Goal: Task Accomplishment & Management: Complete application form

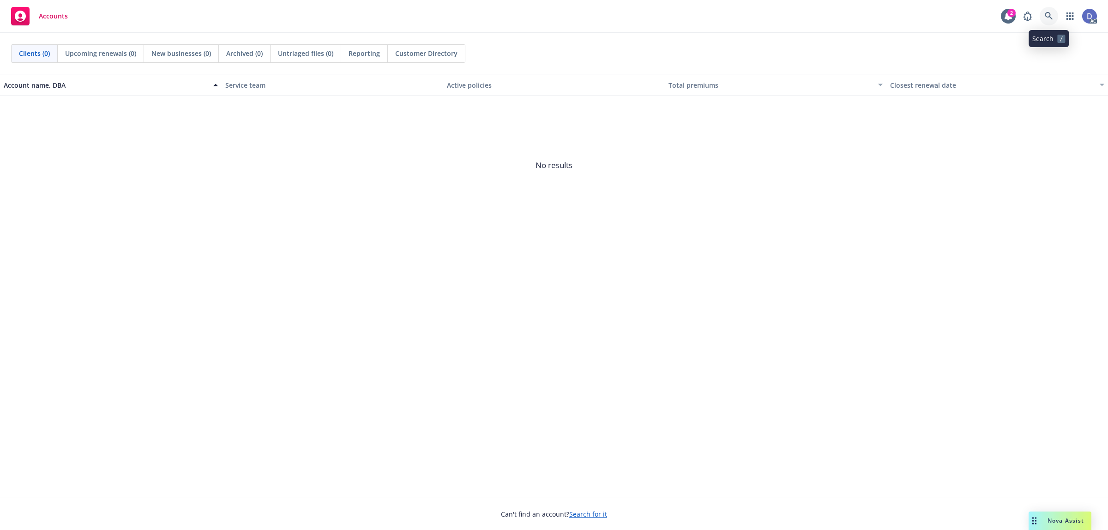
click at [1039, 15] on link at bounding box center [1048, 16] width 18 height 18
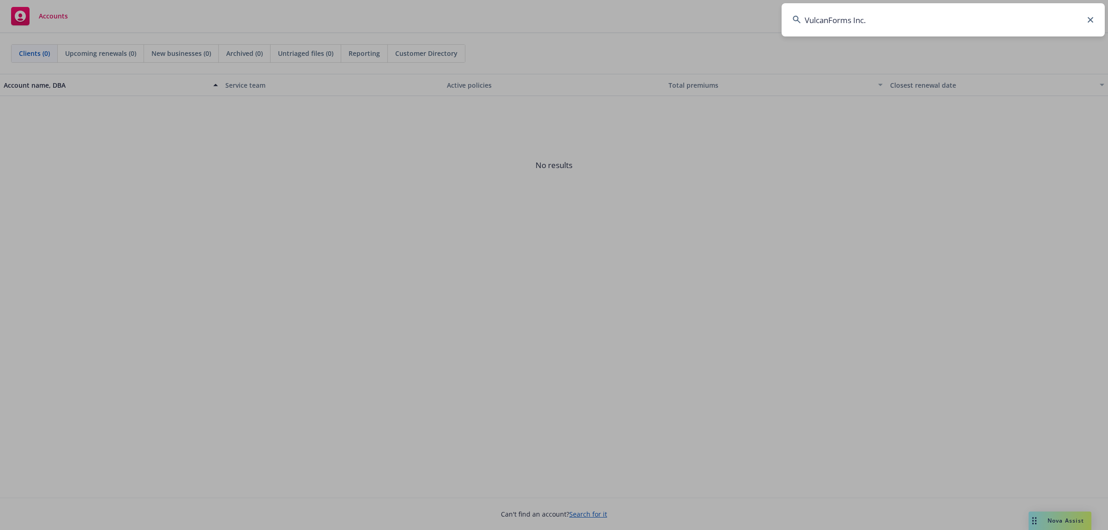
click at [1039, 15] on input "VulcanForms Inc." at bounding box center [942, 19] width 323 height 33
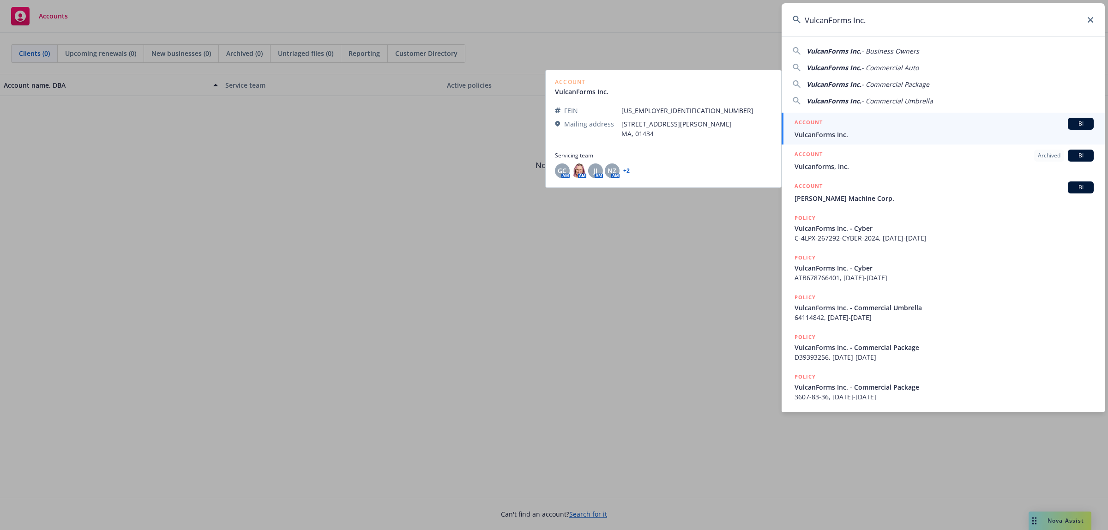
type input "VulcanForms Inc."
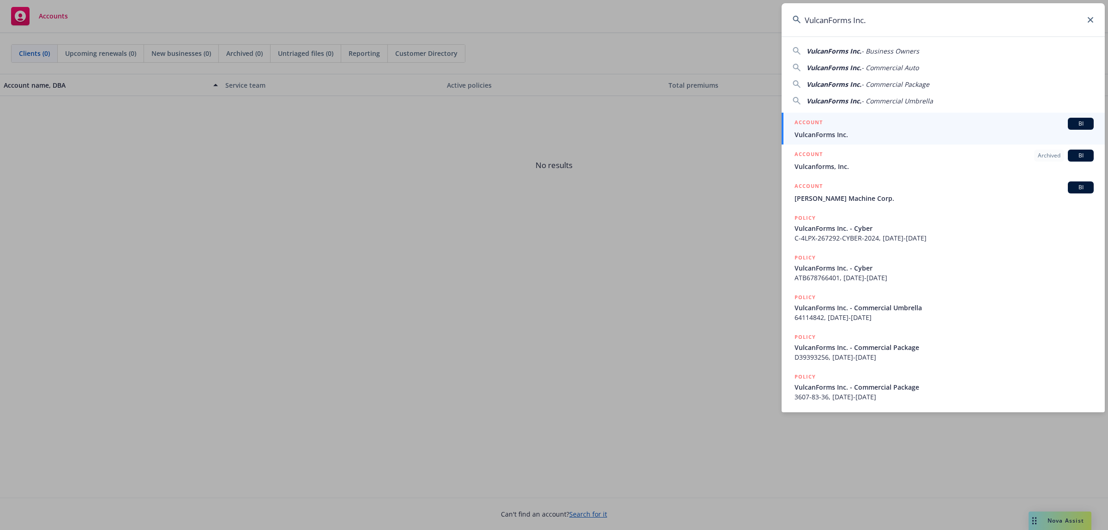
click at [848, 134] on span "VulcanForms Inc." at bounding box center [943, 135] width 299 height 10
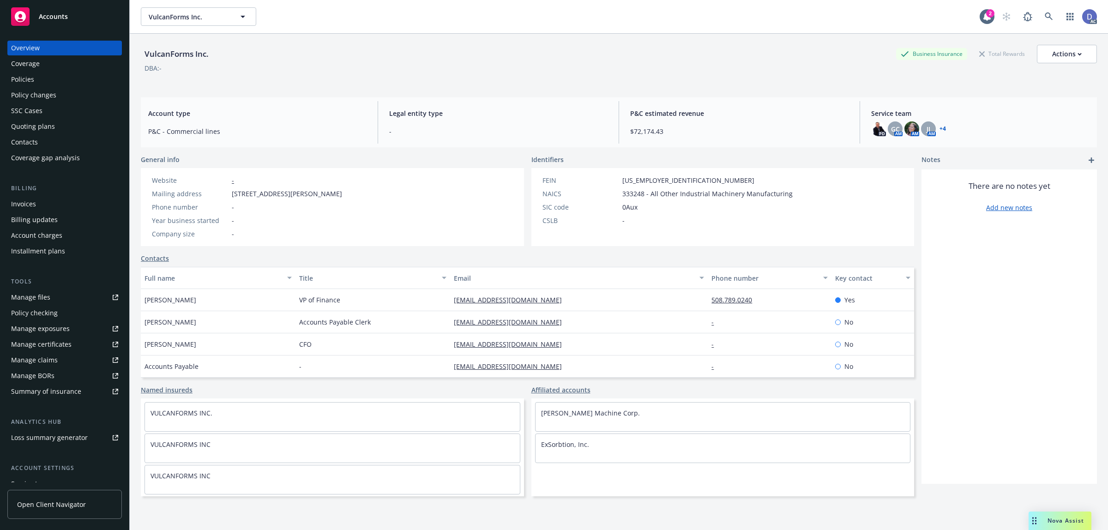
click at [56, 360] on link "Manage claims" at bounding box center [64, 360] width 114 height 15
click at [49, 298] on link "Manage files" at bounding box center [64, 297] width 114 height 15
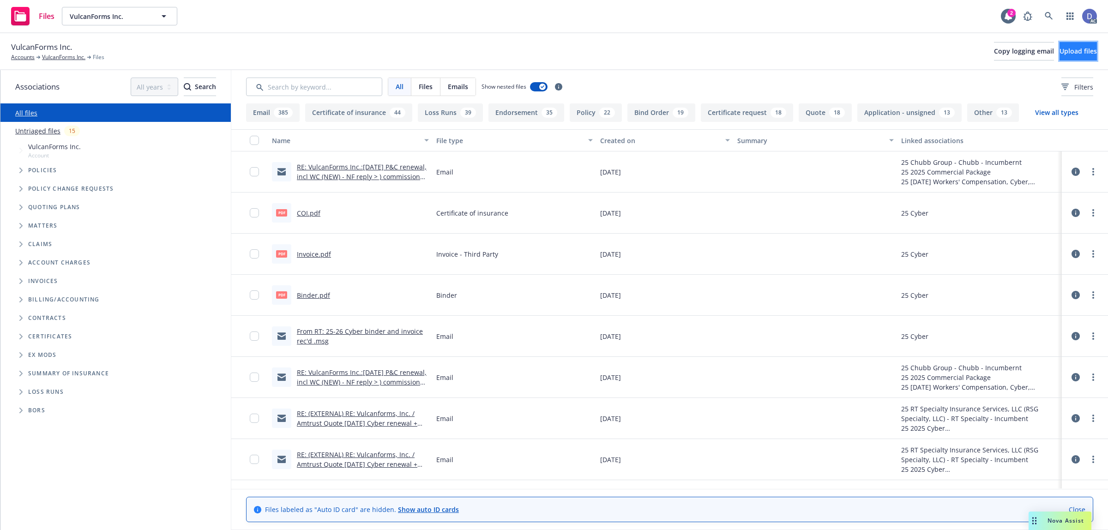
click at [1073, 48] on span "Upload files" at bounding box center [1077, 51] width 37 height 9
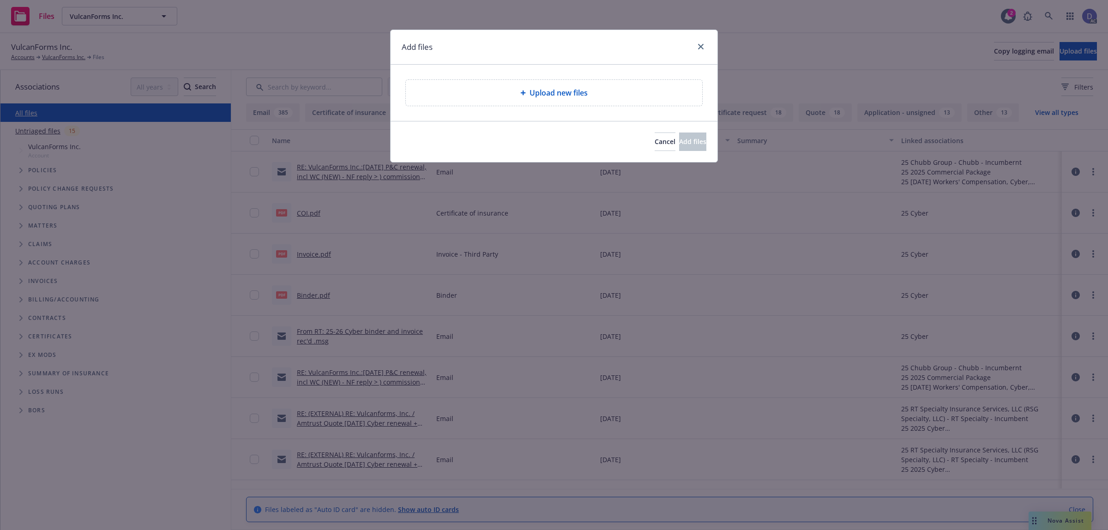
click at [549, 96] on span "Upload new files" at bounding box center [558, 92] width 58 height 11
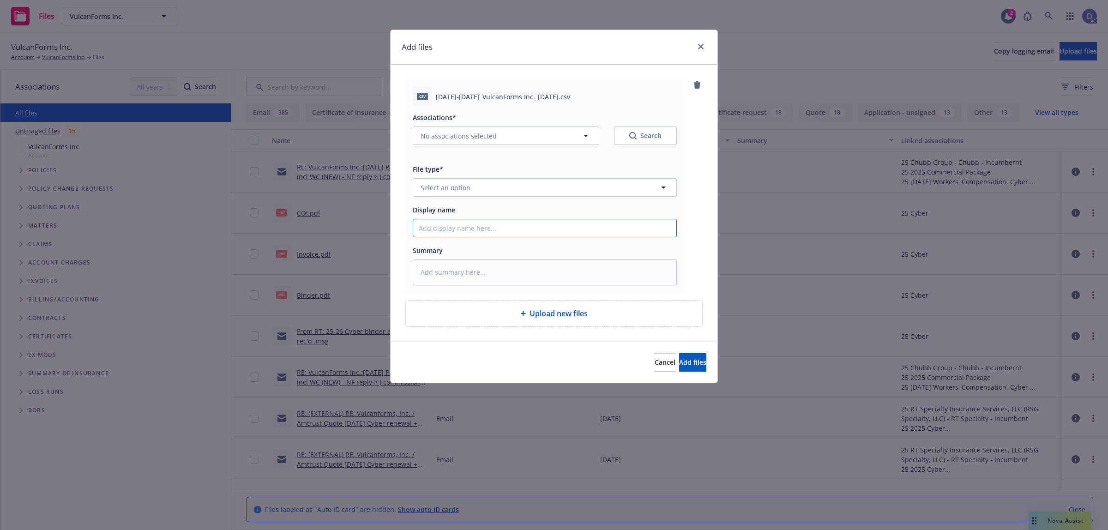
click at [492, 228] on input "Display name" at bounding box center [544, 228] width 263 height 18
paste input "2023-2024_VulcanForms Inc._9-29-2024"
type input "2023-2024_VulcanForms Inc._9-29-2024"
type textarea "x"
type input "2023-2024_VulcanForms Inc._9-29-2024"
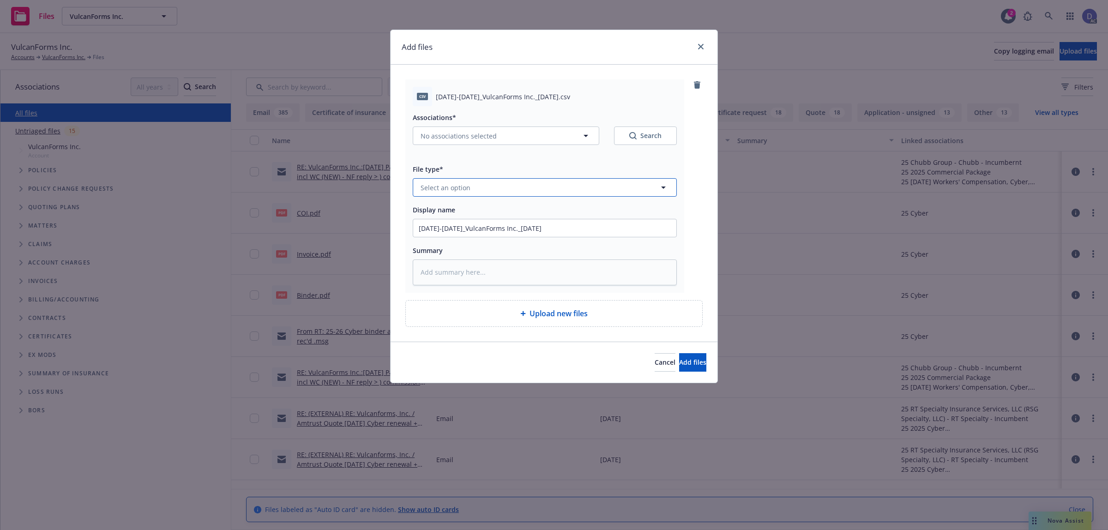
click at [505, 196] on button "Select an option" at bounding box center [545, 187] width 264 height 18
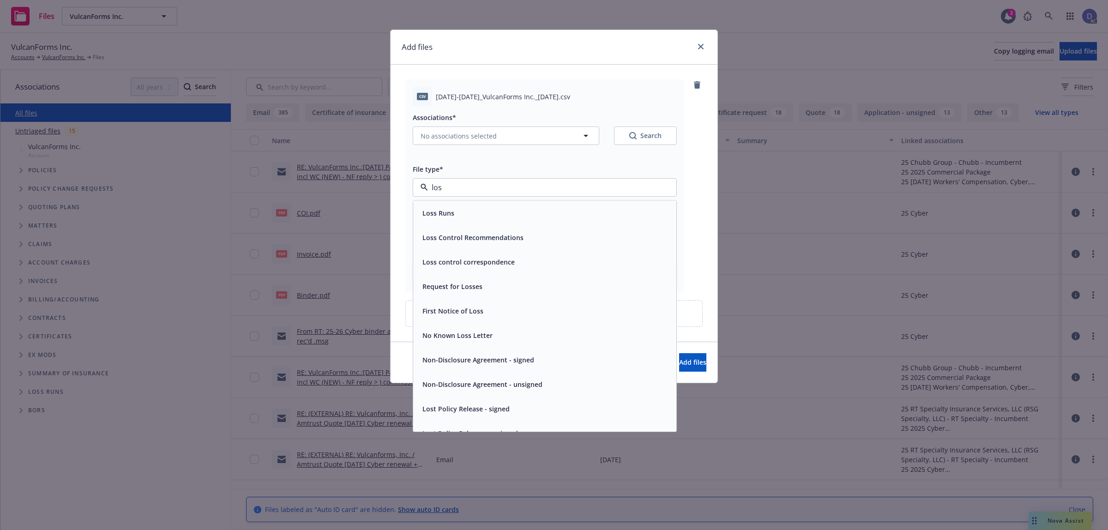
type input "loss"
click at [497, 211] on div "Loss Runs" at bounding box center [545, 212] width 252 height 13
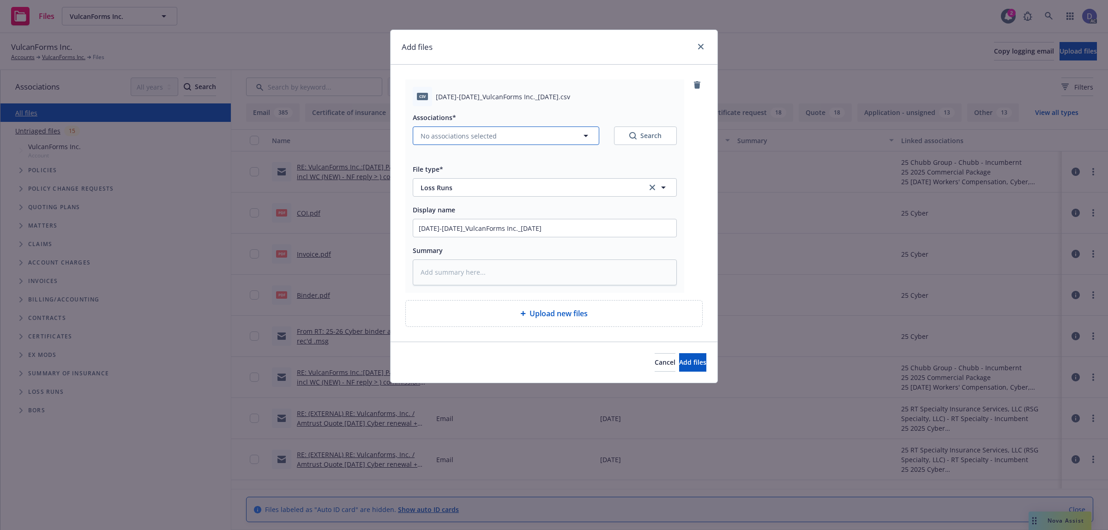
click at [509, 141] on button "No associations selected" at bounding box center [506, 135] width 186 height 18
type textarea "x"
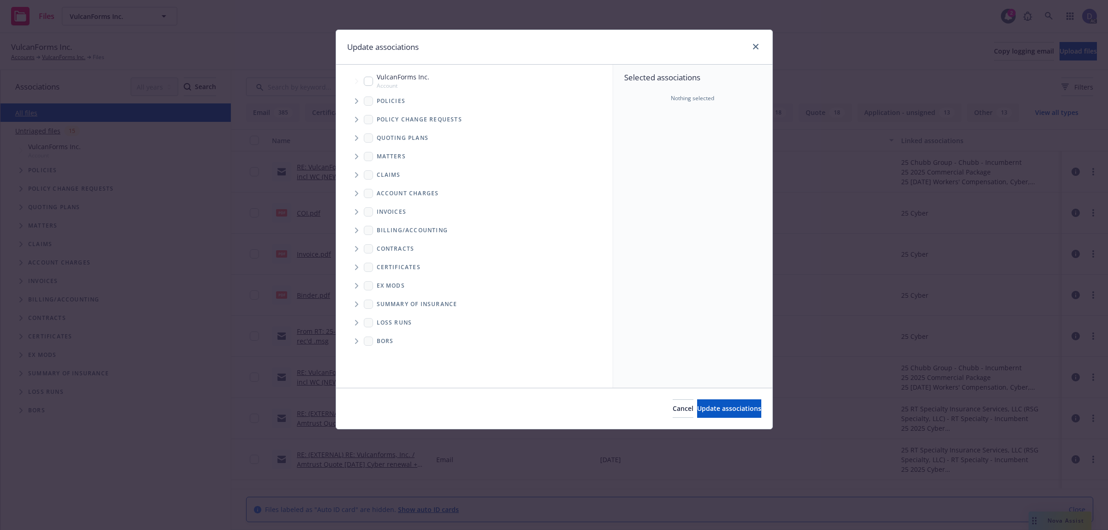
click at [355, 102] on icon "Tree Example" at bounding box center [357, 101] width 4 height 6
click at [685, 125] on div "Selected associations Nothing selected" at bounding box center [692, 226] width 159 height 323
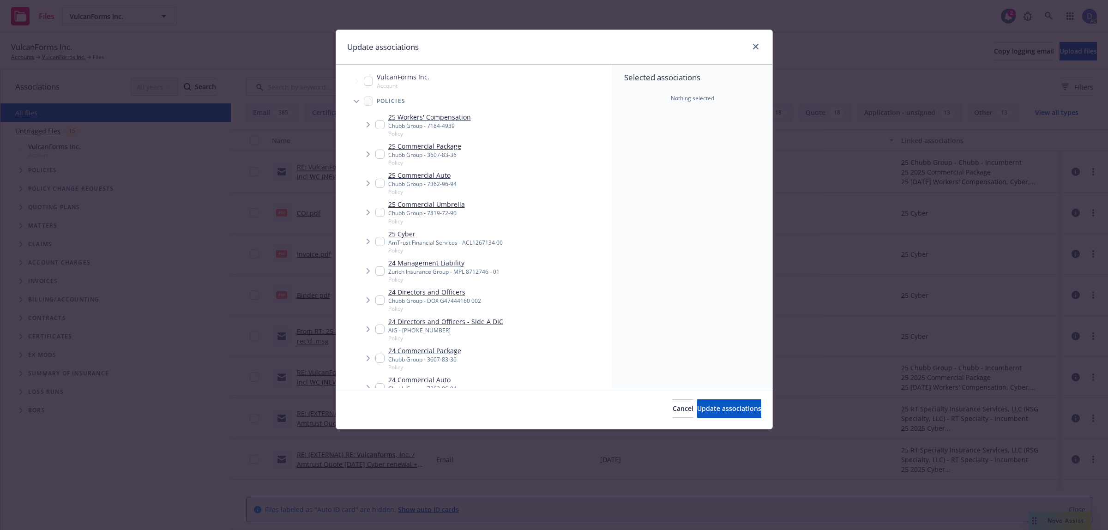
scroll to position [336, 0]
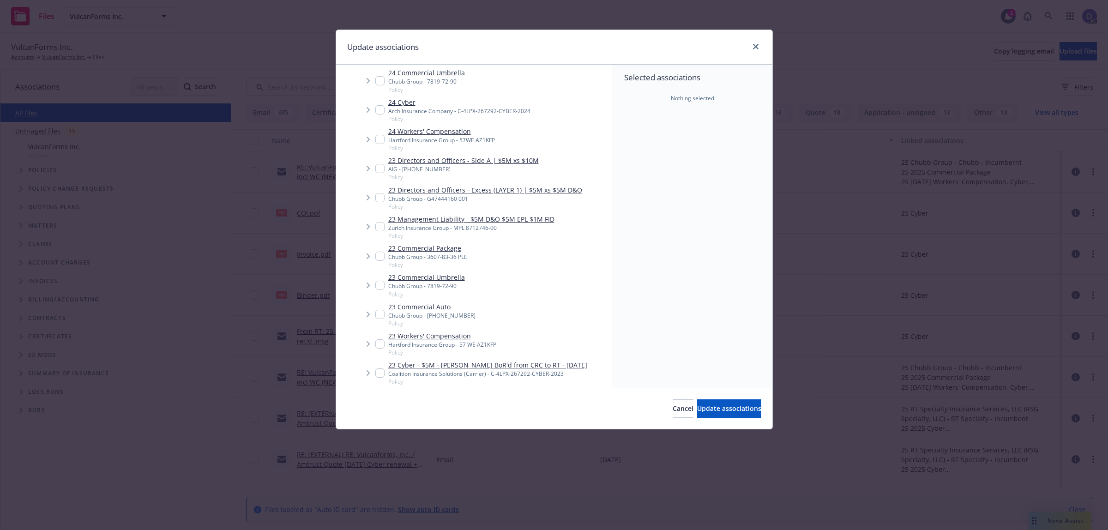
click at [471, 225] on div "Zurich Insurance Group - MPL 8712746-00" at bounding box center [471, 228] width 166 height 8
checkbox input "true"
click at [723, 405] on span "Update associations" at bounding box center [729, 408] width 64 height 9
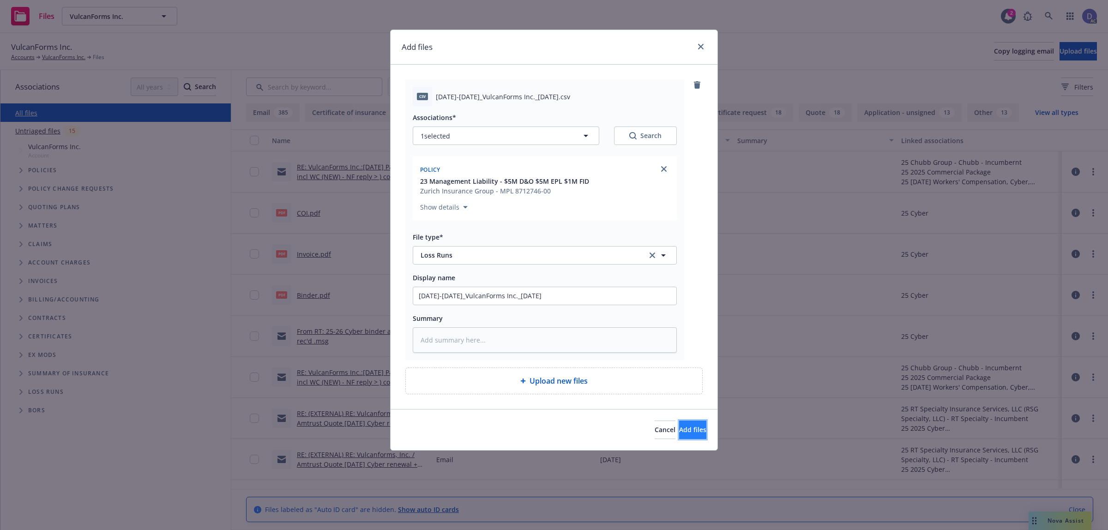
click at [679, 436] on button "Add files" at bounding box center [692, 429] width 27 height 18
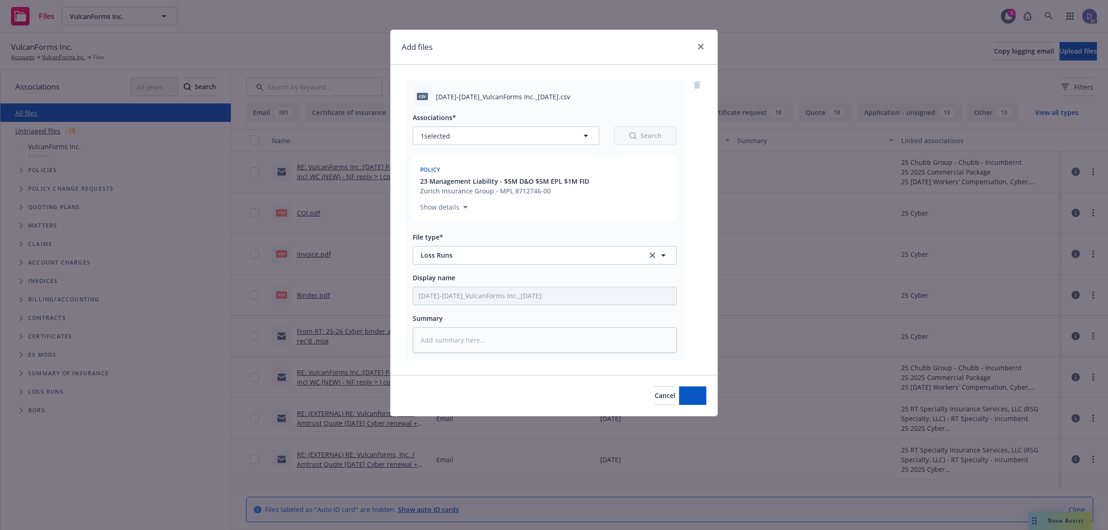
type textarea "x"
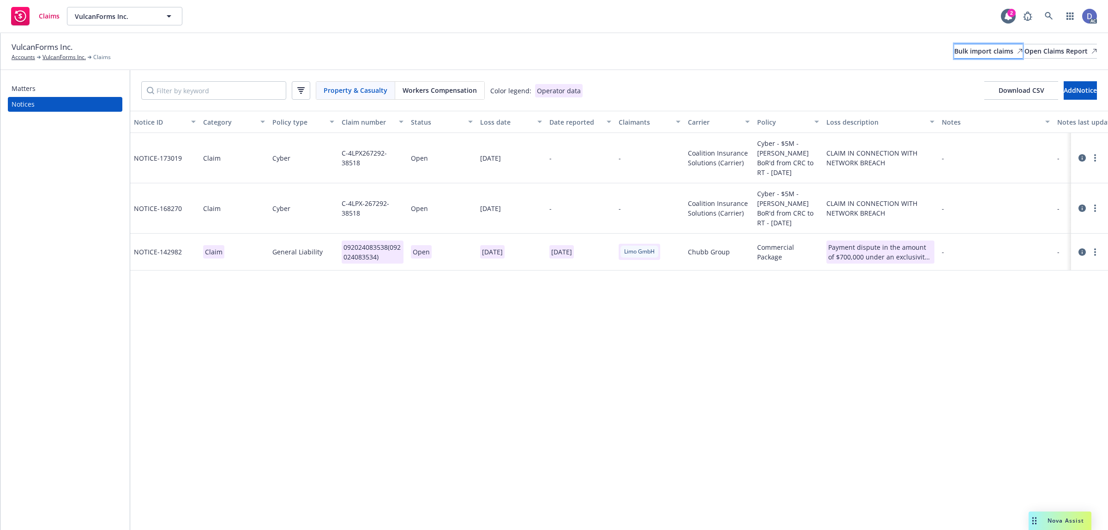
click at [954, 55] on div "Bulk import claims" at bounding box center [988, 51] width 68 height 14
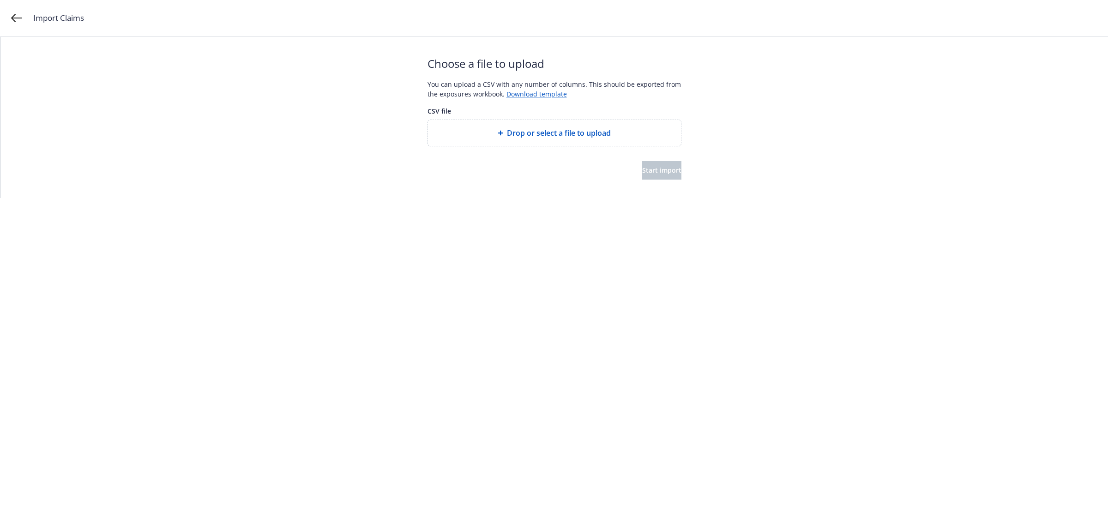
click at [594, 147] on div at bounding box center [554, 153] width 254 height 15
click at [592, 140] on div "Drop or select a file to upload" at bounding box center [554, 133] width 253 height 26
click at [651, 158] on div at bounding box center [554, 153] width 254 height 15
click at [651, 166] on span "Start import" at bounding box center [661, 170] width 39 height 9
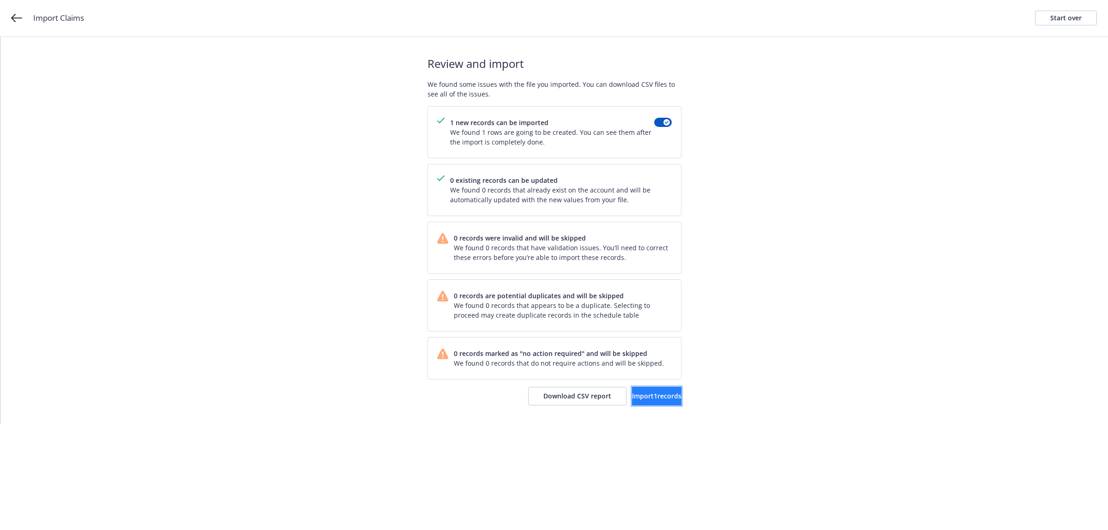
click at [642, 389] on button "Import 1 records" at bounding box center [656, 396] width 49 height 18
click at [631, 397] on span "View accounts" at bounding box center [643, 395] width 45 height 9
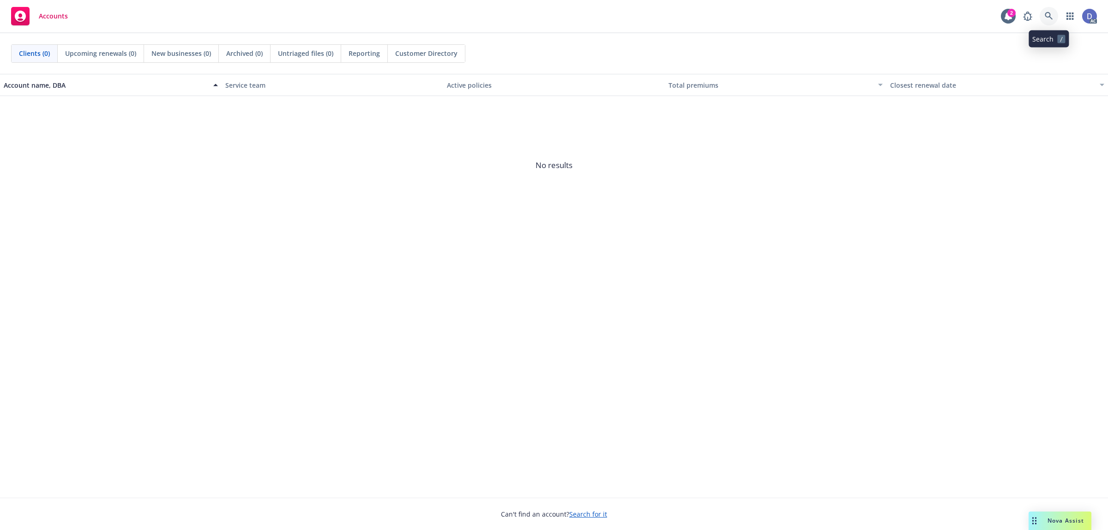
click at [1046, 14] on icon at bounding box center [1049, 16] width 8 height 8
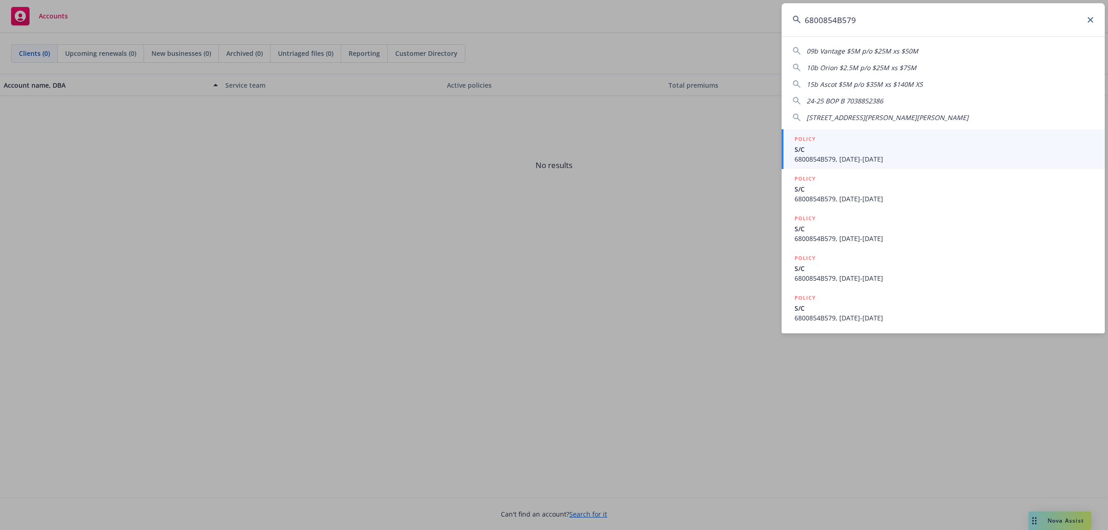
click at [952, 18] on input "6800854B579" at bounding box center [942, 19] width 323 height 33
paste input "77 Arguello Blvd HOA"
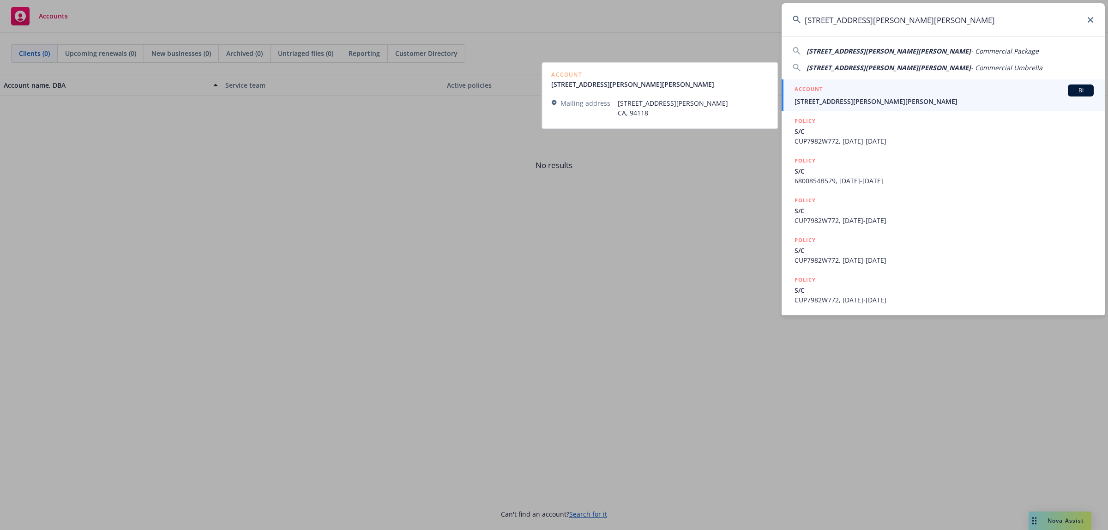
type input "[STREET_ADDRESS][PERSON_NAME][PERSON_NAME]"
click at [878, 98] on span "[STREET_ADDRESS][PERSON_NAME][PERSON_NAME]" at bounding box center [943, 101] width 299 height 10
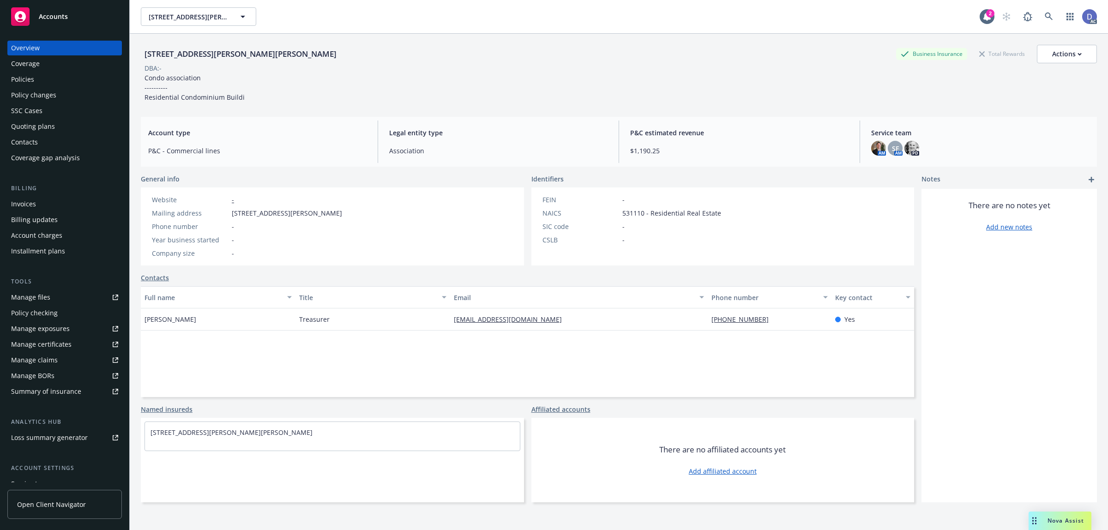
click at [39, 355] on div "Manage claims" at bounding box center [34, 360] width 47 height 15
click at [55, 301] on link "Manage files" at bounding box center [64, 297] width 114 height 15
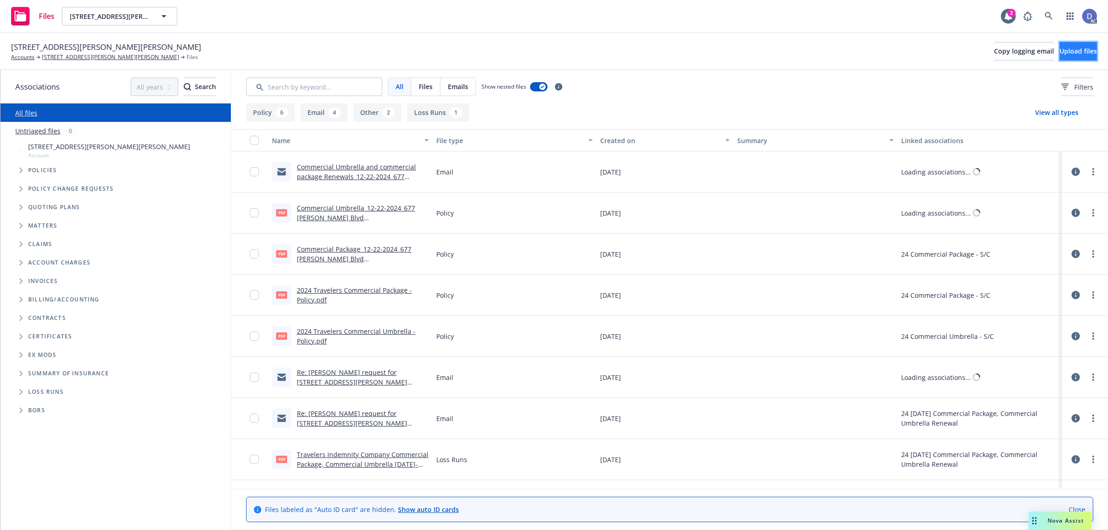
click at [1059, 49] on button "Upload files" at bounding box center [1077, 51] width 37 height 18
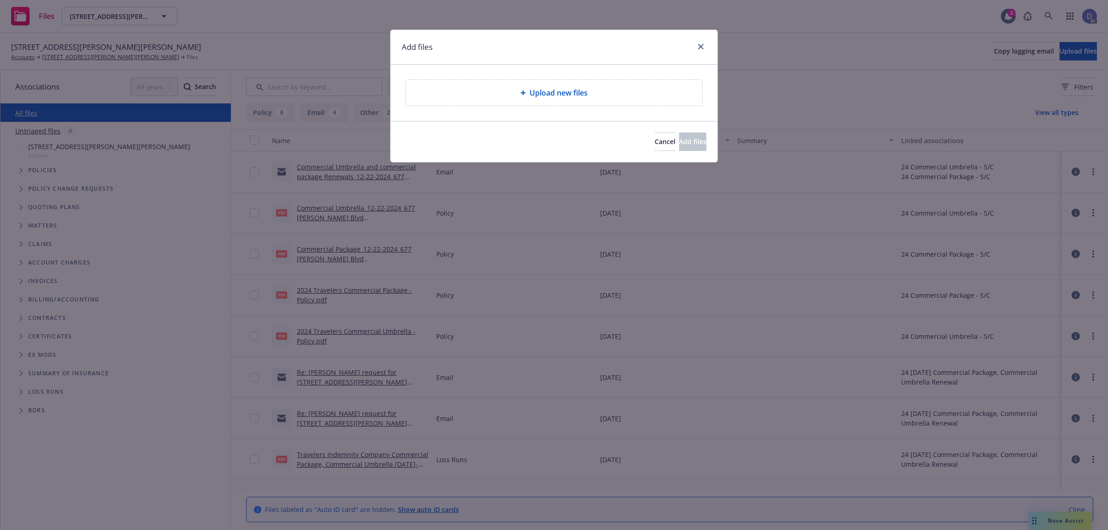
click at [535, 97] on span "Upload new files" at bounding box center [558, 92] width 58 height 11
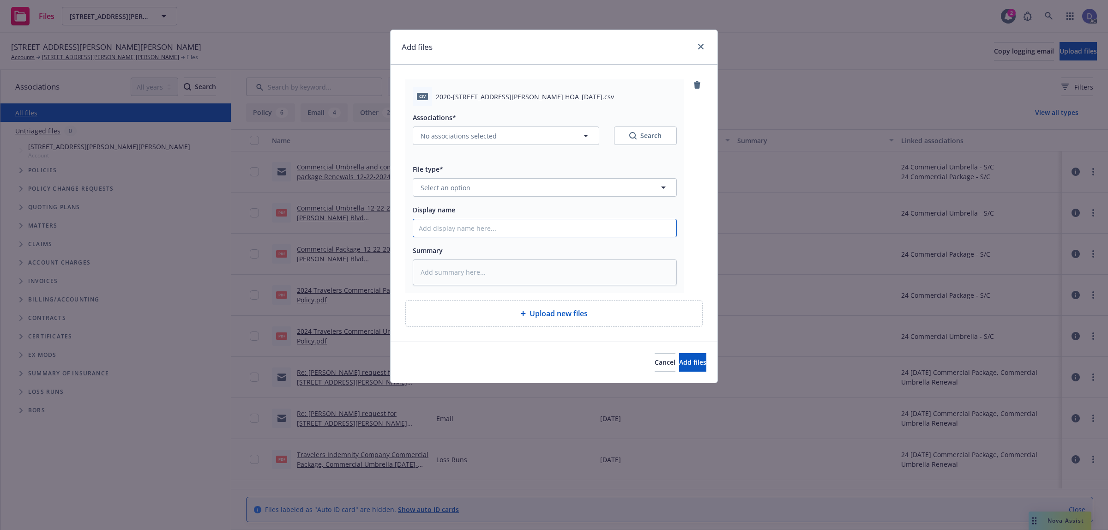
click at [617, 236] on input "Display name" at bounding box center [544, 228] width 263 height 18
paste input "2020-2021_677 Arguello Blvd HOA_9-23-2024"
type input "2020-2021_677 Arguello Blvd HOA_9-23-2024"
type textarea "x"
type input "2020-2021_677 Arguello Blvd HOA_9-23-2024"
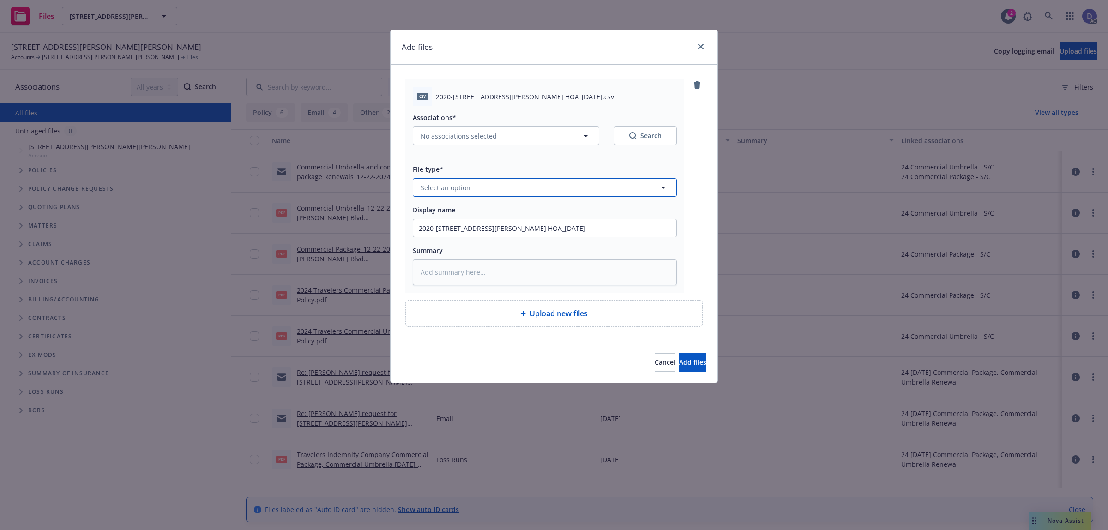
click at [642, 192] on button "Select an option" at bounding box center [545, 187] width 264 height 18
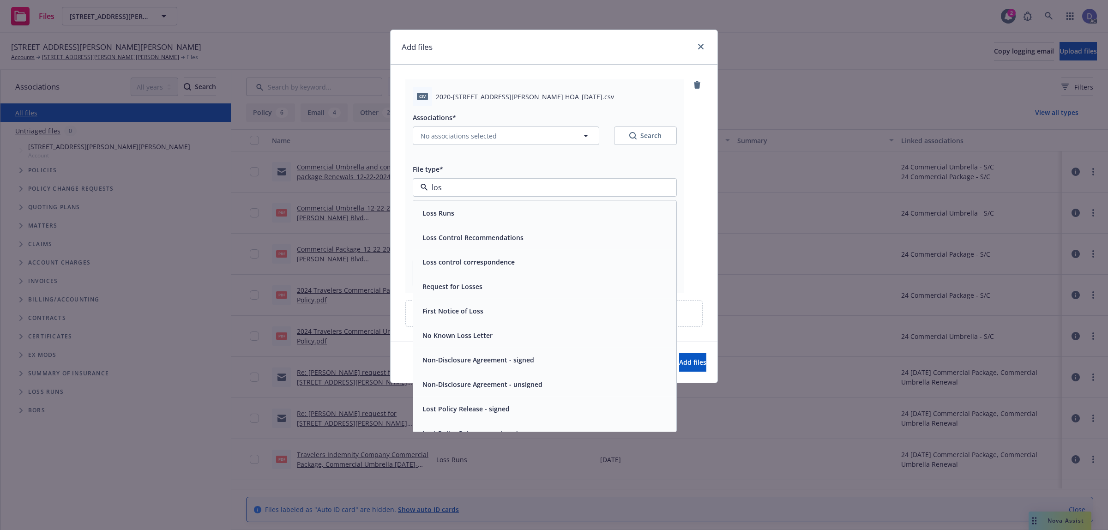
type input "loss"
click at [624, 216] on div "Loss Runs" at bounding box center [545, 212] width 252 height 13
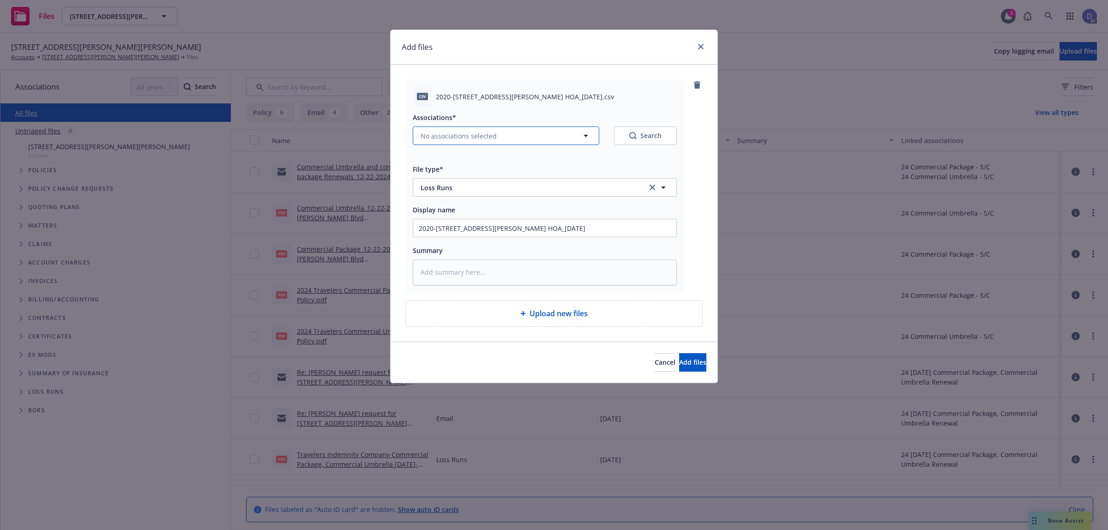
click at [499, 130] on button "No associations selected" at bounding box center [506, 135] width 186 height 18
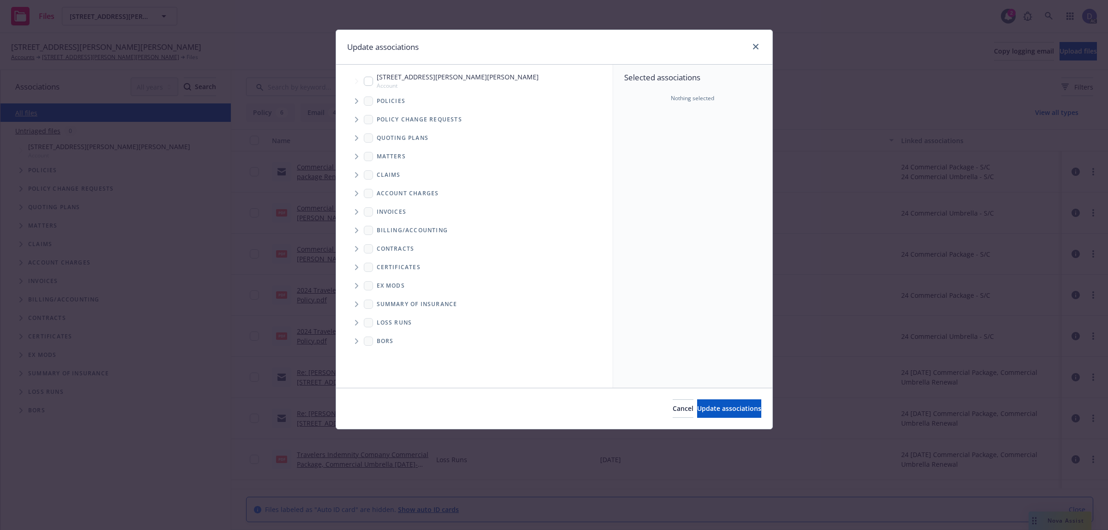
click at [355, 97] on span "Tree Example" at bounding box center [356, 101] width 15 height 15
click at [678, 143] on div "Selected associations Nothing selected" at bounding box center [692, 226] width 159 height 323
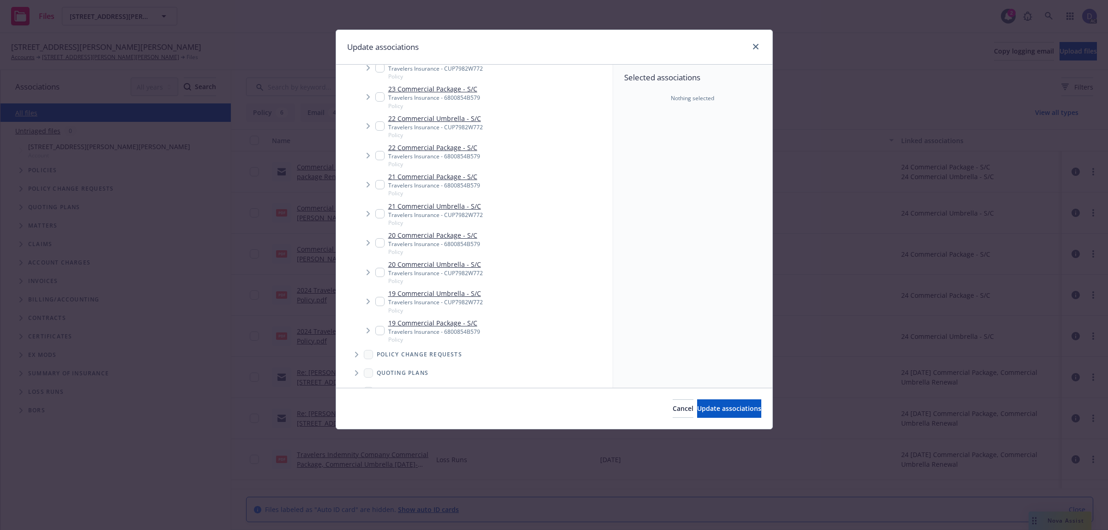
scroll to position [231, 0]
click at [698, 131] on div "Selected associations Nothing selected" at bounding box center [692, 226] width 159 height 323
type textarea "x"
click at [381, 360] on input "Tree Example" at bounding box center [379, 358] width 9 height 9
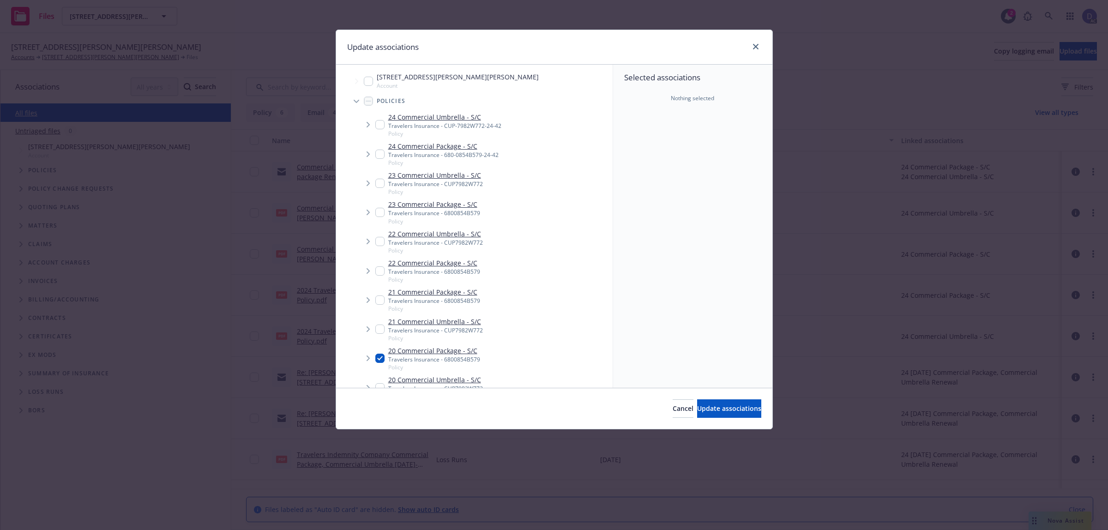
checkbox input "true"
click at [697, 399] on button "Update associations" at bounding box center [729, 408] width 64 height 18
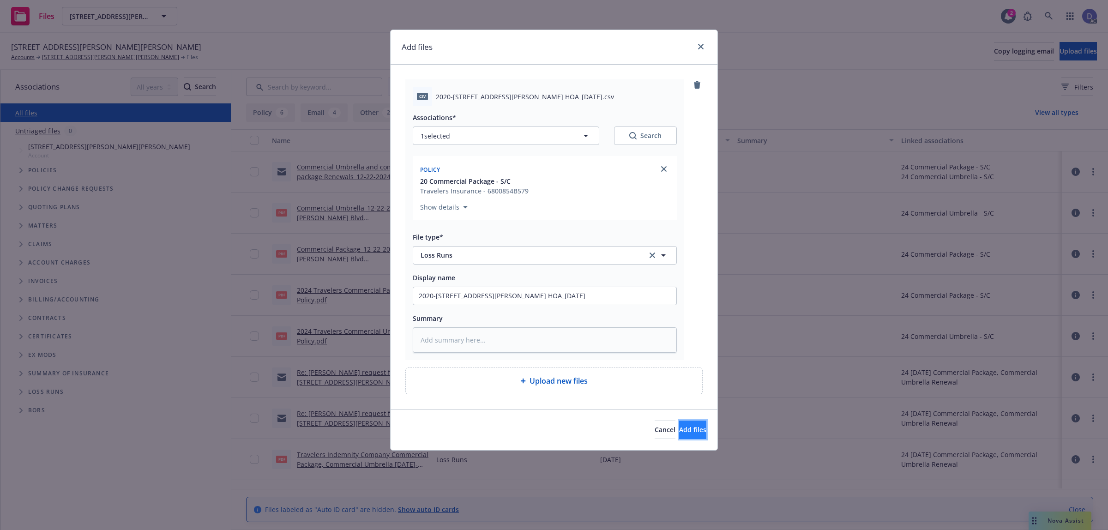
click at [682, 437] on button "Add files" at bounding box center [692, 429] width 27 height 18
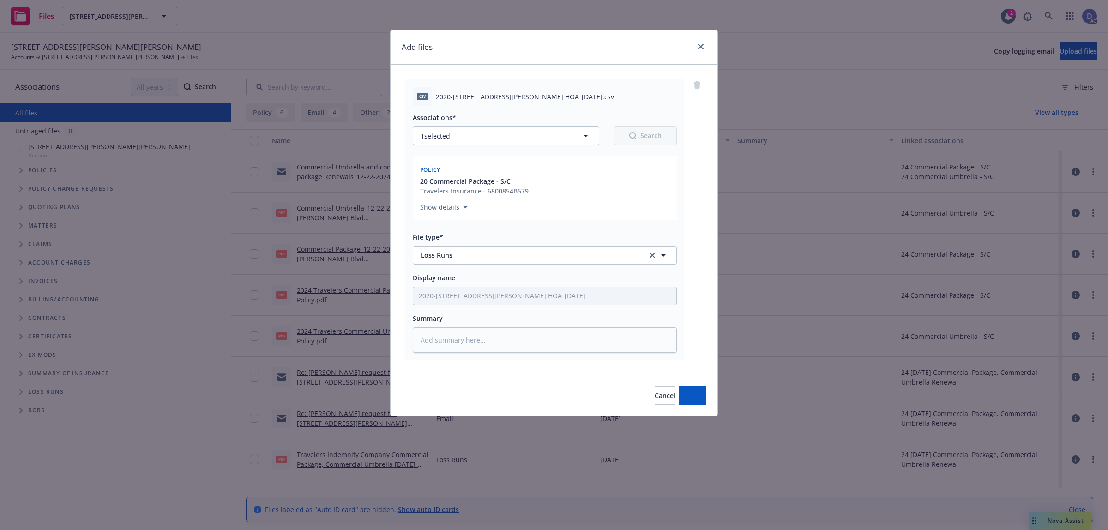
type textarea "x"
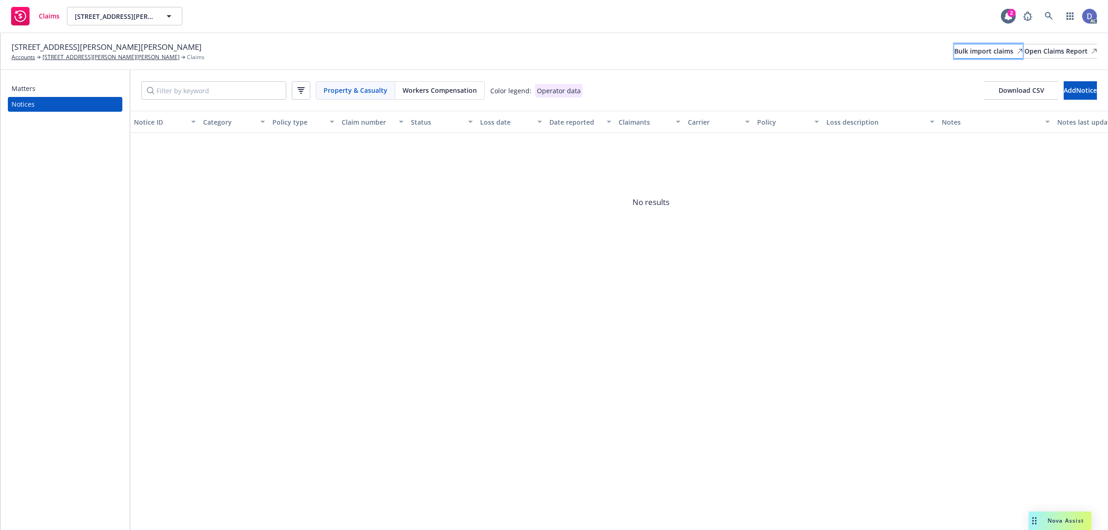
click at [954, 49] on div "Bulk import claims" at bounding box center [988, 51] width 68 height 14
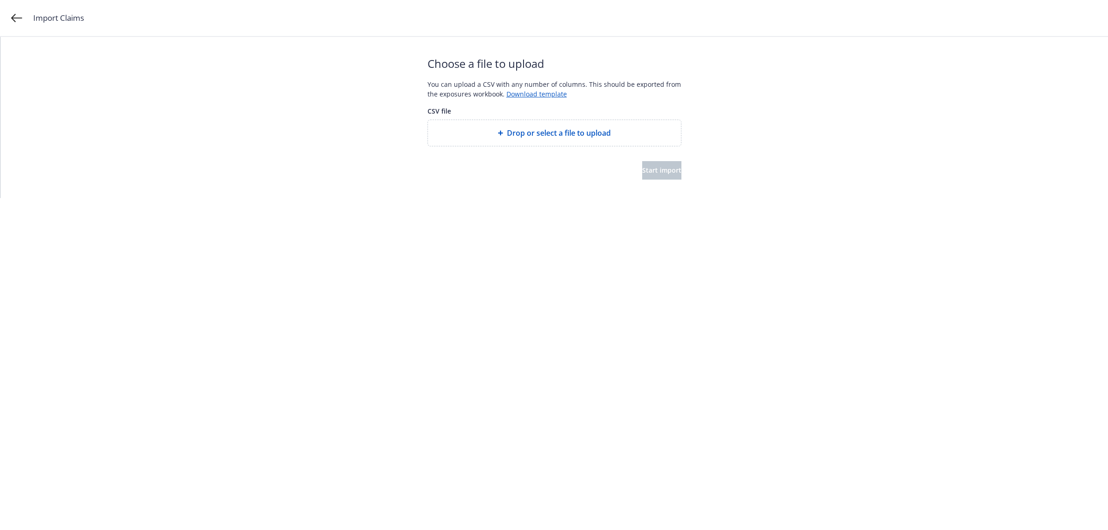
click at [498, 153] on div at bounding box center [554, 153] width 254 height 15
click at [516, 137] on span "Drop or select a file to upload" at bounding box center [559, 132] width 104 height 11
click at [649, 177] on button "Start import" at bounding box center [661, 170] width 39 height 18
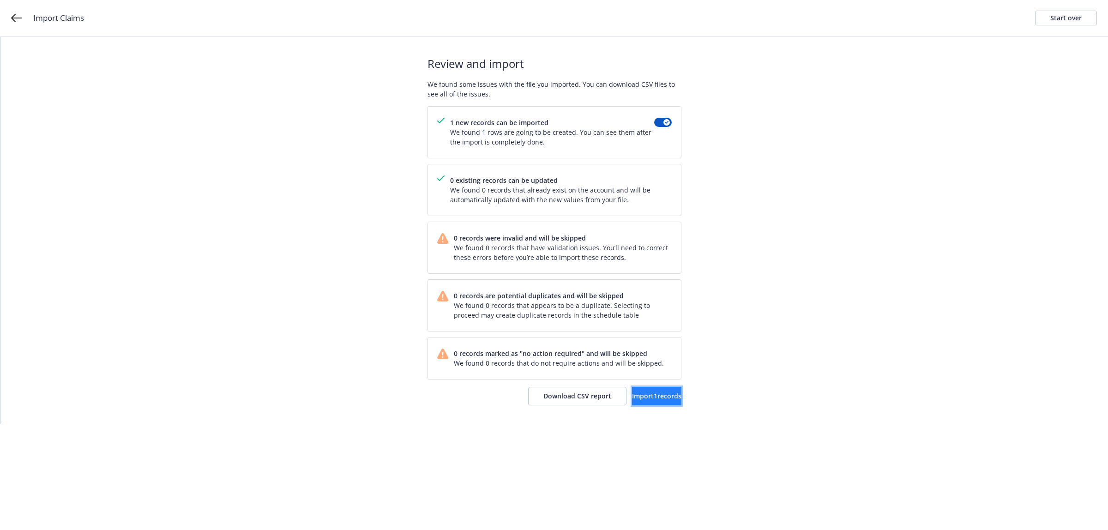
click at [632, 398] on span "Import 1 records" at bounding box center [656, 395] width 49 height 9
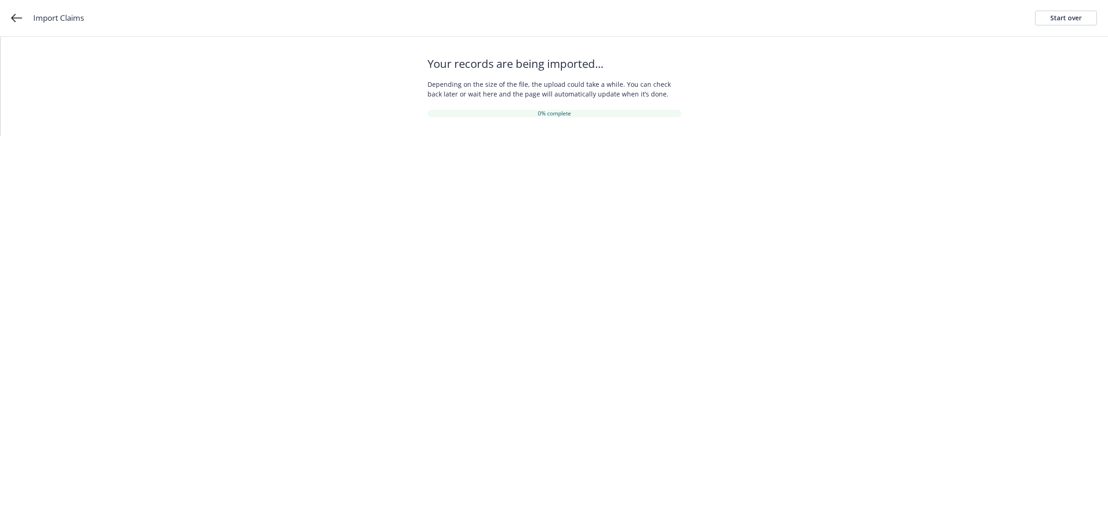
click at [820, 136] on html "Import Claims Start over Your records are being imported... Depending on the si…" at bounding box center [554, 68] width 1108 height 136
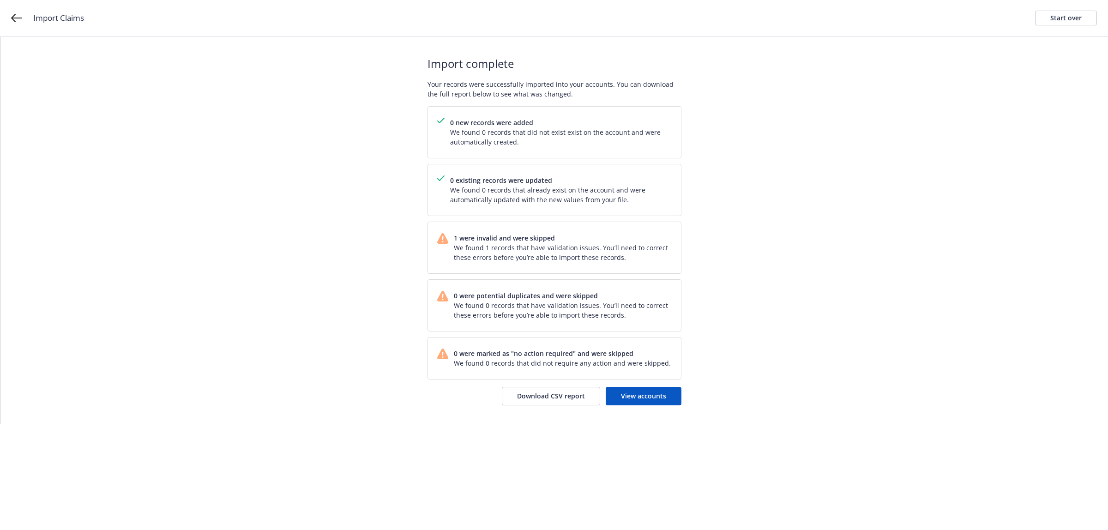
click at [579, 407] on div "Import complete Your records were successfully imported into your accounts. You…" at bounding box center [554, 230] width 254 height 387
click at [578, 400] on span "Download CSV report" at bounding box center [551, 395] width 68 height 9
click at [1058, 25] on link "Start over" at bounding box center [1066, 18] width 62 height 15
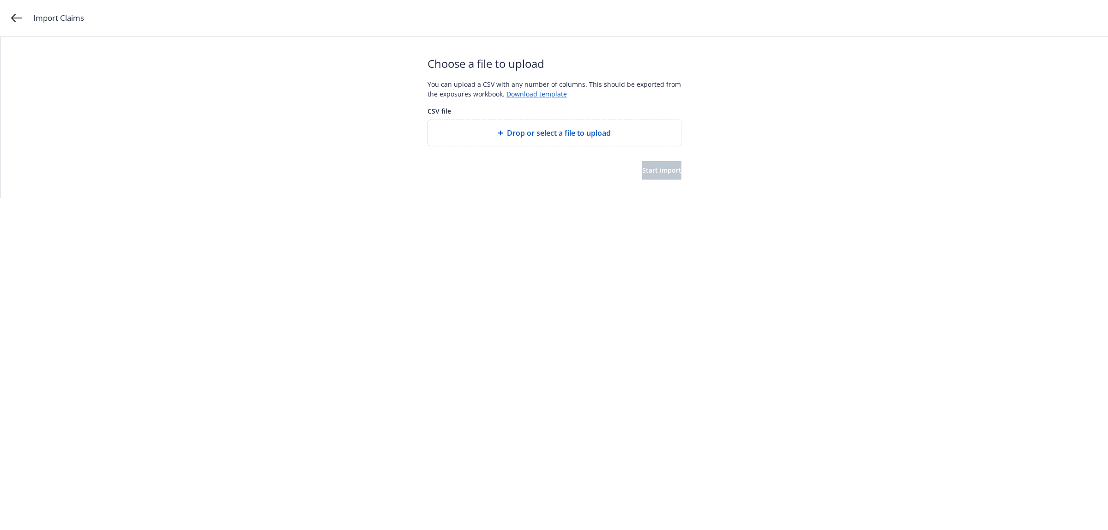
click at [518, 120] on div "Drop or select a file to upload" at bounding box center [554, 133] width 253 height 26
click at [658, 176] on button "Start import" at bounding box center [661, 170] width 39 height 18
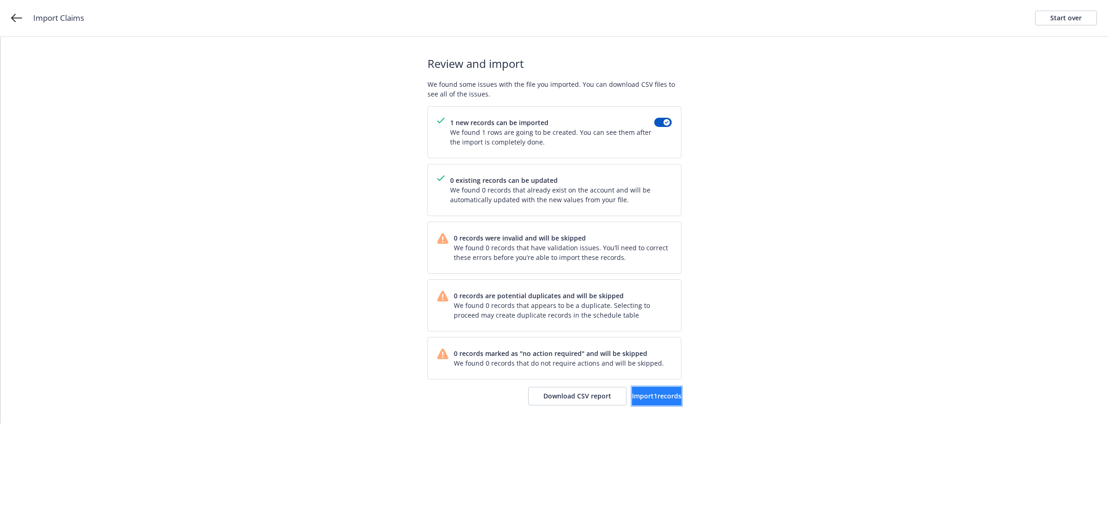
click at [640, 400] on span "Import 1 records" at bounding box center [656, 395] width 49 height 9
click at [619, 405] on link "View accounts" at bounding box center [644, 396] width 76 height 18
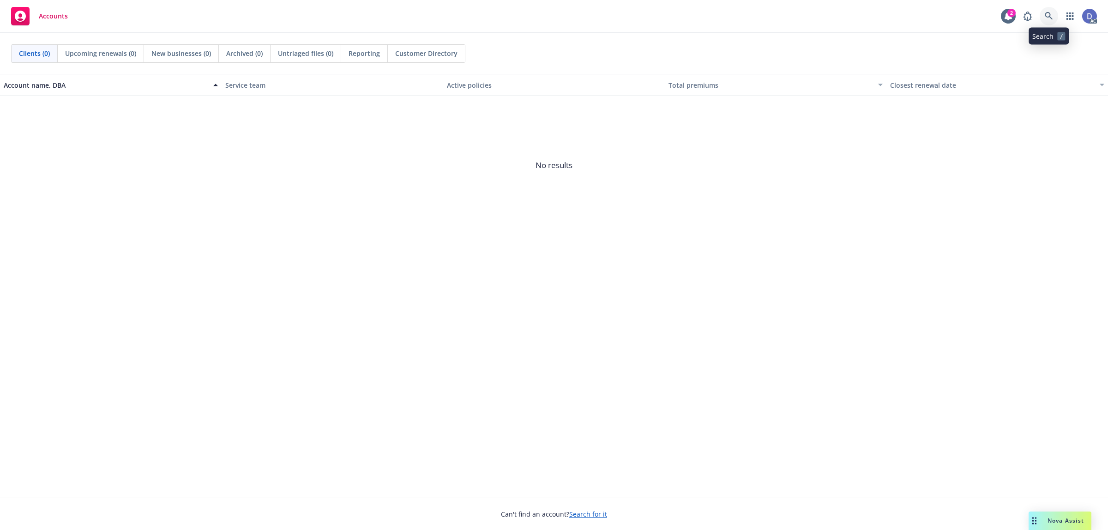
click at [1046, 17] on icon at bounding box center [1049, 16] width 8 height 8
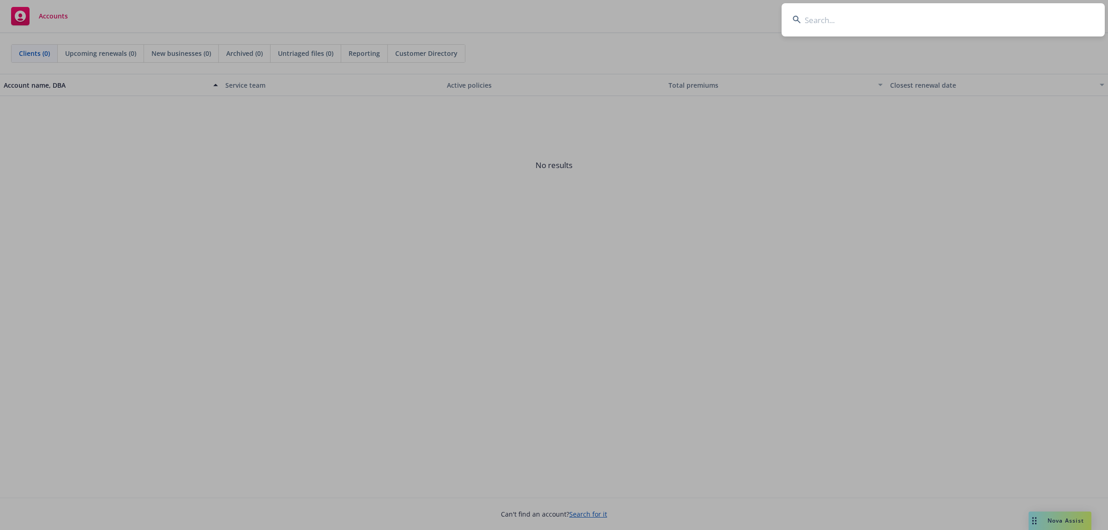
type input "MPL00000667-00"
click at [1047, 16] on input "MPL00000667-00" at bounding box center [942, 19] width 323 height 33
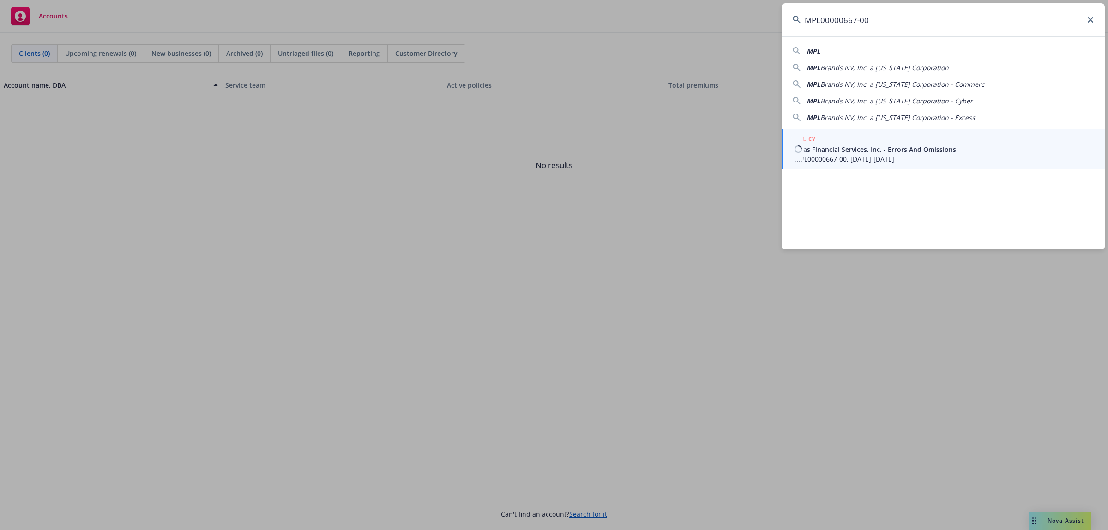
click at [846, 150] on span "Altas Financial Services, Inc. - Errors And Omissions" at bounding box center [943, 149] width 299 height 10
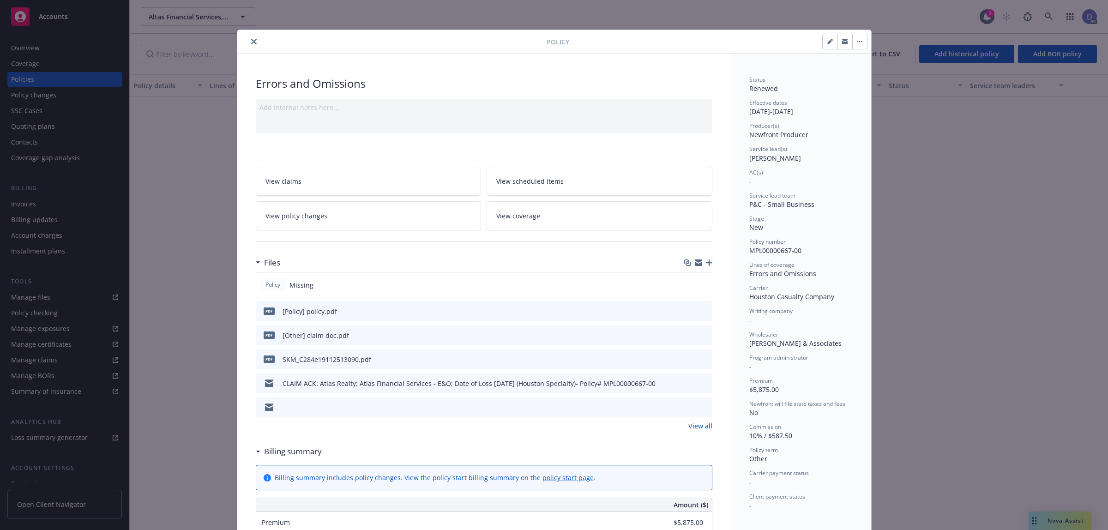
click at [251, 40] on icon "close" at bounding box center [254, 42] width 6 height 6
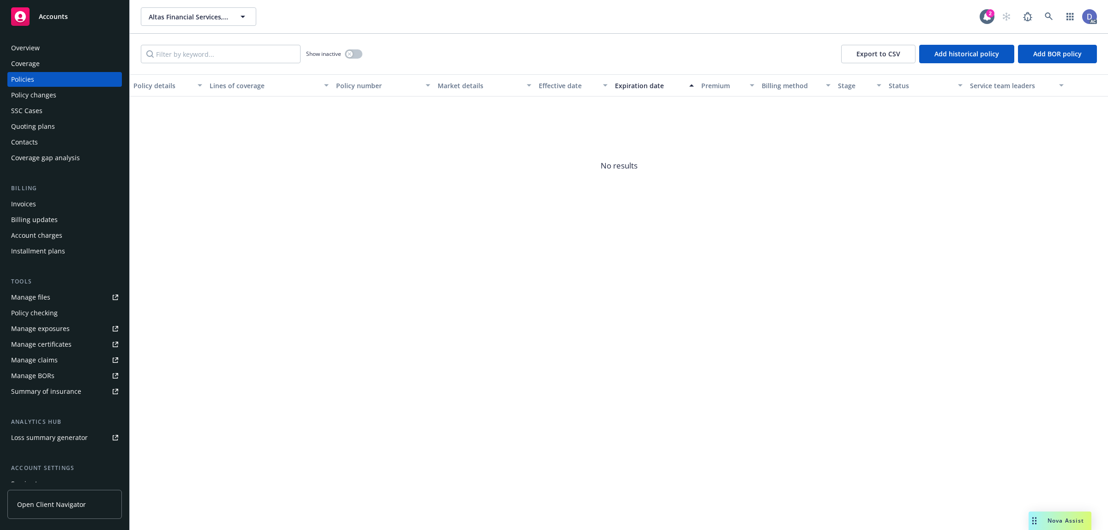
click at [48, 365] on div "Manage claims" at bounding box center [34, 360] width 47 height 15
click at [41, 293] on div "Manage files" at bounding box center [30, 297] width 39 height 15
click at [40, 68] on div "Coverage" at bounding box center [64, 63] width 107 height 15
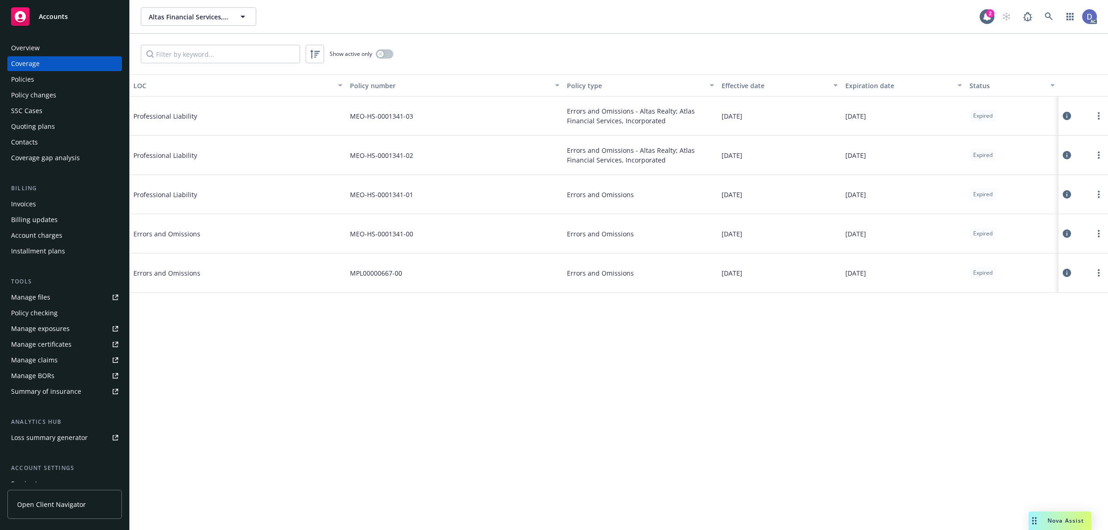
click at [89, 48] on div "Overview" at bounding box center [64, 48] width 107 height 15
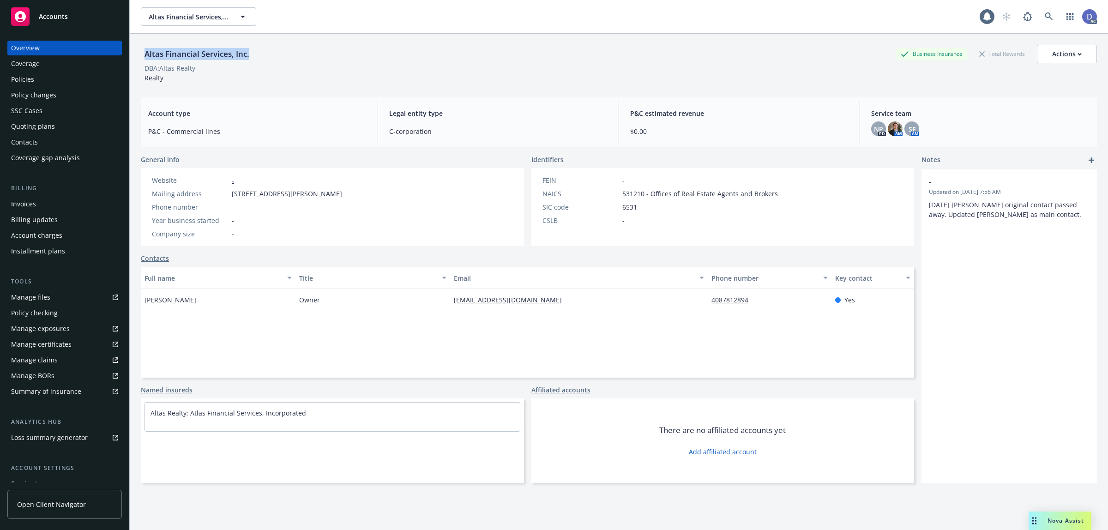
copy div "Altas Financial Services, Inc."
drag, startPoint x: 255, startPoint y: 58, endPoint x: 139, endPoint y: 58, distance: 115.9
click at [139, 58] on div "Altas Financial Services, Inc. Business Insurance Total Rewards Actions DBA: Al…" at bounding box center [619, 299] width 978 height 530
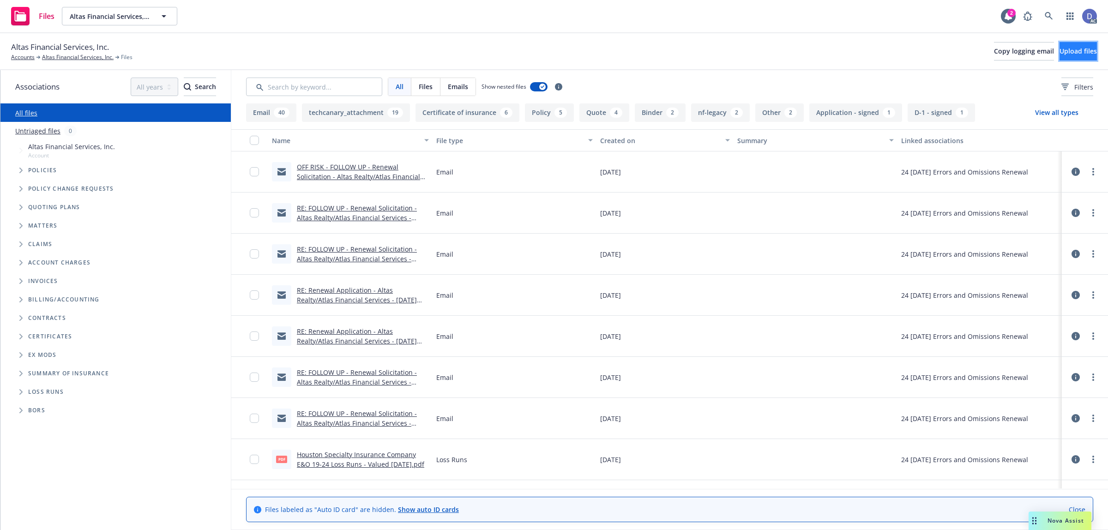
click at [1074, 49] on span "Upload files" at bounding box center [1077, 51] width 37 height 9
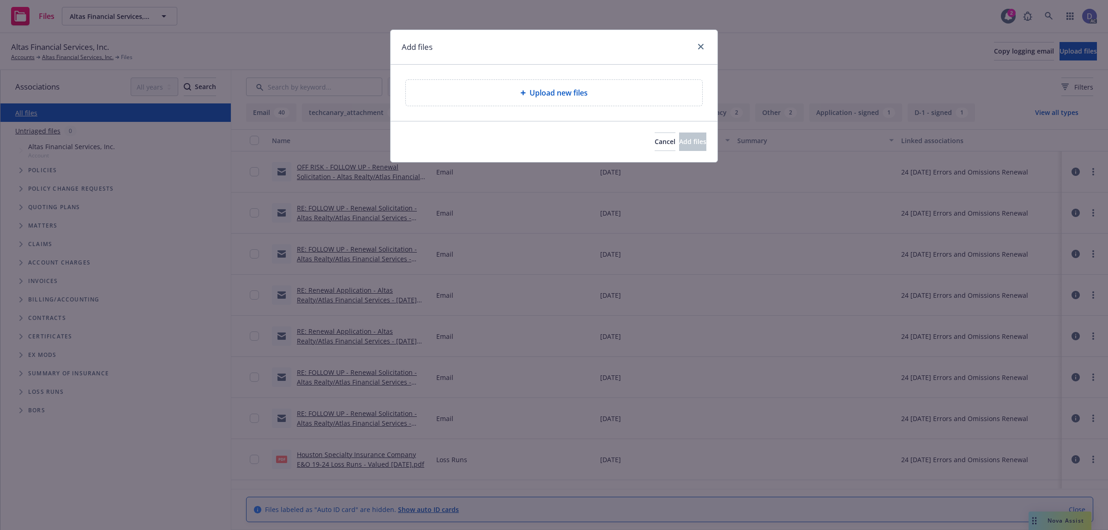
click at [566, 84] on div "Upload new files" at bounding box center [554, 93] width 296 height 26
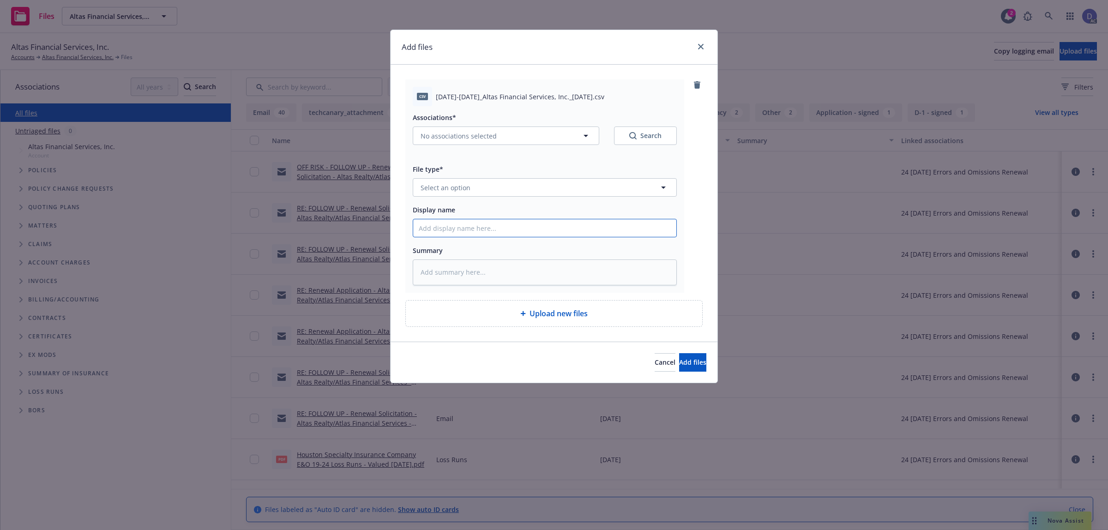
drag, startPoint x: 541, startPoint y: 220, endPoint x: 564, endPoint y: 198, distance: 32.0
click at [541, 220] on input "Display name" at bounding box center [544, 228] width 263 height 18
paste input "2019-2021_Altas Financial Services, Inc._9-4-2024"
type input "2019-2021_Altas Financial Services, Inc._9-4-2024"
type textarea "x"
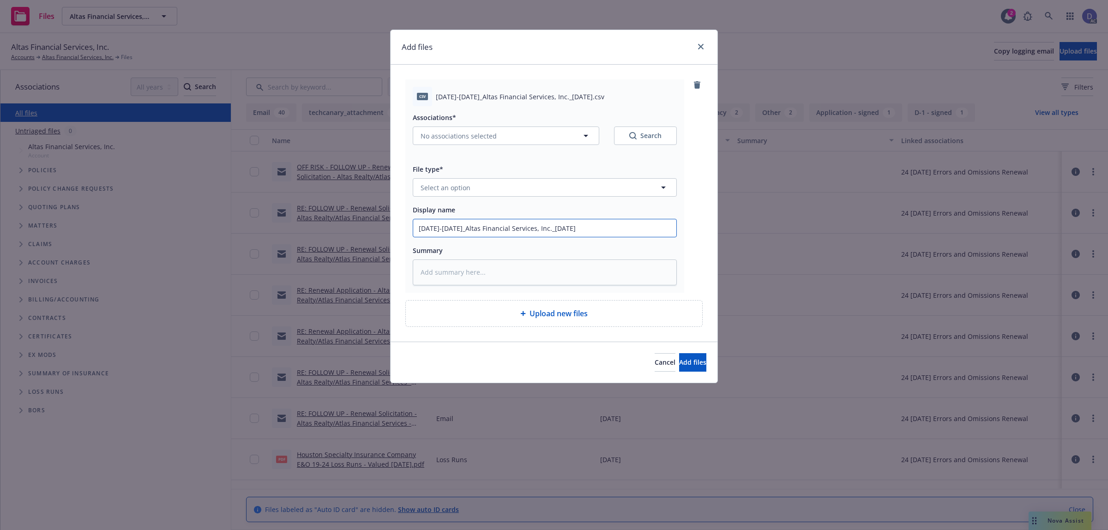
type input "2019-2021_Altas Financial Services, Inc._9-4-2024"
click at [574, 190] on button "Select an option" at bounding box center [545, 187] width 264 height 18
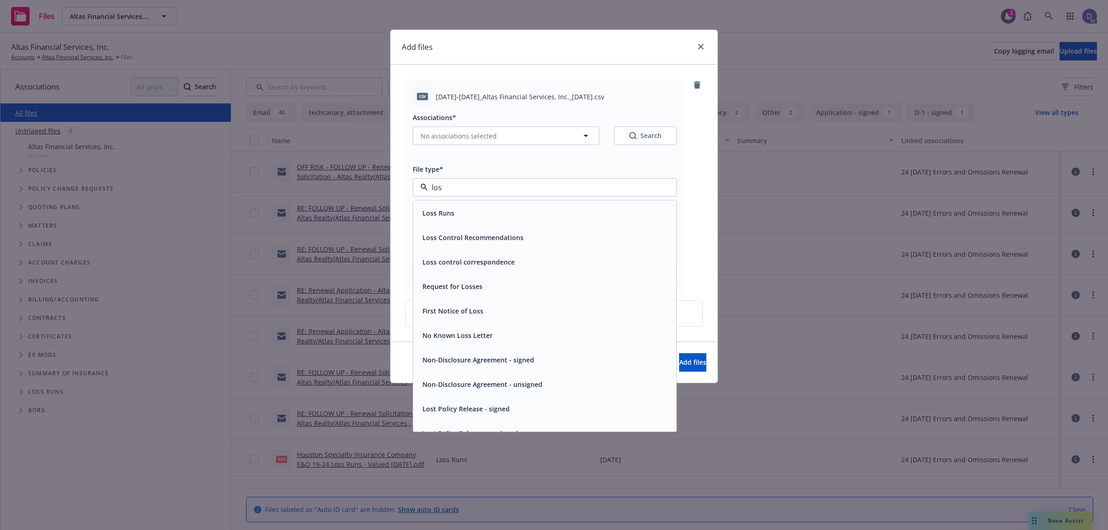
type input "loss"
click at [567, 206] on div "Loss Runs" at bounding box center [545, 212] width 252 height 13
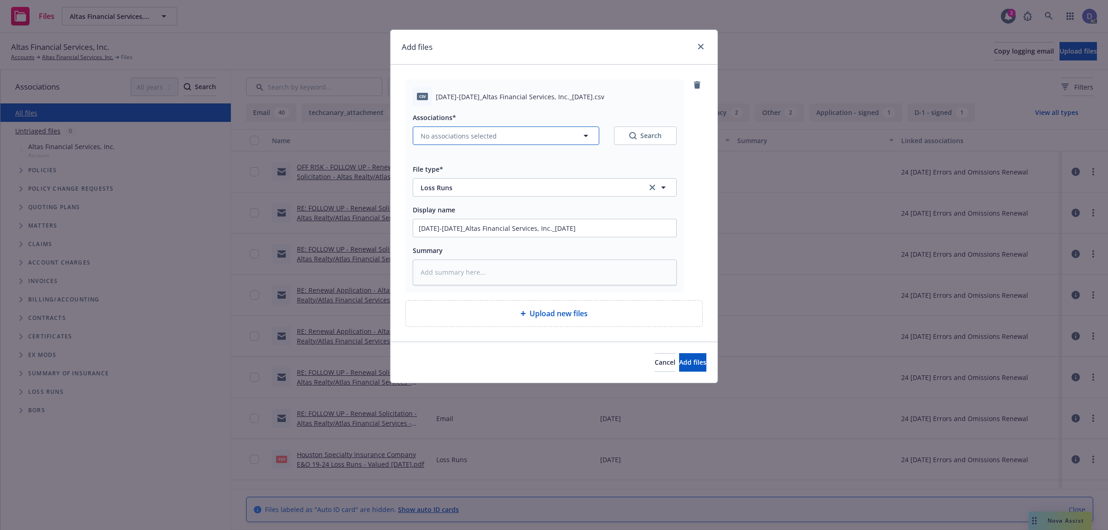
click at [524, 135] on button "No associations selected" at bounding box center [506, 135] width 186 height 18
type textarea "x"
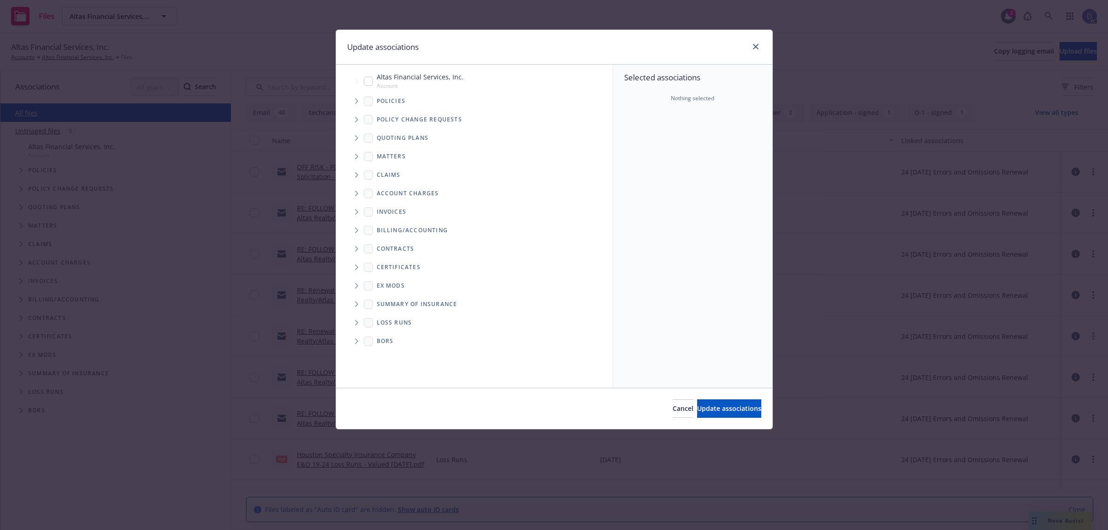
click at [355, 104] on span "Tree Example" at bounding box center [356, 101] width 15 height 15
click at [640, 118] on div "Selected associations Nothing selected" at bounding box center [692, 226] width 159 height 323
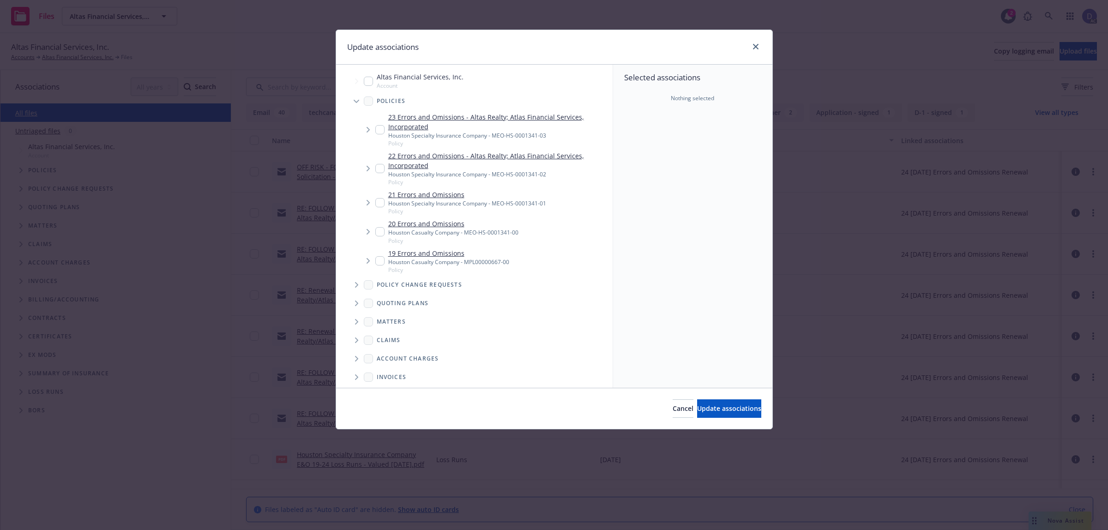
click at [455, 229] on div "Houston Casualty Company - MEO-HS-0001341-00" at bounding box center [453, 232] width 130 height 8
checkbox input "true"
click at [706, 400] on button "Update associations" at bounding box center [729, 408] width 64 height 18
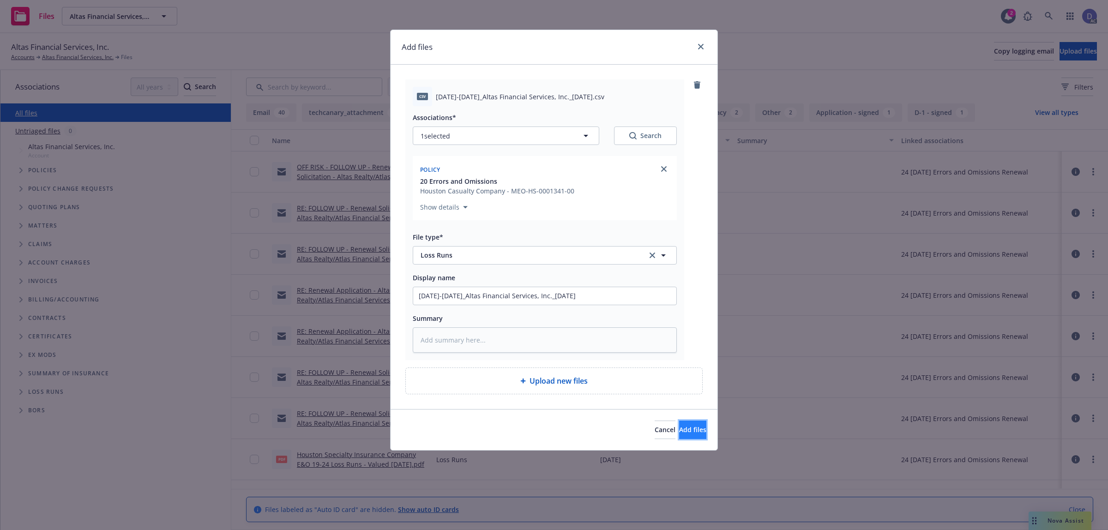
click at [679, 426] on button "Add files" at bounding box center [692, 429] width 27 height 18
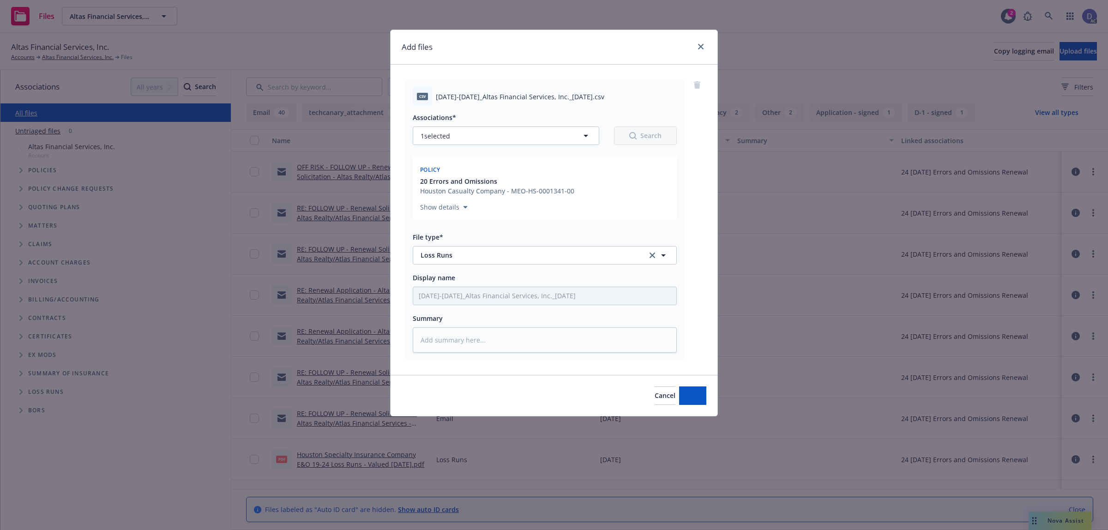
type textarea "x"
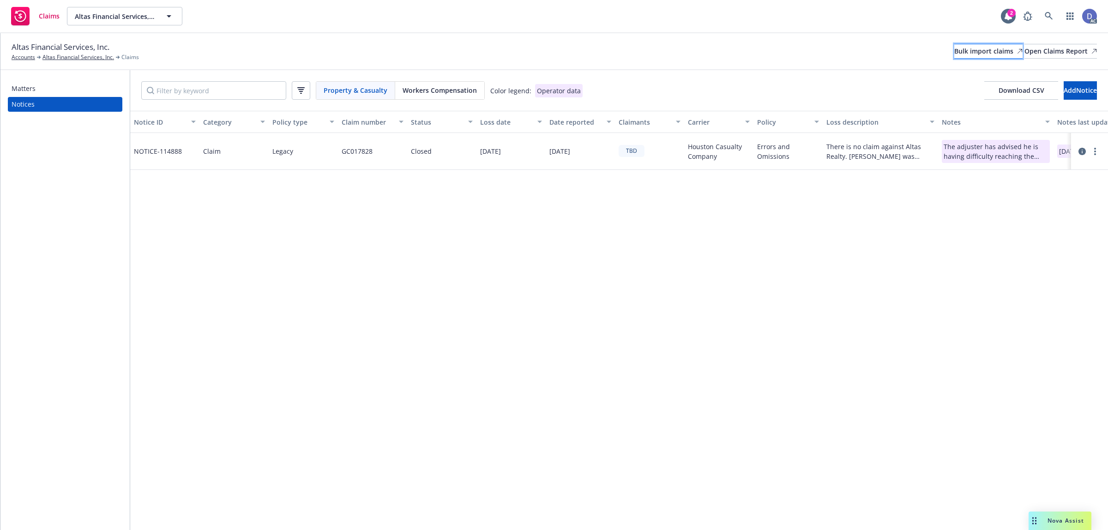
click at [954, 55] on div "Bulk import claims" at bounding box center [988, 51] width 68 height 14
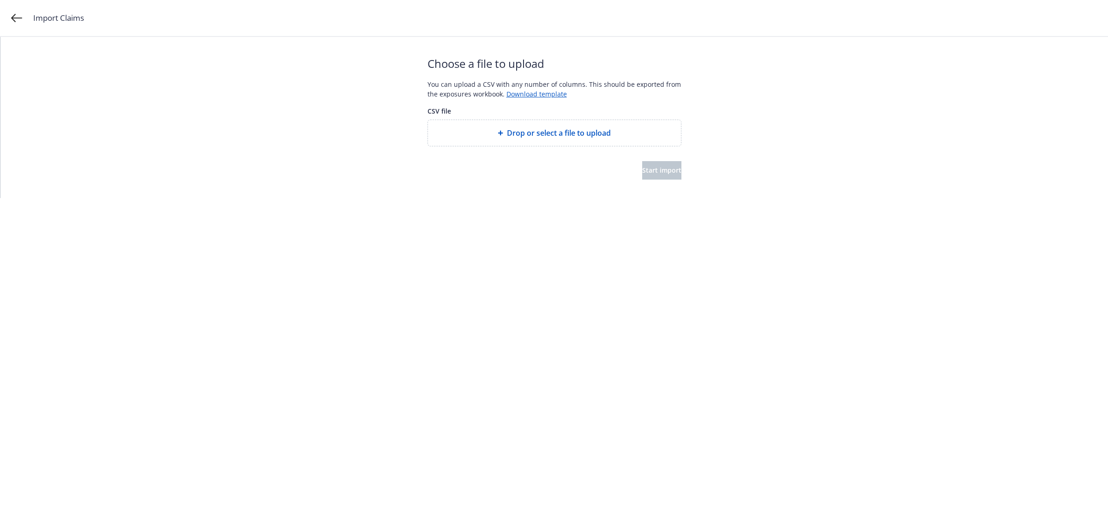
click at [587, 129] on span "Drop or select a file to upload" at bounding box center [559, 132] width 104 height 11
click at [642, 172] on span "Start import" at bounding box center [661, 170] width 39 height 9
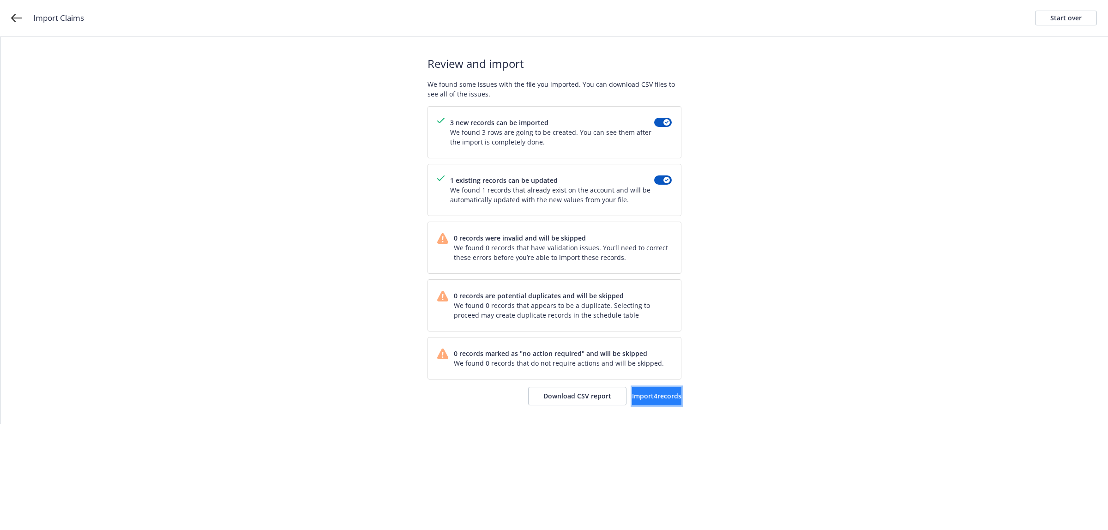
click at [635, 400] on span "Import 4 records" at bounding box center [656, 395] width 49 height 9
click at [652, 405] on link "View accounts" at bounding box center [644, 396] width 76 height 18
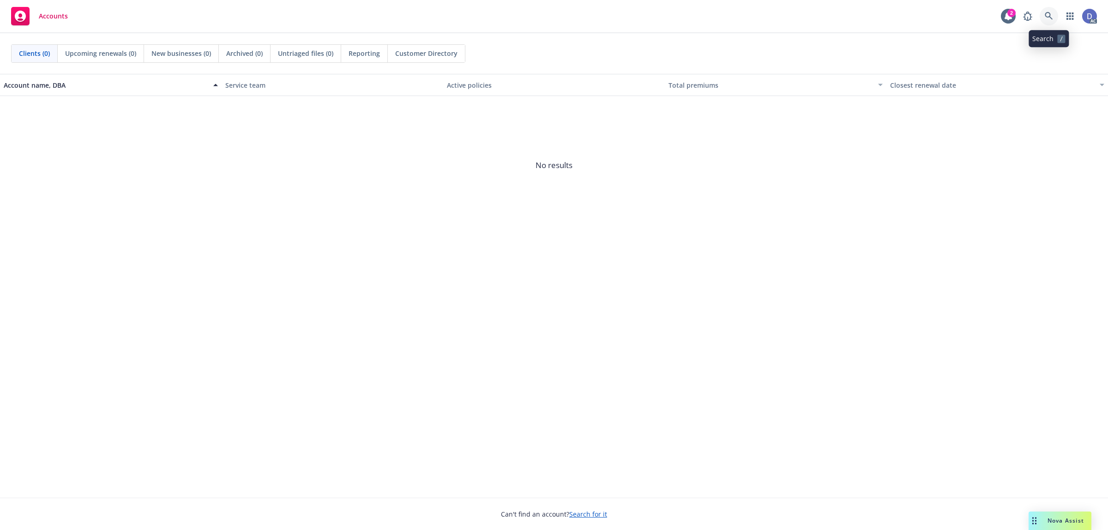
click at [1048, 20] on icon at bounding box center [1049, 16] width 8 height 8
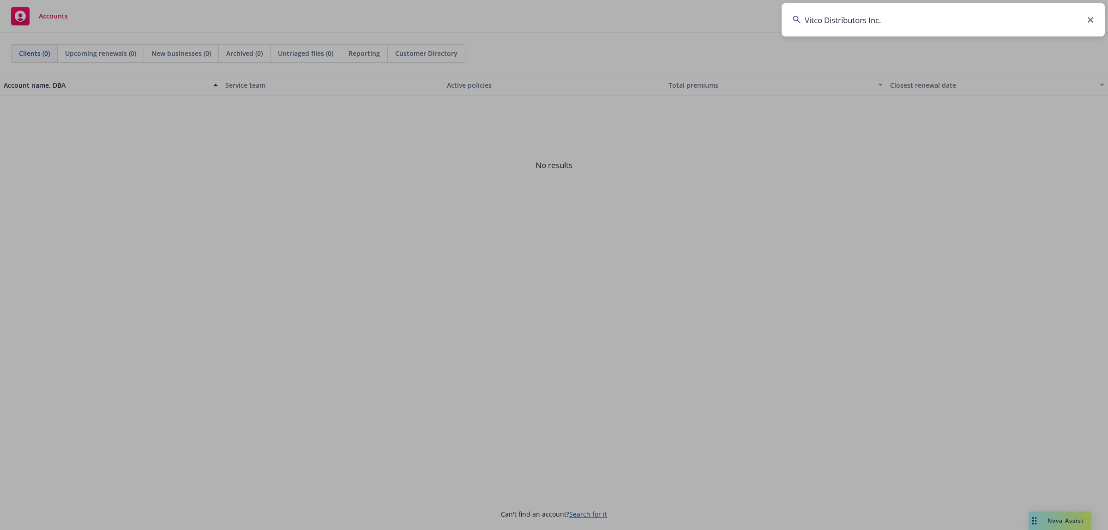
click at [1044, 18] on input "Vitco Distributors Inc." at bounding box center [942, 19] width 323 height 33
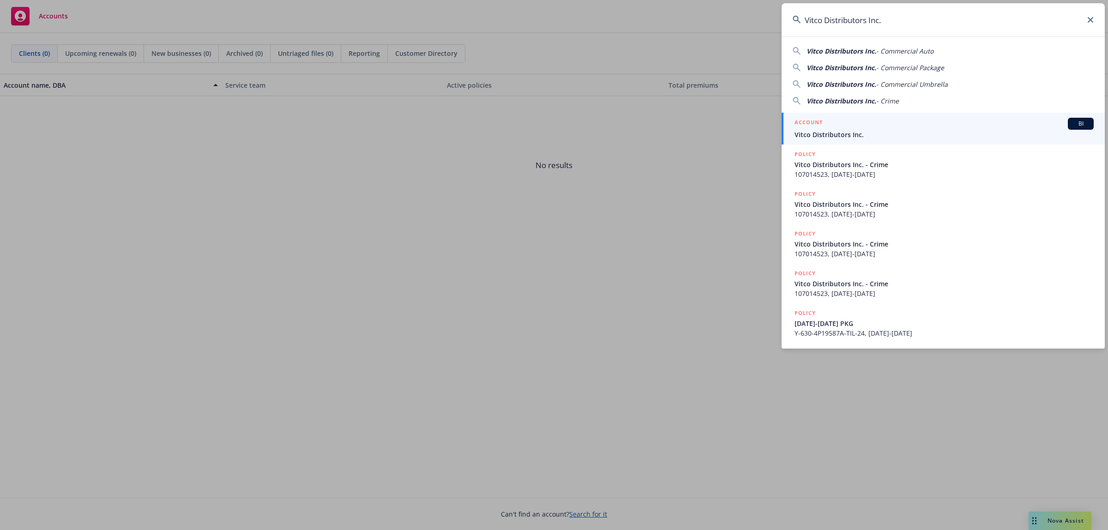
type input "Vitco Distributors Inc."
click at [868, 119] on div "ACCOUNT BI" at bounding box center [943, 124] width 299 height 12
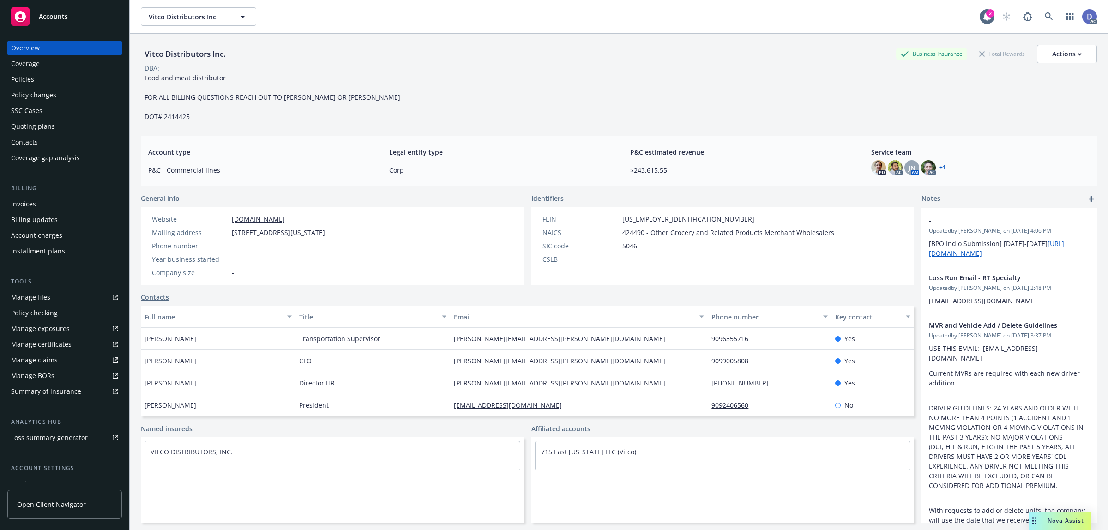
click at [57, 362] on link "Manage claims" at bounding box center [64, 360] width 114 height 15
click at [52, 304] on link "Manage files" at bounding box center [64, 297] width 114 height 15
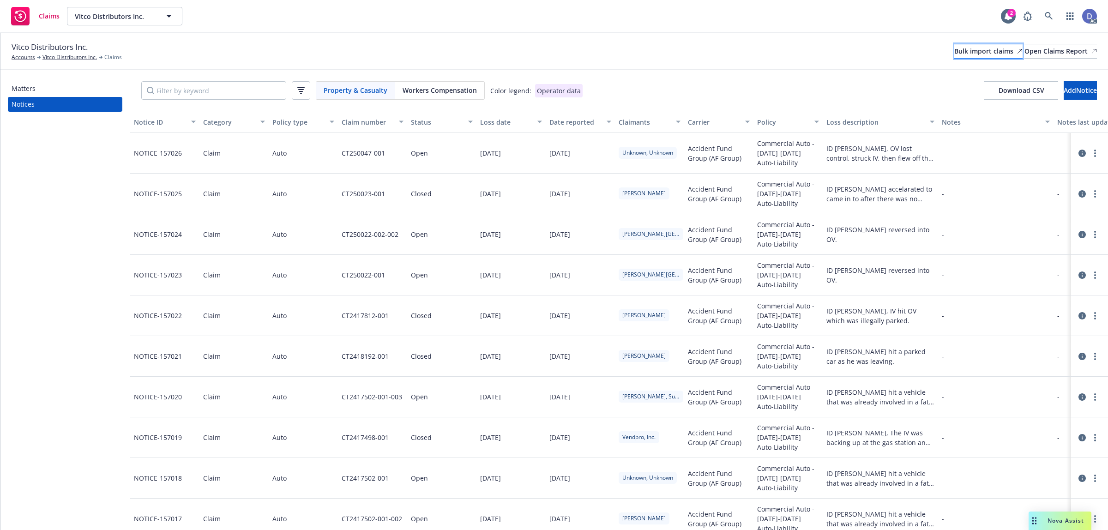
click at [965, 56] on div "Bulk import claims" at bounding box center [988, 51] width 68 height 14
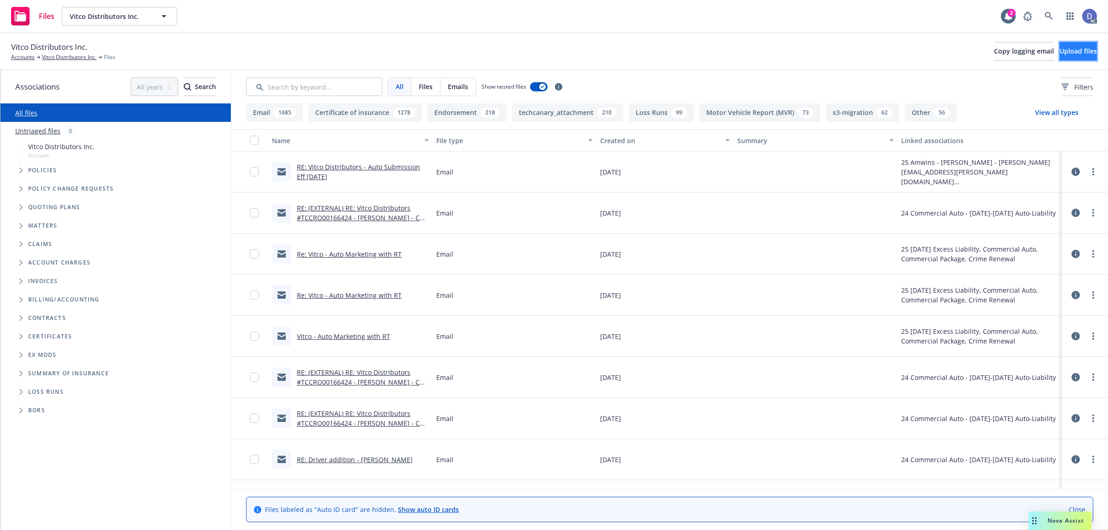
click at [1062, 47] on span "Upload files" at bounding box center [1077, 51] width 37 height 9
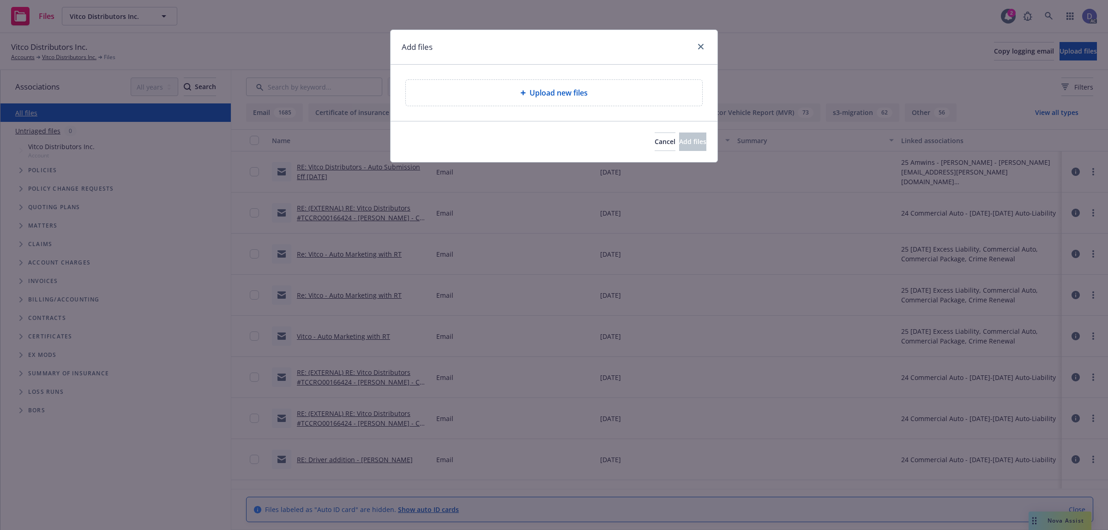
click at [576, 104] on div "Upload new files" at bounding box center [554, 93] width 296 height 26
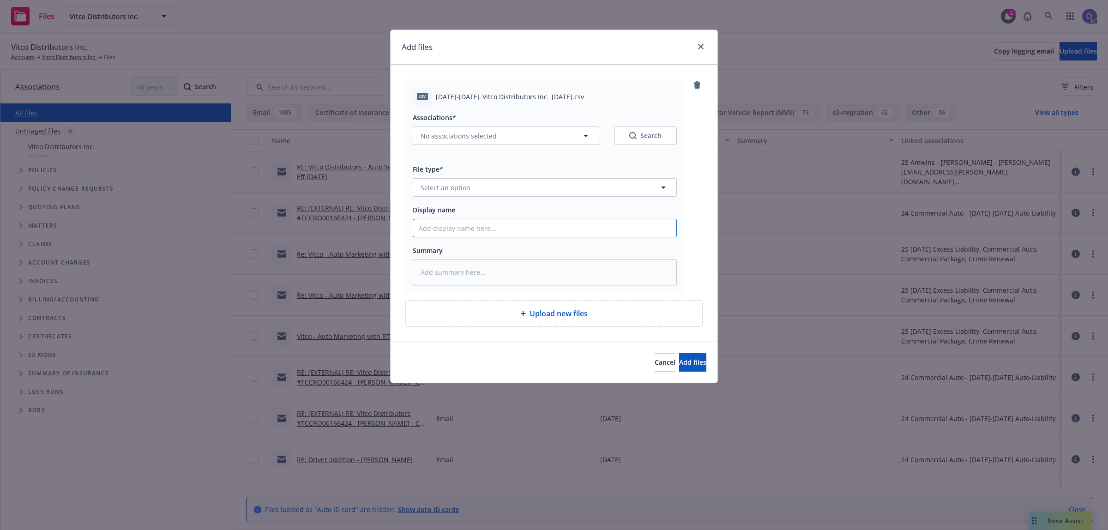
click at [619, 232] on input "Display name" at bounding box center [544, 228] width 263 height 18
paste input "[DATE]-[DATE]_Vitco Distributors Inc._[DATE]"
type input "[DATE]-[DATE]_Vitco Distributors Inc._[DATE]"
type textarea "x"
type input "[DATE]-[DATE]_Vitco Distributors Inc._[DATE]"
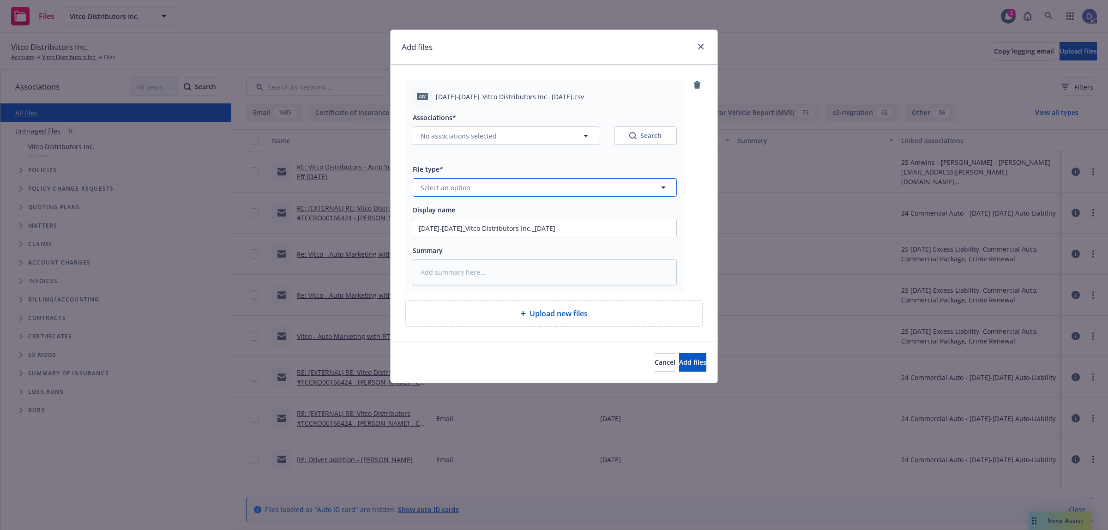
click at [645, 191] on button "Select an option" at bounding box center [545, 187] width 264 height 18
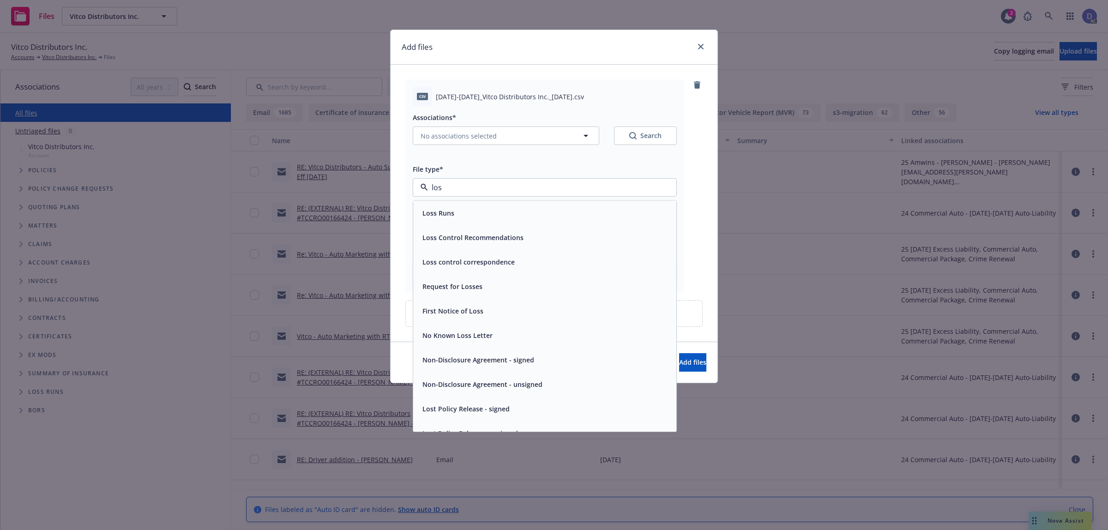
type input "loss"
click at [622, 216] on div "Loss Runs" at bounding box center [545, 212] width 252 height 13
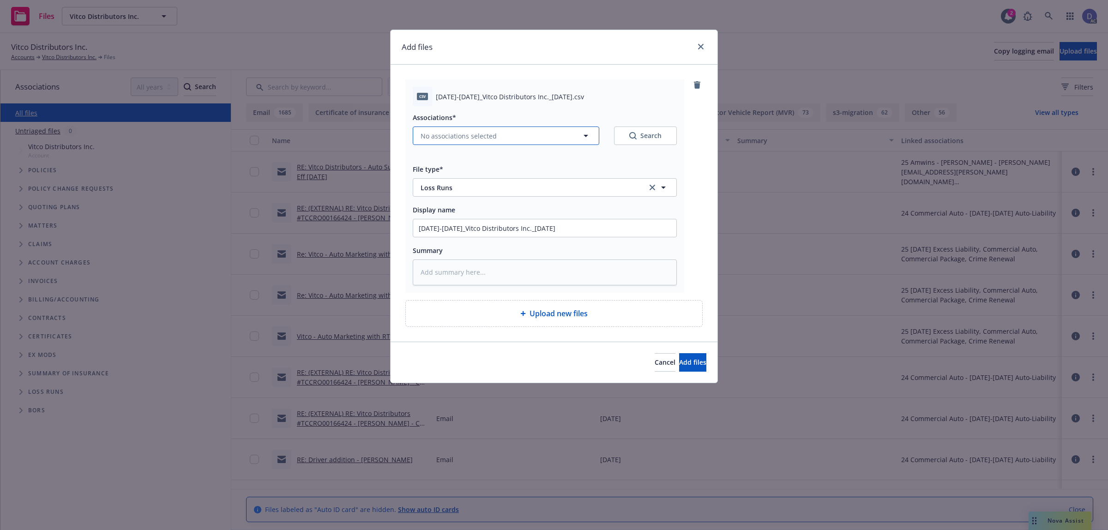
click at [537, 141] on button "No associations selected" at bounding box center [506, 135] width 186 height 18
type textarea "x"
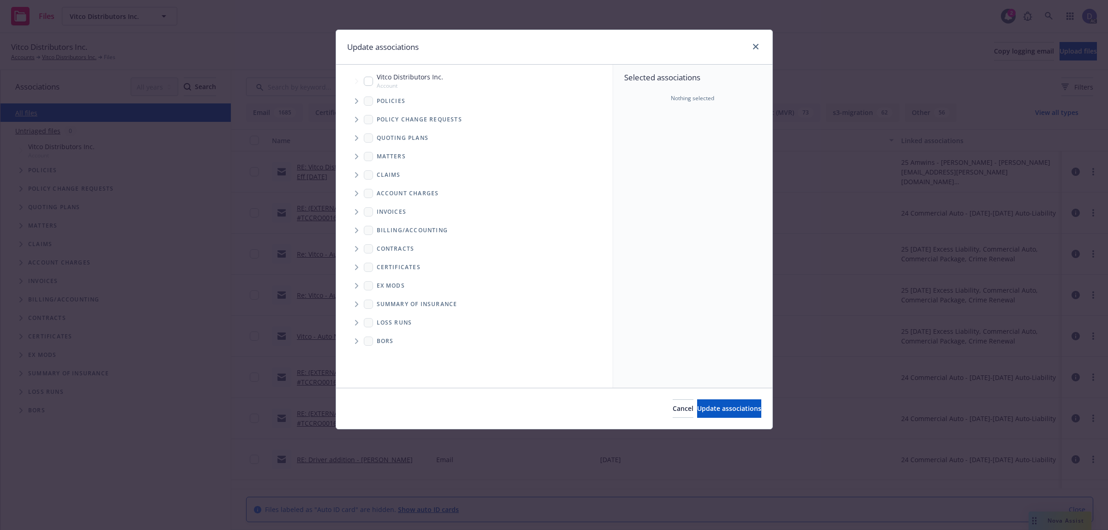
click at [351, 103] on span "Tree Example" at bounding box center [356, 101] width 15 height 15
click at [709, 134] on div "Selected associations Nothing selected" at bounding box center [692, 226] width 159 height 323
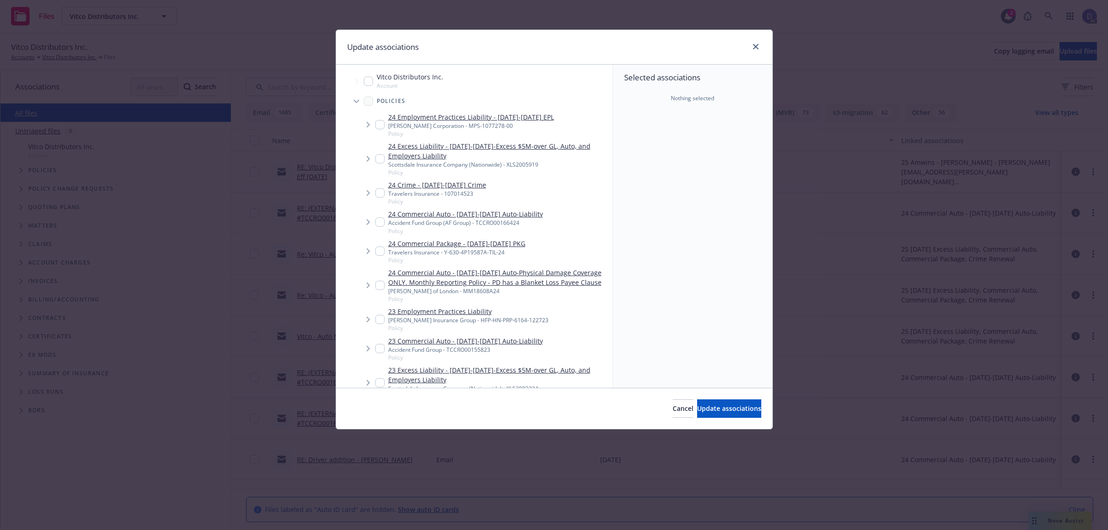
scroll to position [541, 0]
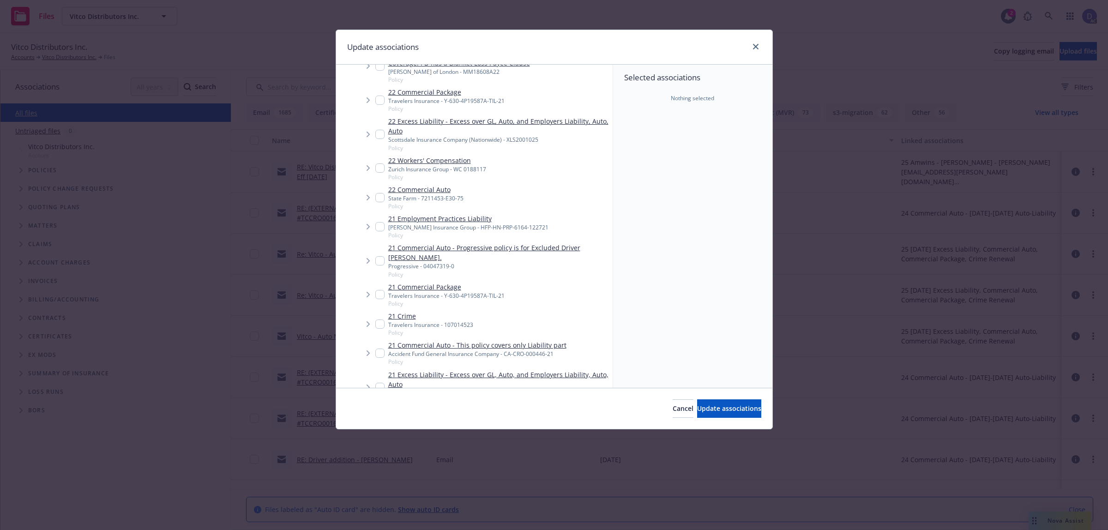
click at [489, 229] on div "Hudson Insurance Group - HFP-HN-PRP-6164-122721" at bounding box center [468, 227] width 160 height 8
checkbox input "true"
click at [740, 404] on span "Update associations" at bounding box center [729, 408] width 64 height 9
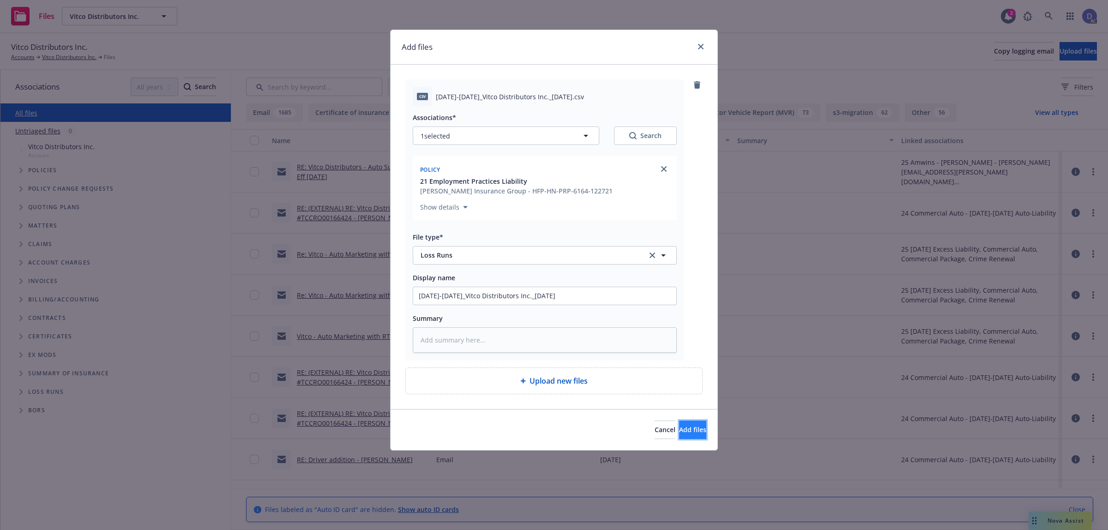
click at [694, 425] on button "Add files" at bounding box center [692, 429] width 27 height 18
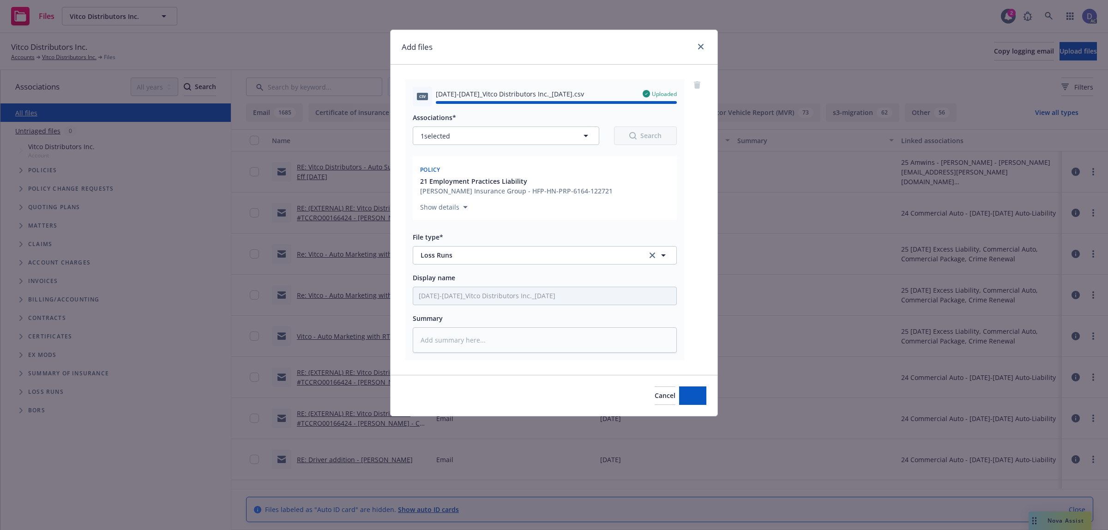
type textarea "x"
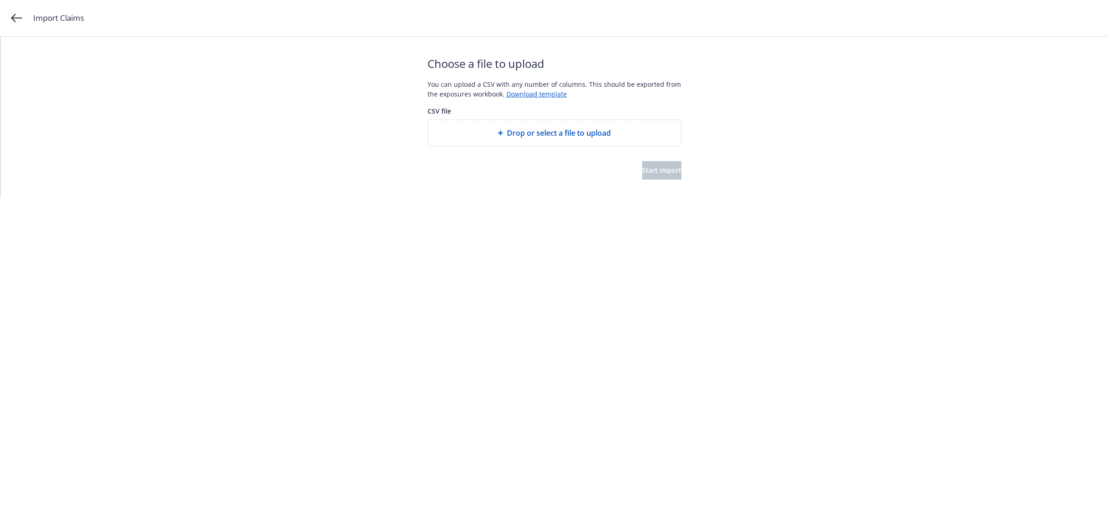
click at [593, 127] on span "Drop or select a file to upload" at bounding box center [559, 132] width 104 height 11
click at [631, 156] on div at bounding box center [554, 153] width 254 height 15
click at [642, 161] on button "Start import" at bounding box center [661, 170] width 39 height 18
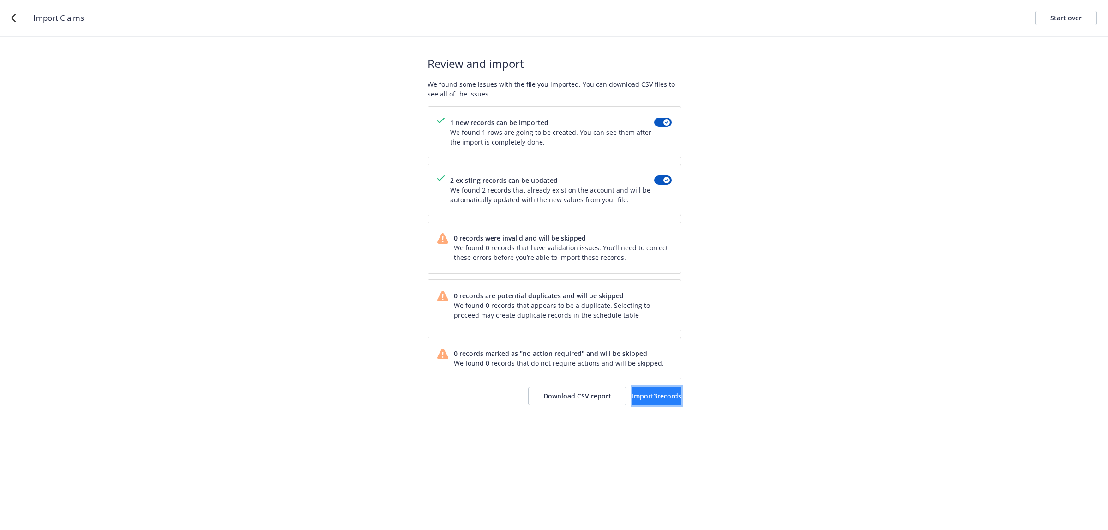
click at [632, 396] on button "Import 3 records" at bounding box center [656, 396] width 49 height 18
click at [642, 397] on span "View accounts" at bounding box center [643, 395] width 45 height 9
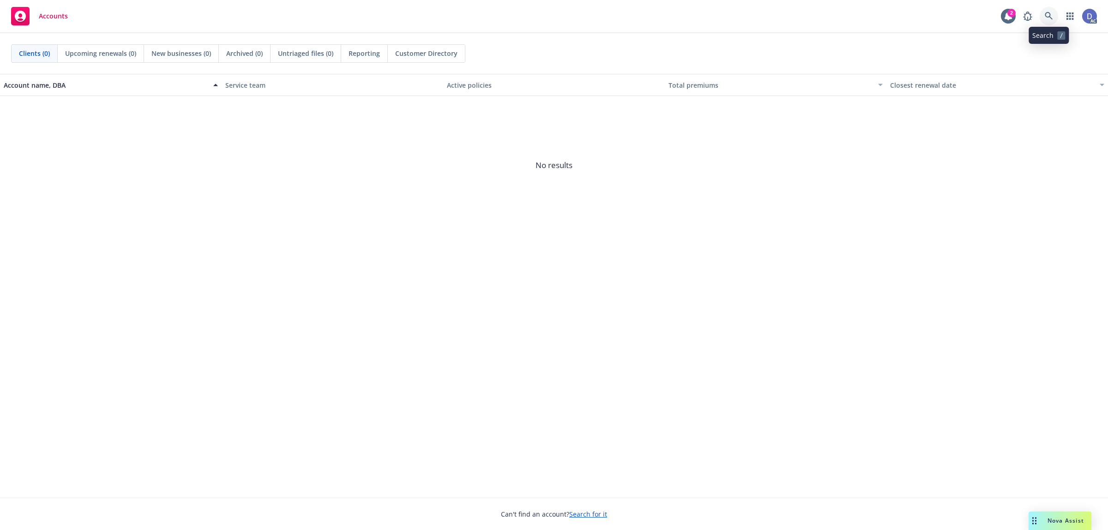
click at [1054, 8] on link at bounding box center [1048, 16] width 18 height 18
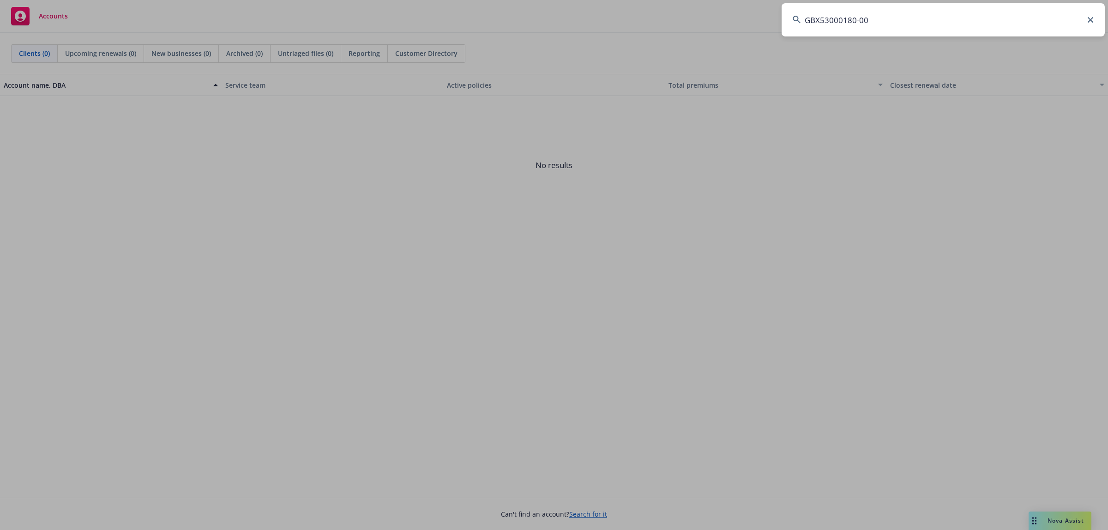
click at [955, 33] on input "GBX53000180-00" at bounding box center [942, 19] width 323 height 33
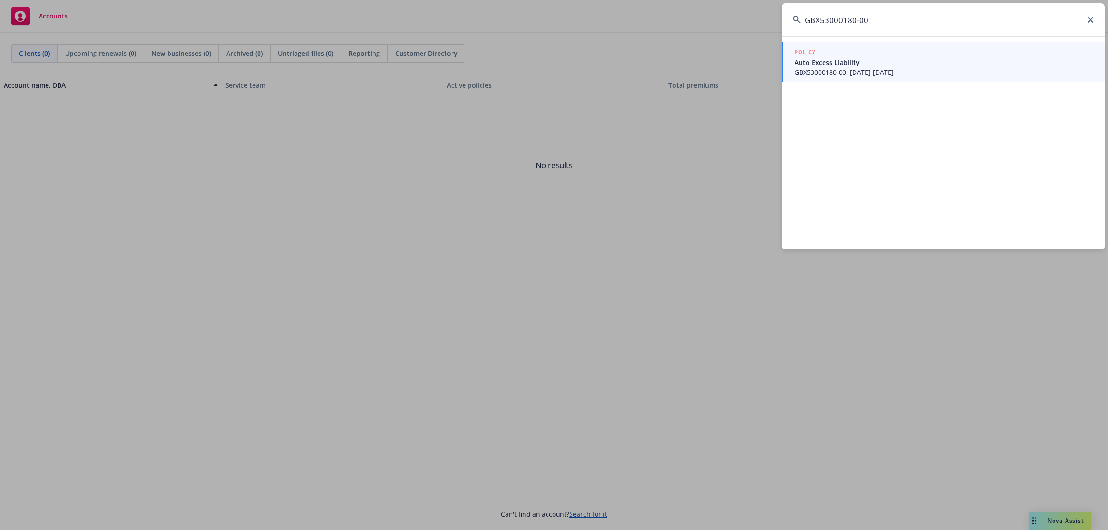
type input "GBX53000180-00"
click at [859, 81] on link "POLICY Auto Excess Liability GBX53000180-00, [DATE]-[DATE]" at bounding box center [942, 62] width 323 height 40
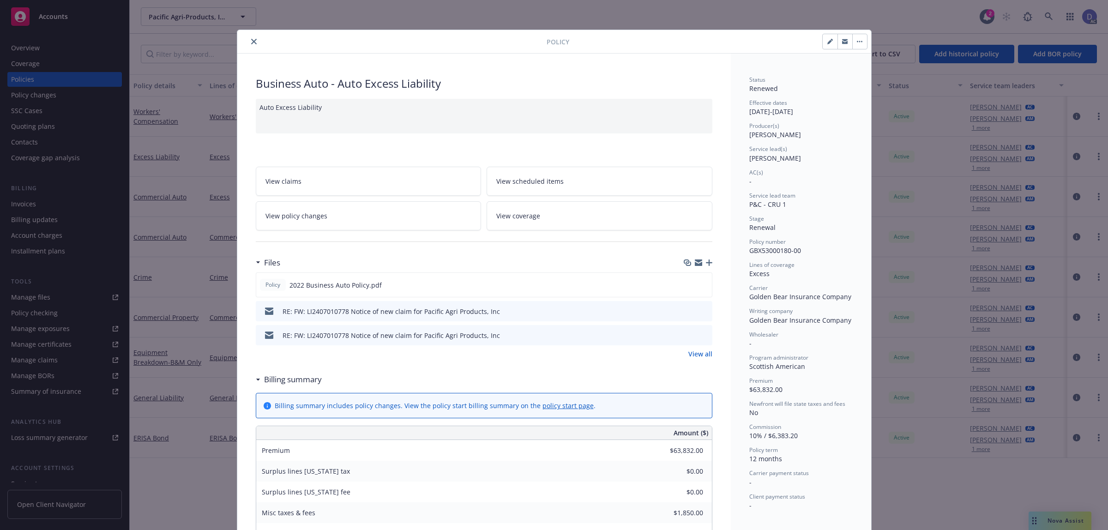
click at [251, 42] on icon "close" at bounding box center [254, 42] width 6 height 6
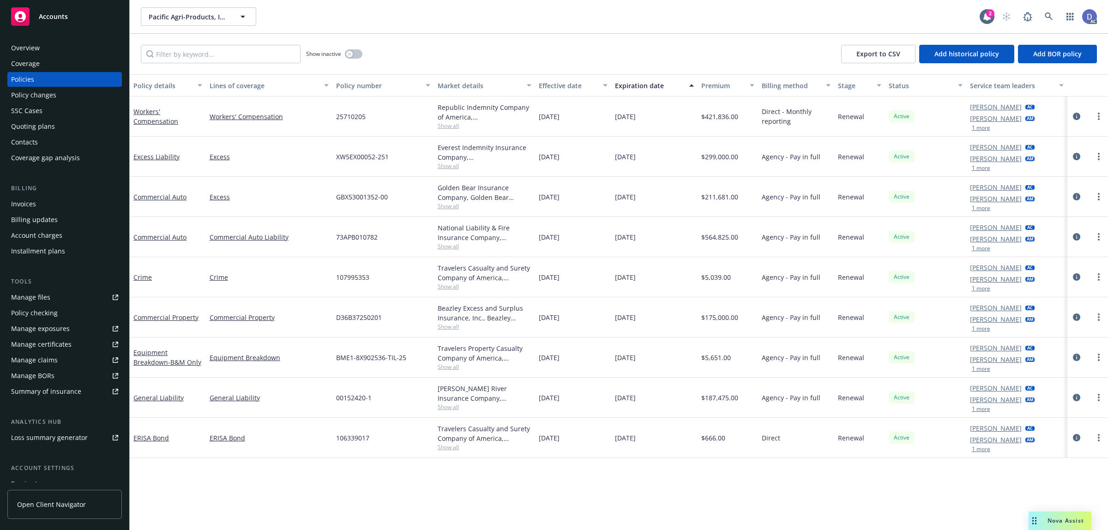
click at [53, 356] on div "Manage claims" at bounding box center [34, 360] width 47 height 15
click at [58, 300] on link "Manage files" at bounding box center [64, 297] width 114 height 15
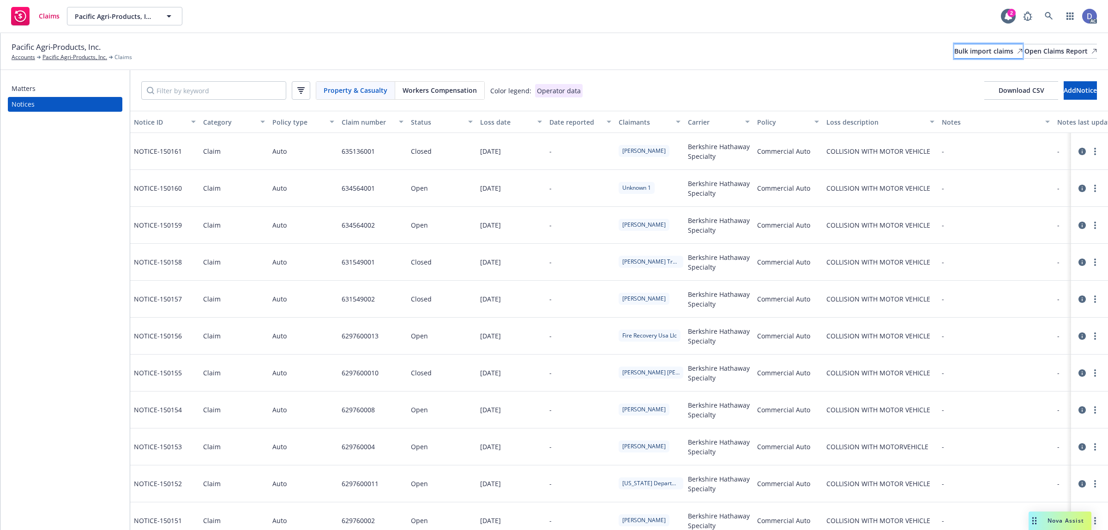
click at [954, 51] on div "Bulk import claims" at bounding box center [988, 51] width 68 height 14
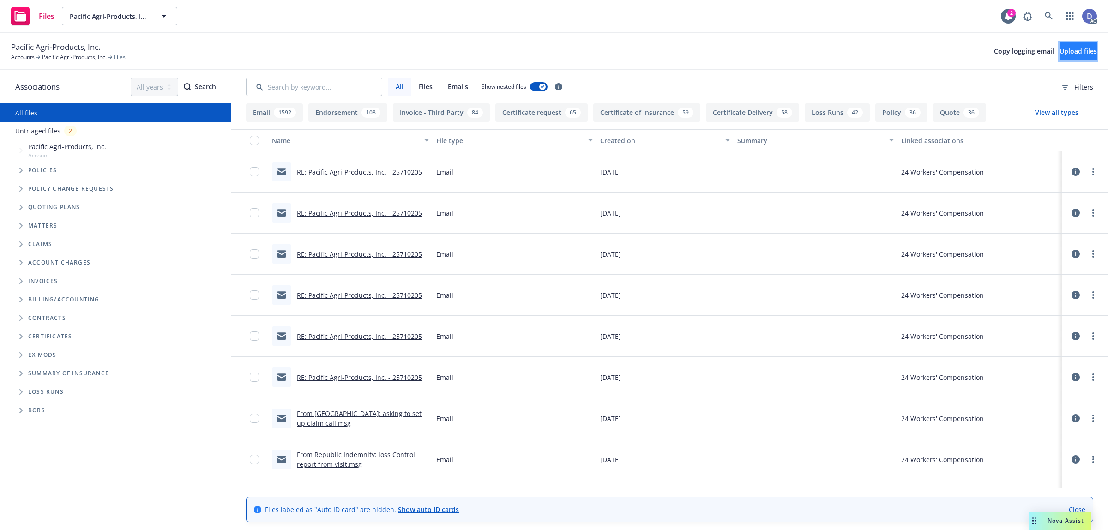
click at [1059, 48] on button "Upload files" at bounding box center [1077, 51] width 37 height 18
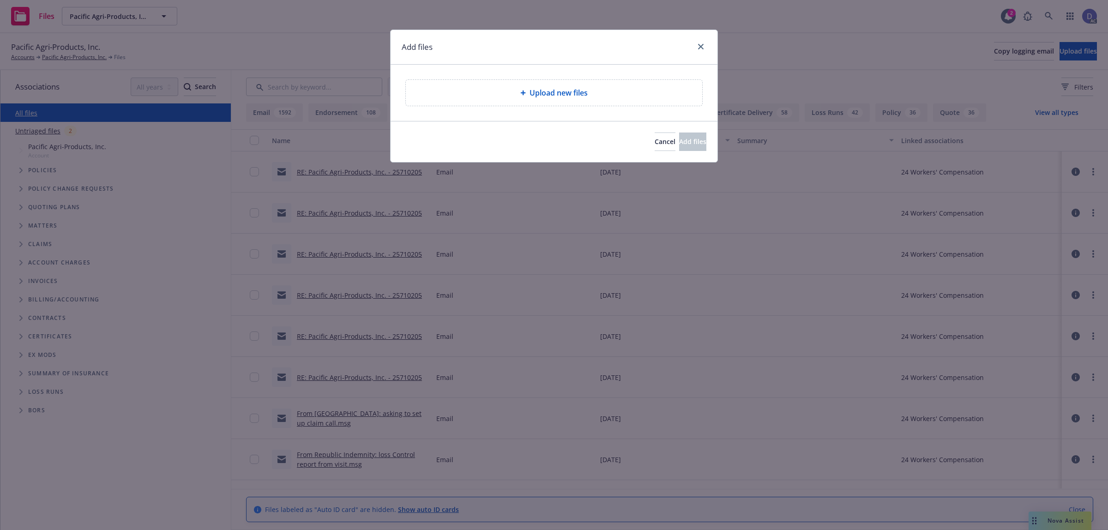
click at [544, 98] on span "Upload new files" at bounding box center [558, 92] width 58 height 11
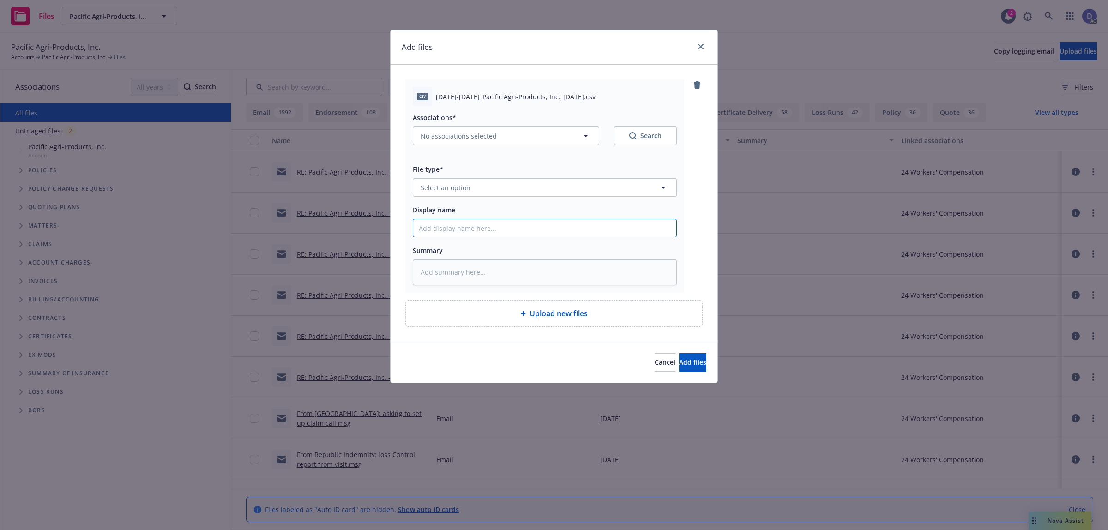
click at [538, 229] on input "Display name" at bounding box center [544, 228] width 263 height 18
paste input "2022-2023_Pacific Agri-Products, Inc._9-18-2024"
type input "2022-2023_Pacific Agri-Products, Inc._9-18-2024"
type textarea "x"
type input "2022-2023_Pacific Agri-Products, Inc._9-18-2024"
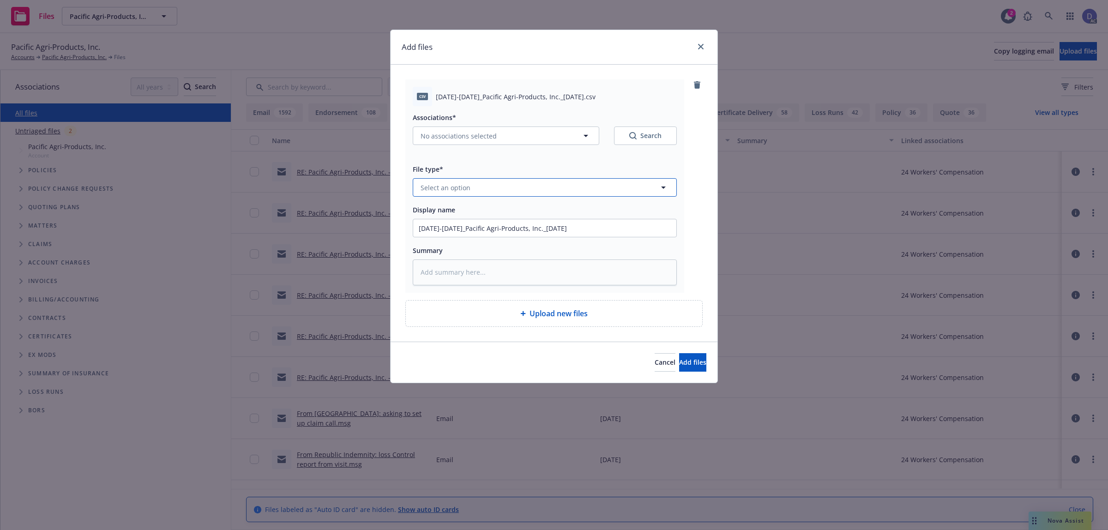
click at [579, 192] on button "Select an option" at bounding box center [545, 187] width 264 height 18
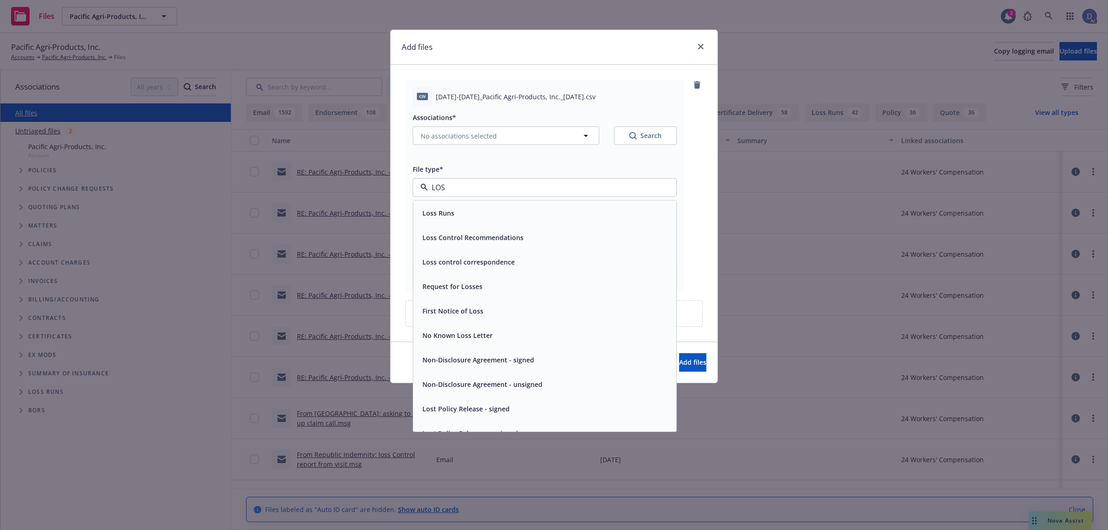
type input "LOSS"
click at [550, 204] on div "Loss Runs" at bounding box center [544, 213] width 263 height 24
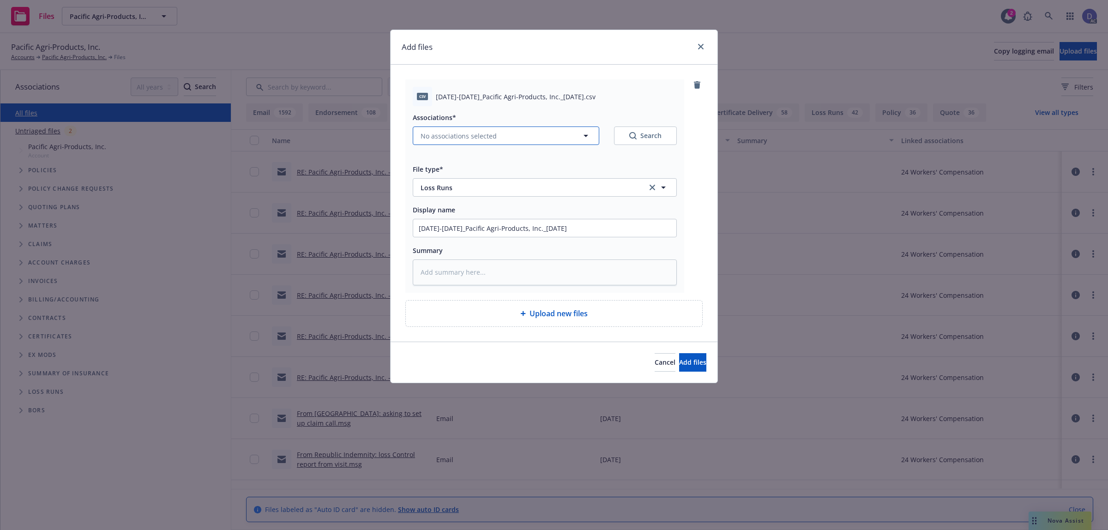
click at [491, 128] on button "No associations selected" at bounding box center [506, 135] width 186 height 18
type textarea "x"
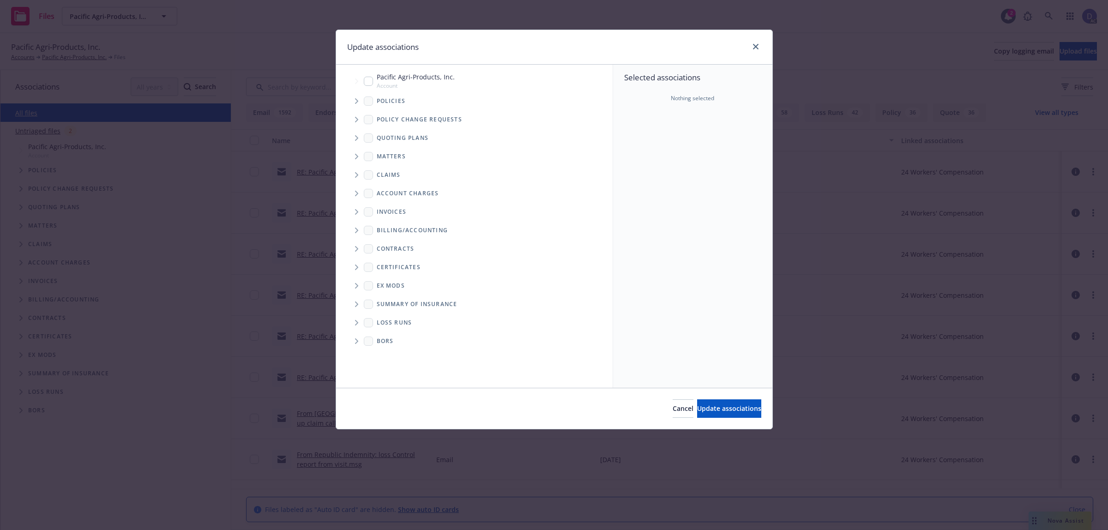
click at [351, 104] on span "Tree Example" at bounding box center [356, 101] width 15 height 15
click at [643, 137] on div "Selected associations Nothing selected" at bounding box center [692, 226] width 159 height 323
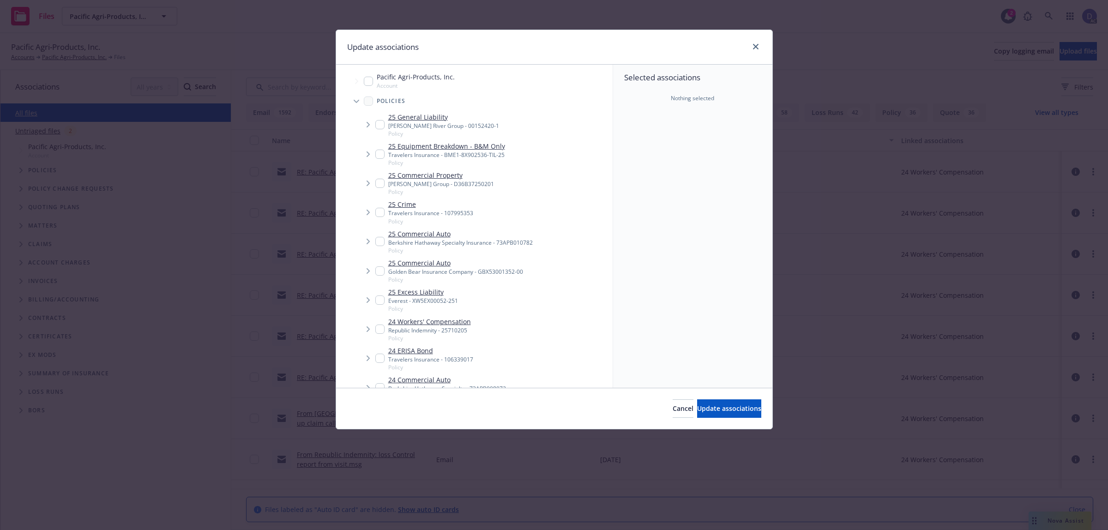
scroll to position [745, 0]
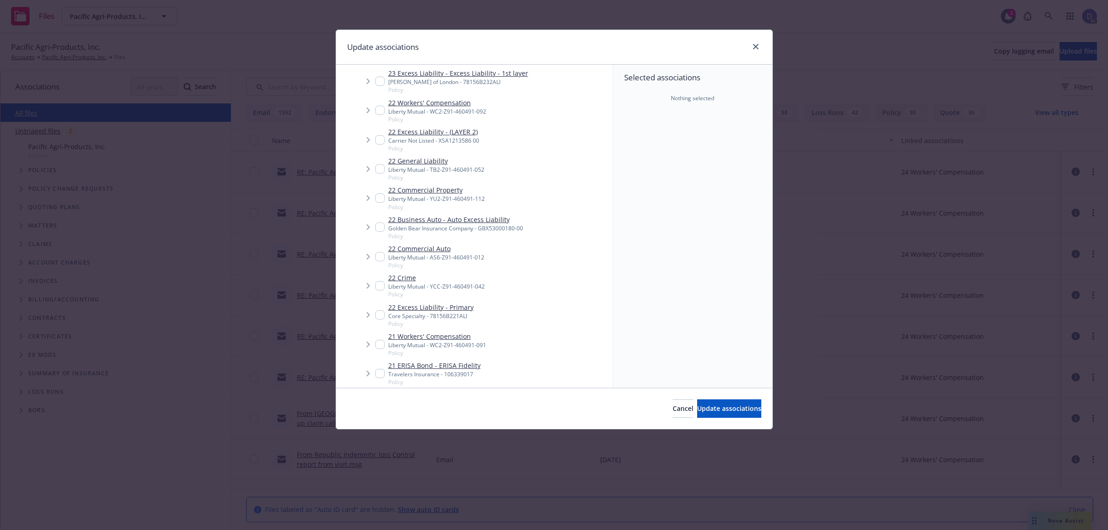
click at [478, 232] on span "Policy" at bounding box center [455, 236] width 135 height 8
checkbox input "true"
click at [703, 405] on span "Update associations" at bounding box center [729, 408] width 64 height 9
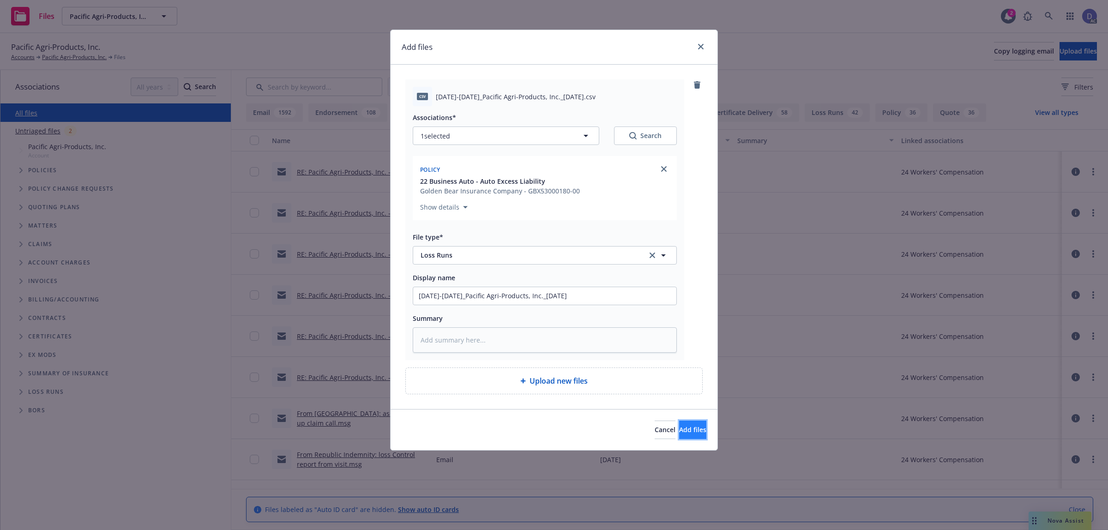
click at [679, 433] on span "Add files" at bounding box center [692, 429] width 27 height 9
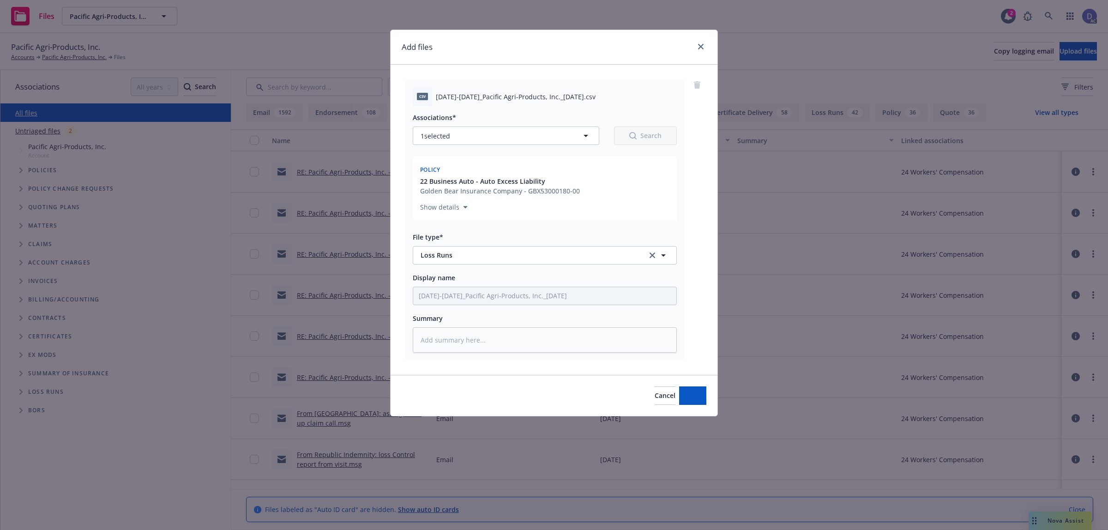
type textarea "x"
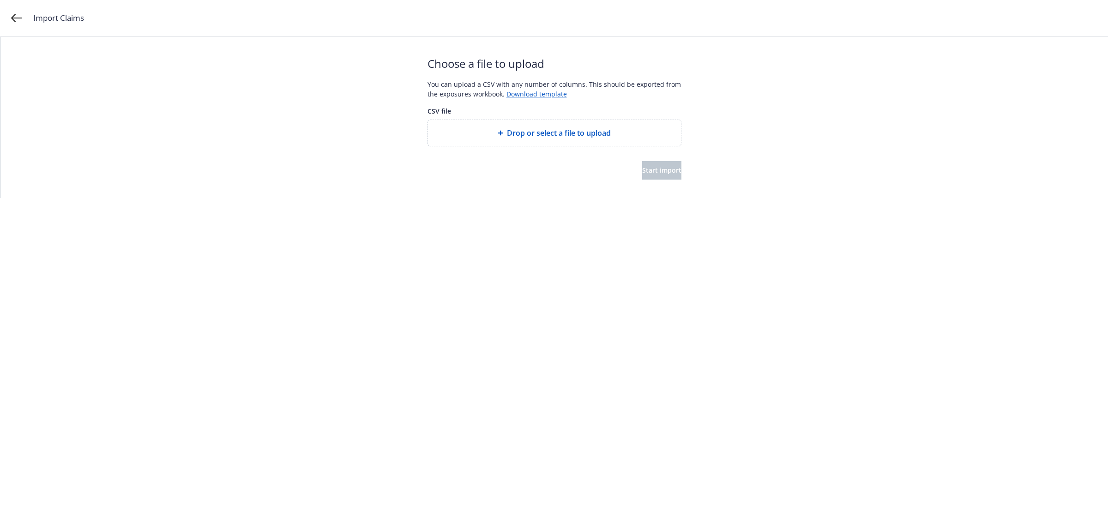
click at [564, 141] on div "Drop or select a file to upload" at bounding box center [554, 133] width 253 height 26
click at [642, 164] on button "Start import" at bounding box center [661, 170] width 39 height 18
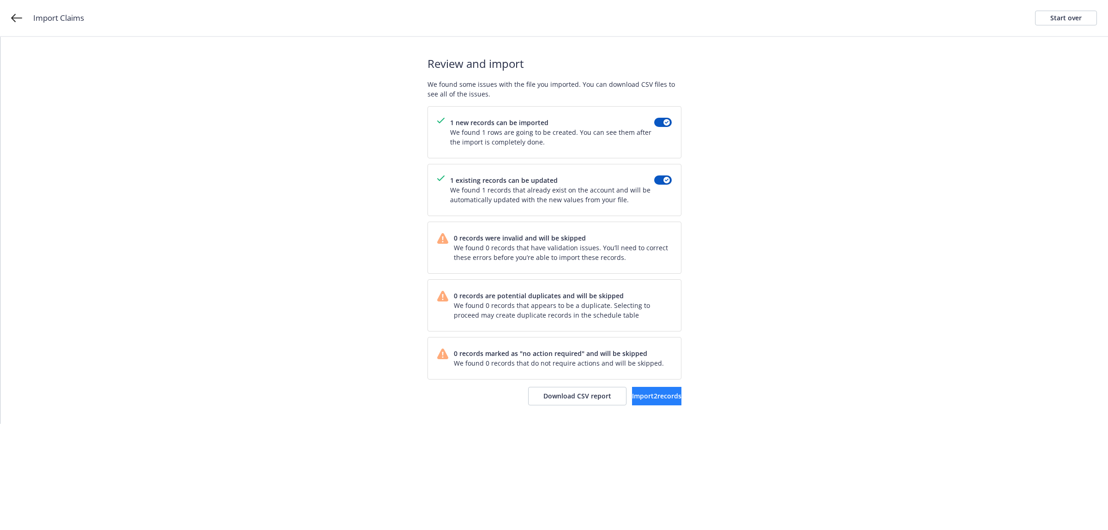
click at [639, 406] on div "Review and import We found some issues with the file you imported. You can down…" at bounding box center [554, 230] width 254 height 387
click at [640, 404] on button "Import 2 records" at bounding box center [656, 396] width 49 height 18
click at [628, 398] on span "View accounts" at bounding box center [643, 395] width 45 height 9
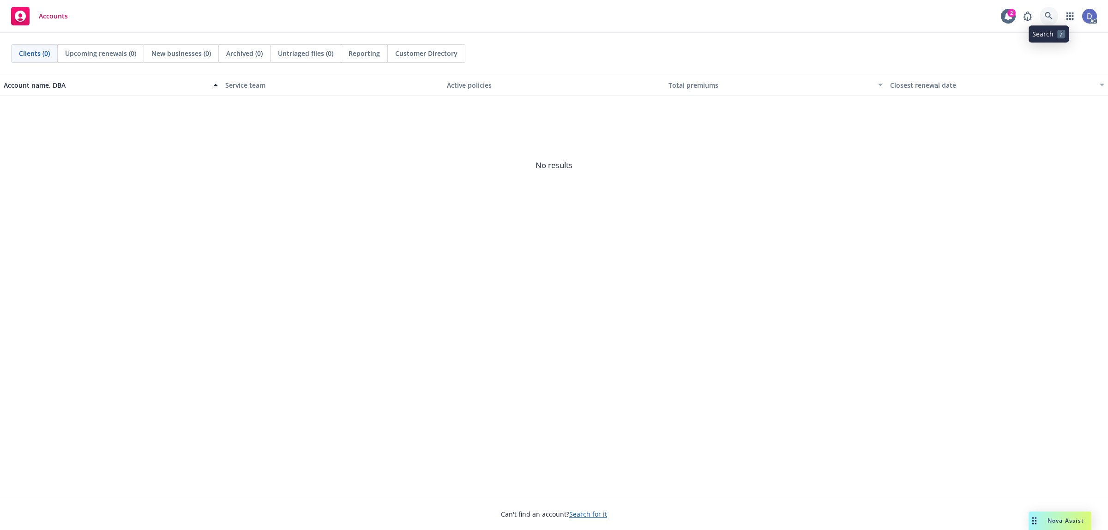
click at [1045, 17] on icon at bounding box center [1049, 16] width 8 height 8
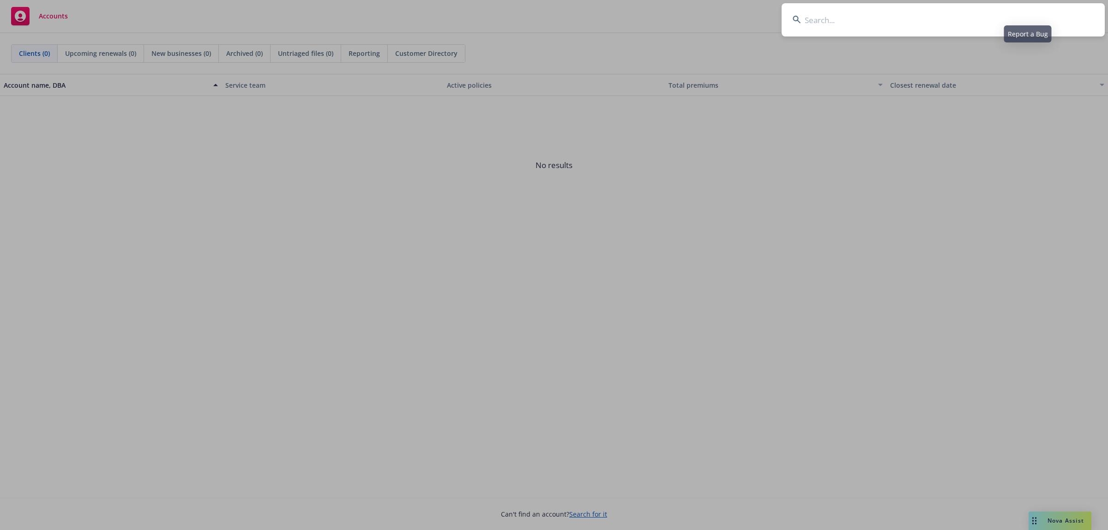
type input "57 UUN BD9693"
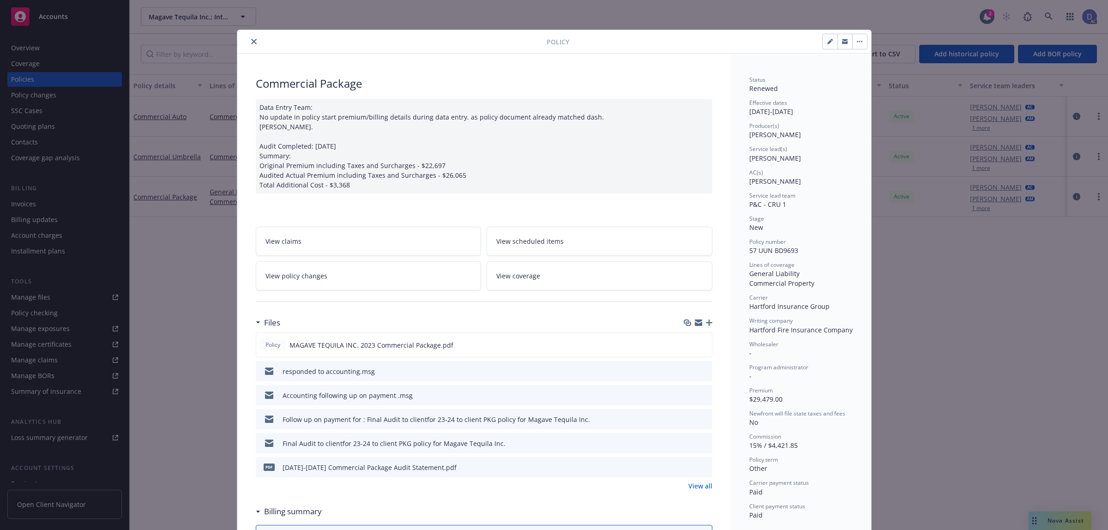
click at [251, 43] on icon "close" at bounding box center [254, 42] width 6 height 6
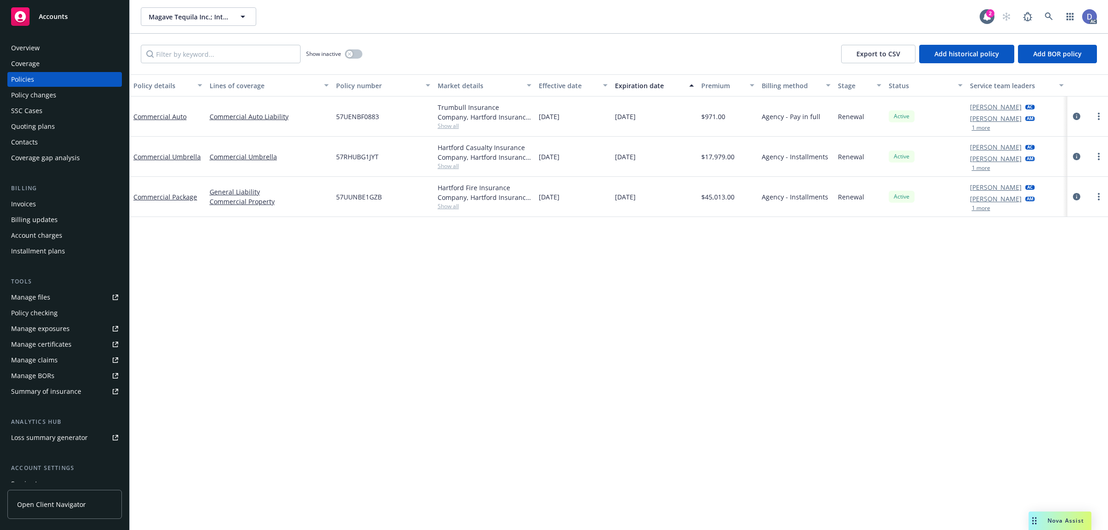
click at [60, 361] on link "Manage claims" at bounding box center [64, 360] width 114 height 15
click at [51, 303] on link "Manage files" at bounding box center [64, 297] width 114 height 15
click at [36, 53] on div "Overview" at bounding box center [25, 48] width 29 height 15
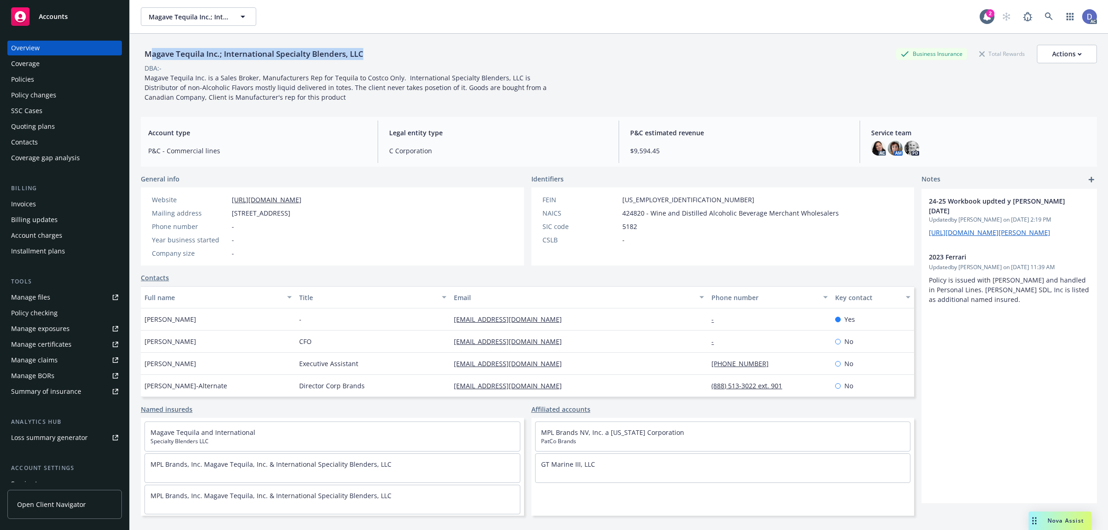
copy div "agave Tequila Inc.; International Specialty Blenders, LLC"
copy div "Business Insurance Total Rewards Actions"
copy div "Magave Tequila Inc.; International Specialty Blenders, LLC"
drag, startPoint x: 368, startPoint y: 56, endPoint x: 146, endPoint y: 57, distance: 221.6
click at [146, 57] on div "Magave Tequila Inc.; International Specialty Blenders, LLC Business Insurance T…" at bounding box center [619, 54] width 956 height 18
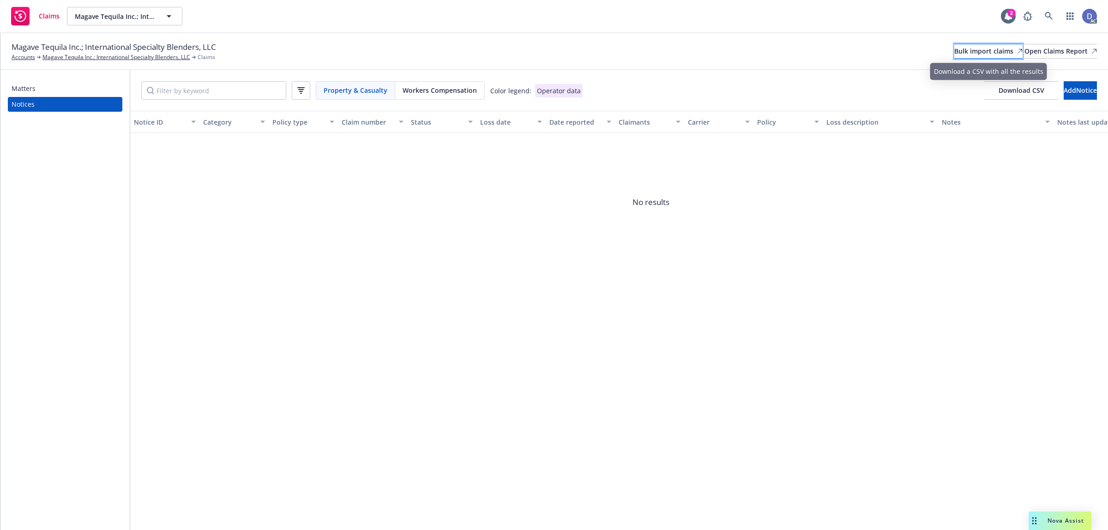
click at [955, 51] on div "Bulk import claims" at bounding box center [988, 51] width 68 height 14
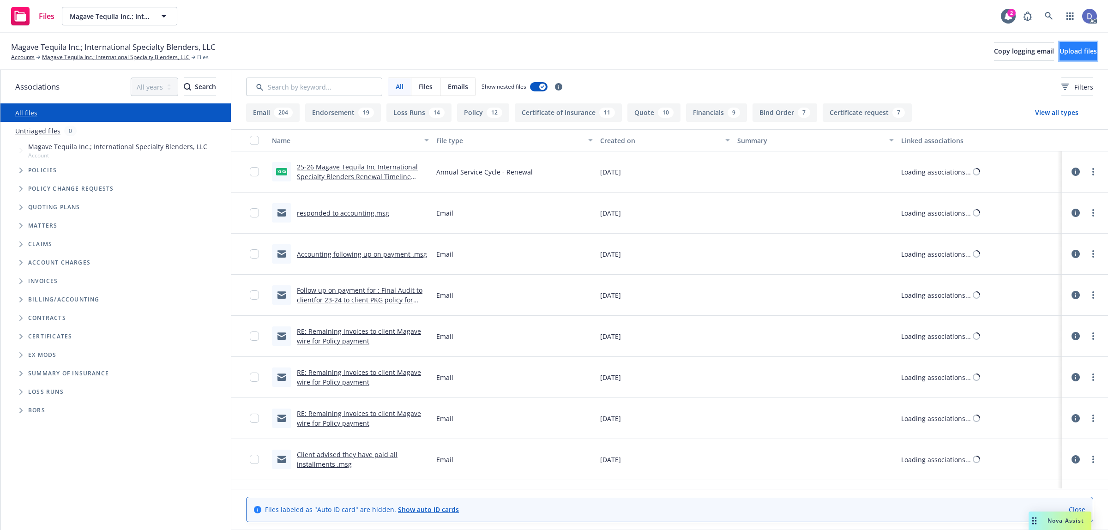
click at [1059, 44] on button "Upload files" at bounding box center [1077, 51] width 37 height 18
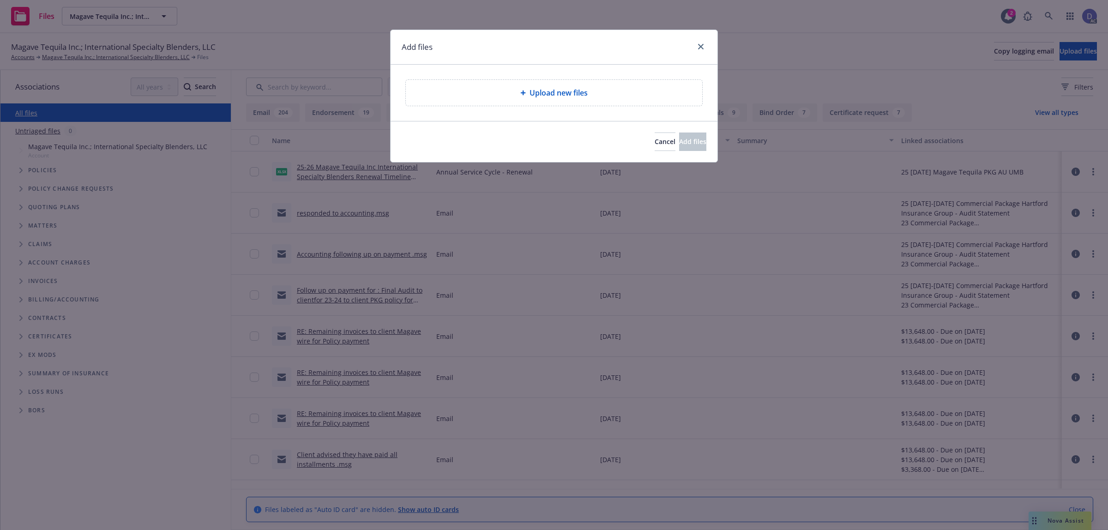
click at [492, 90] on div "Upload new files" at bounding box center [554, 92] width 282 height 11
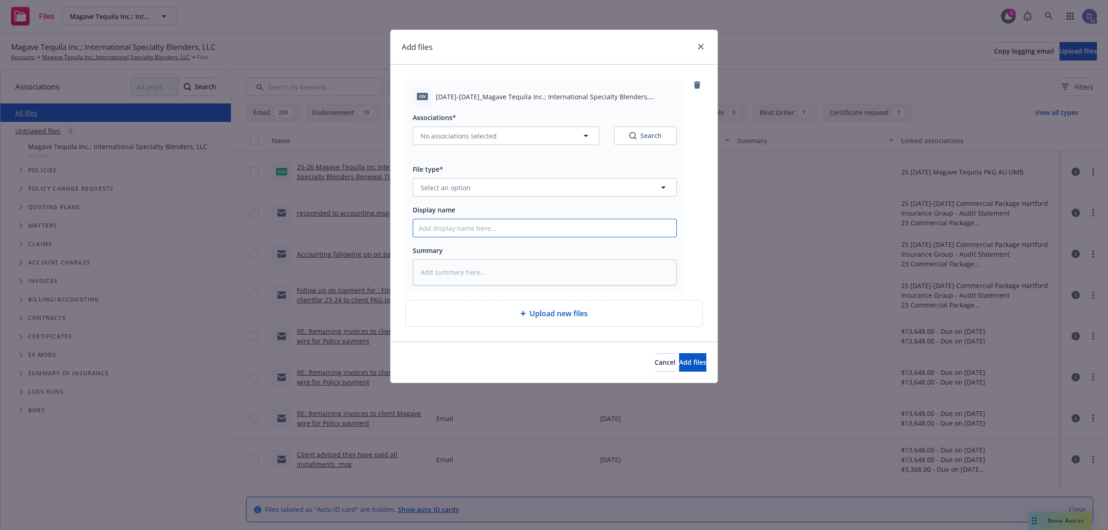
drag, startPoint x: 577, startPoint y: 229, endPoint x: 589, endPoint y: 213, distance: 20.5
click at [577, 229] on input "Display name" at bounding box center [544, 228] width 263 height 18
paste input "2023-2024_Magave Tequila Inc.; International Specialty Blenders, LLC_10-2-2024"
type input "2023-2024_Magave Tequila Inc.; International Specialty Blenders, LLC_10-2-2024"
type textarea "x"
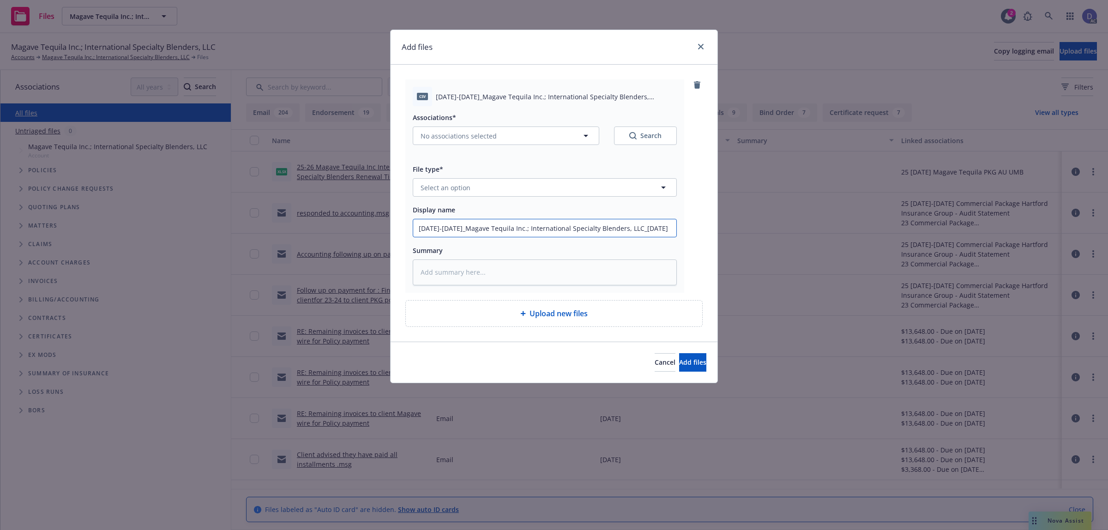
type input "2023-2024_Magave Tequila Inc.; International Specialty Blenders, LLC_10-2-2024"
click at [601, 195] on button "Select an option" at bounding box center [545, 187] width 264 height 18
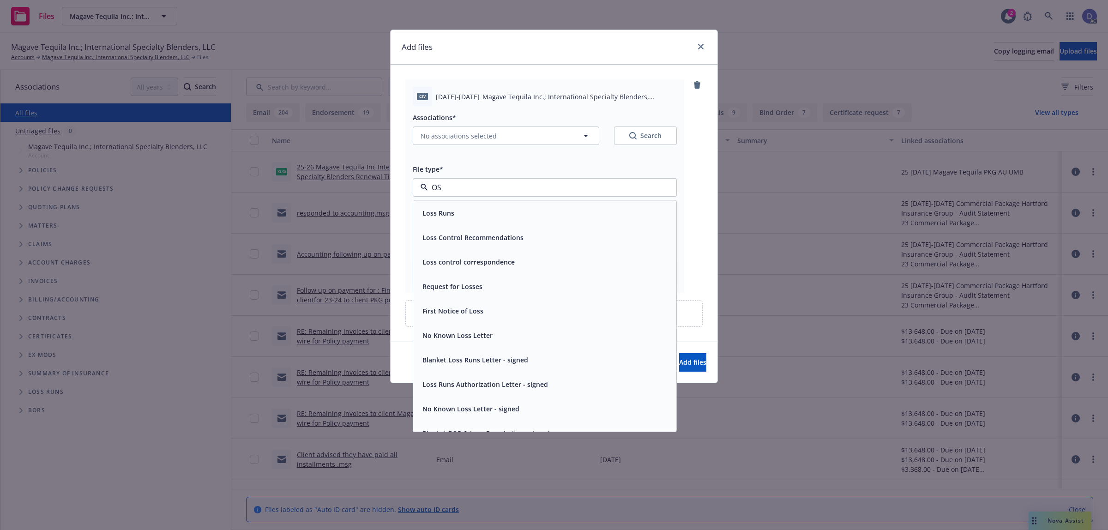
type input "O"
type input "LOSS"
click at [589, 206] on div "Loss Runs" at bounding box center [545, 212] width 252 height 13
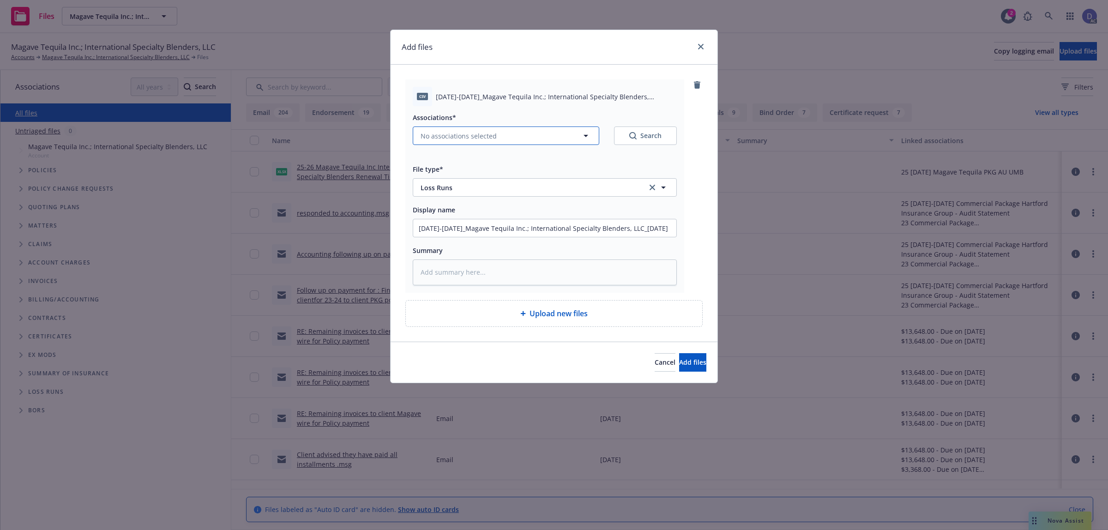
click at [527, 139] on button "No associations selected" at bounding box center [506, 135] width 186 height 18
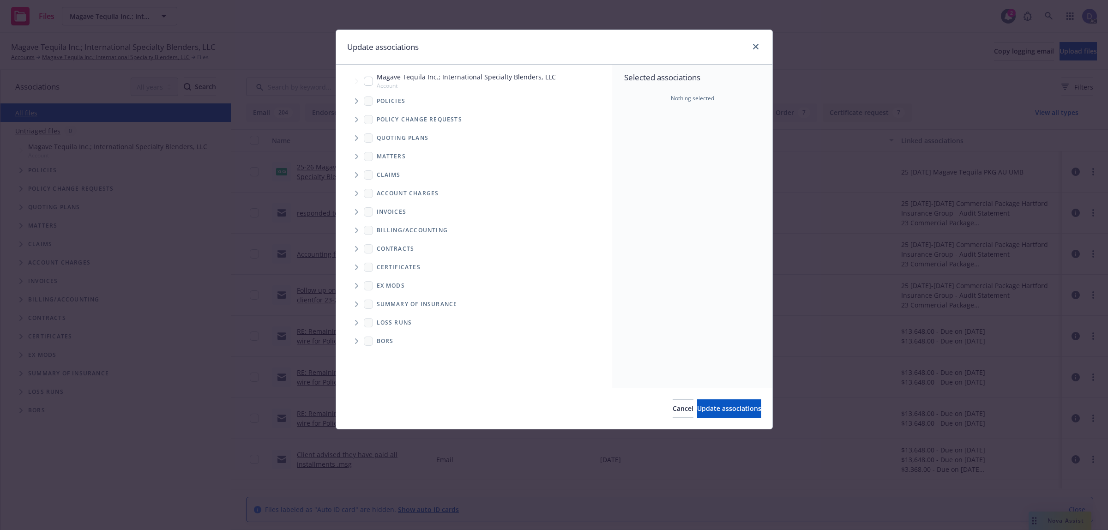
click at [352, 102] on span "Tree Example" at bounding box center [356, 101] width 15 height 15
click at [721, 125] on div "Selected associations Nothing selected" at bounding box center [692, 226] width 159 height 323
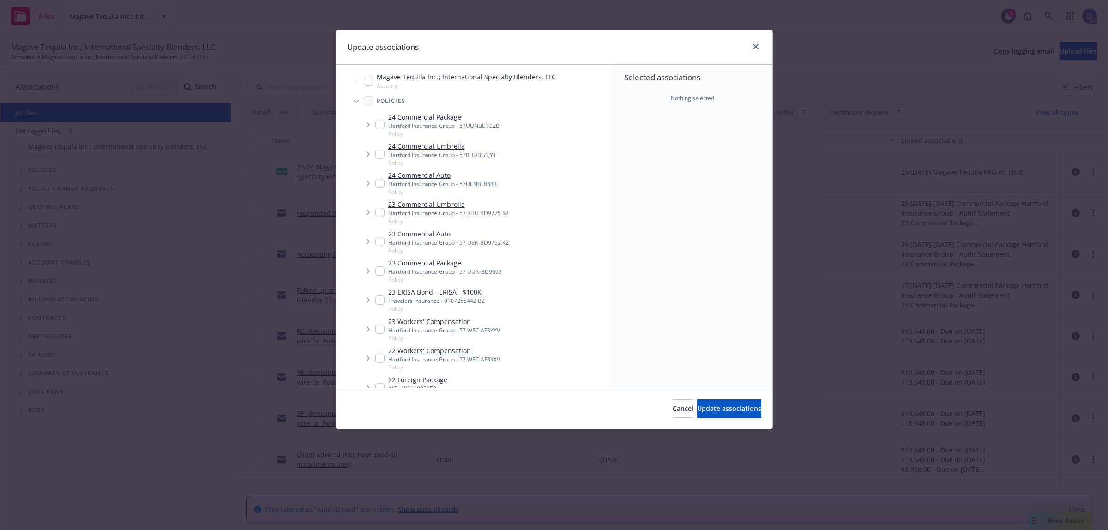
click at [627, 116] on div "Selected associations Nothing selected" at bounding box center [692, 226] width 159 height 323
type textarea "x"
click at [382, 271] on input "Tree Example" at bounding box center [379, 270] width 9 height 9
checkbox input "true"
click at [707, 411] on span "Update associations" at bounding box center [729, 408] width 64 height 9
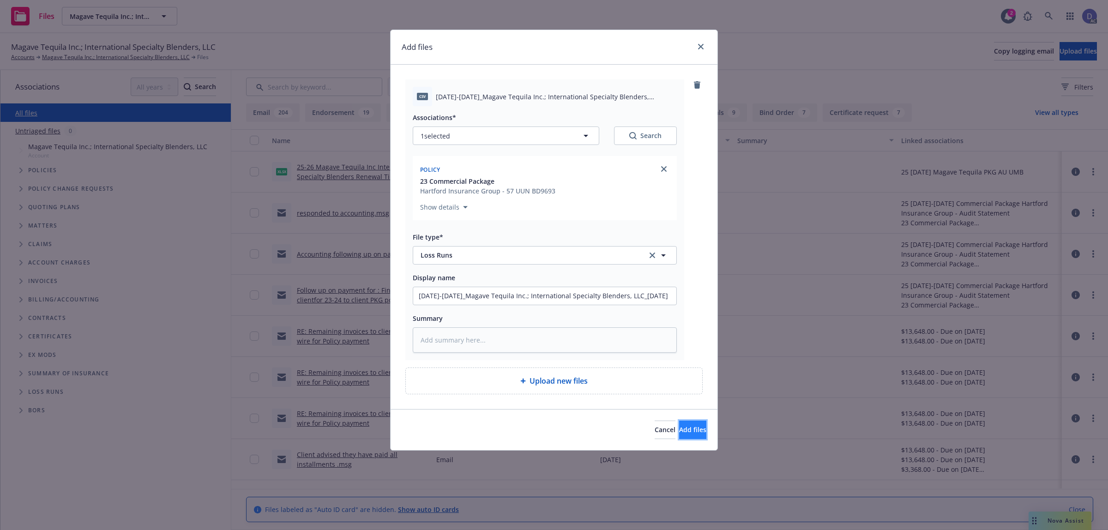
click at [682, 435] on button "Add files" at bounding box center [692, 429] width 27 height 18
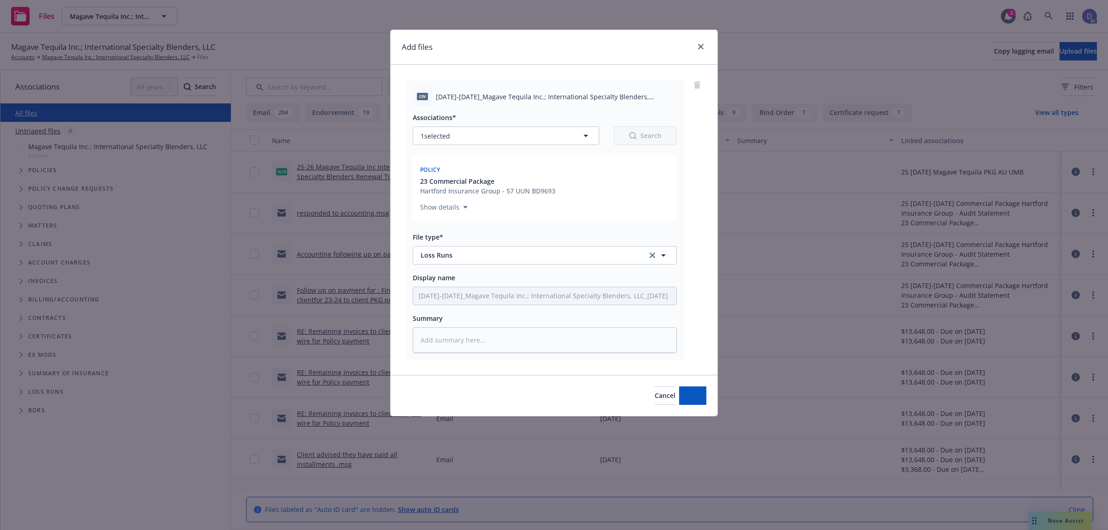
type textarea "x"
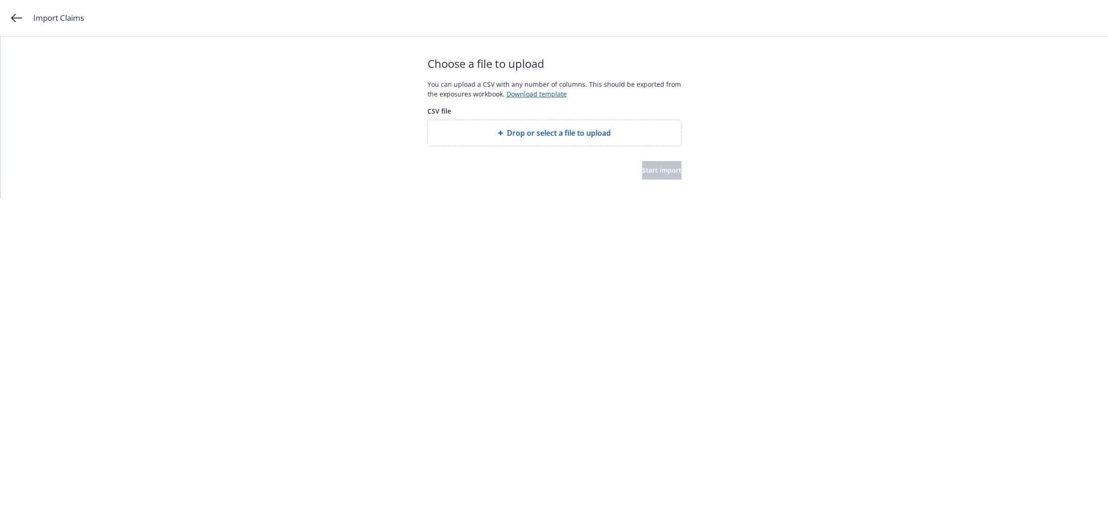
click at [561, 150] on div at bounding box center [554, 153] width 254 height 15
click at [560, 138] on span "Drop or select a file to upload" at bounding box center [559, 132] width 104 height 11
click at [657, 185] on button "Start import" at bounding box center [661, 180] width 39 height 18
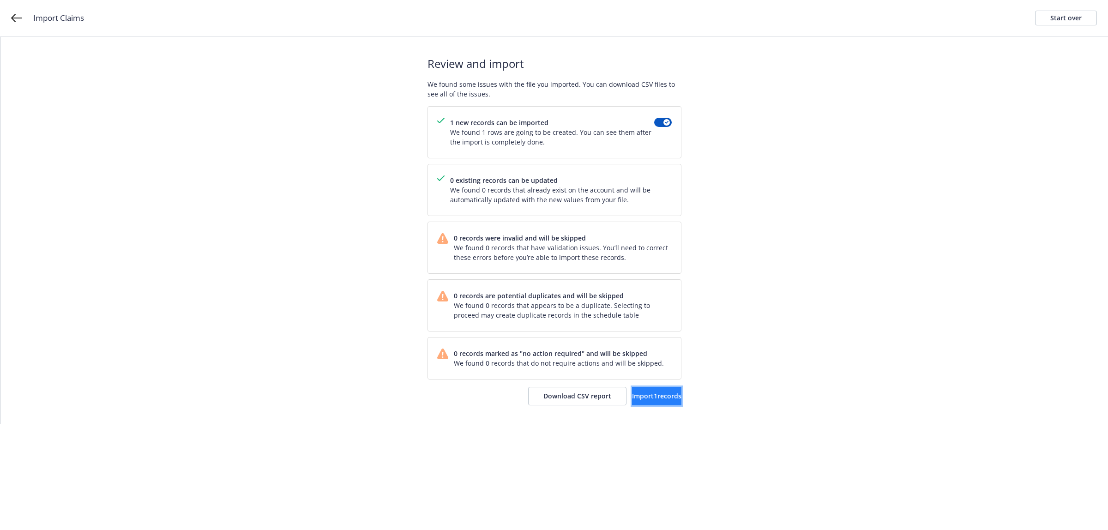
click at [646, 390] on button "Import 1 records" at bounding box center [656, 396] width 49 height 18
click at [625, 390] on link "View accounts" at bounding box center [644, 396] width 76 height 18
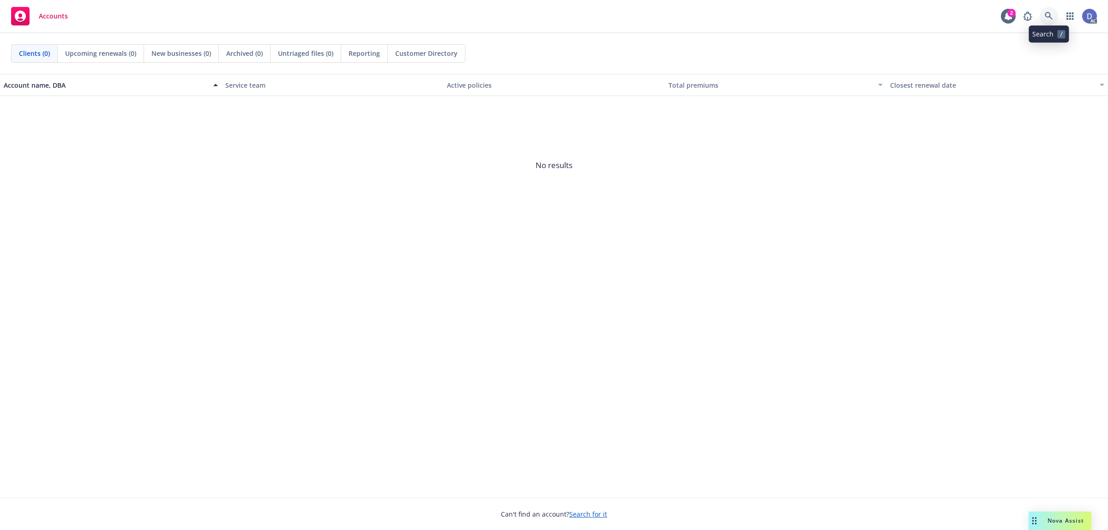
click at [1051, 23] on link at bounding box center [1048, 16] width 18 height 18
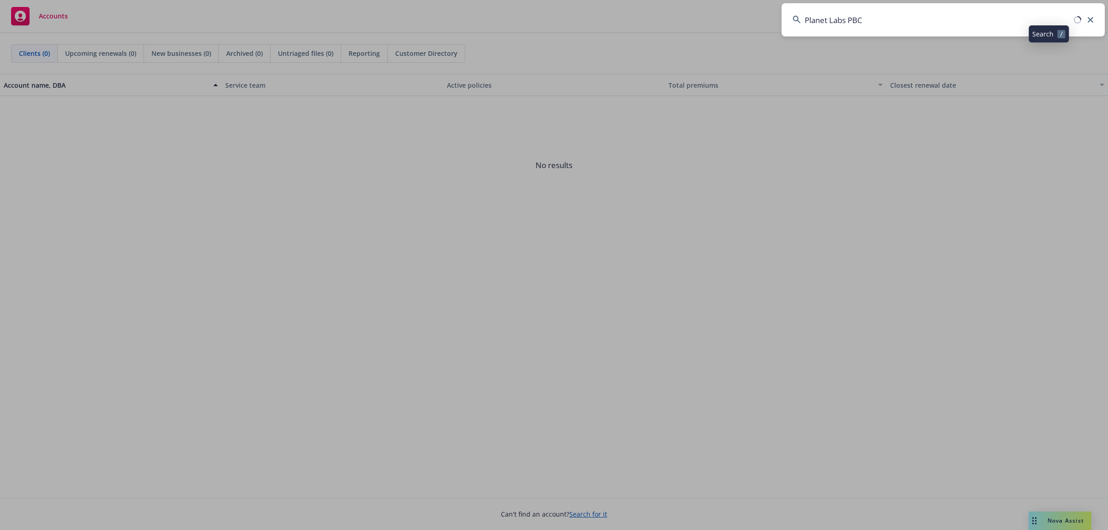
click at [1051, 23] on input "Planet Labs PBC" at bounding box center [942, 19] width 323 height 33
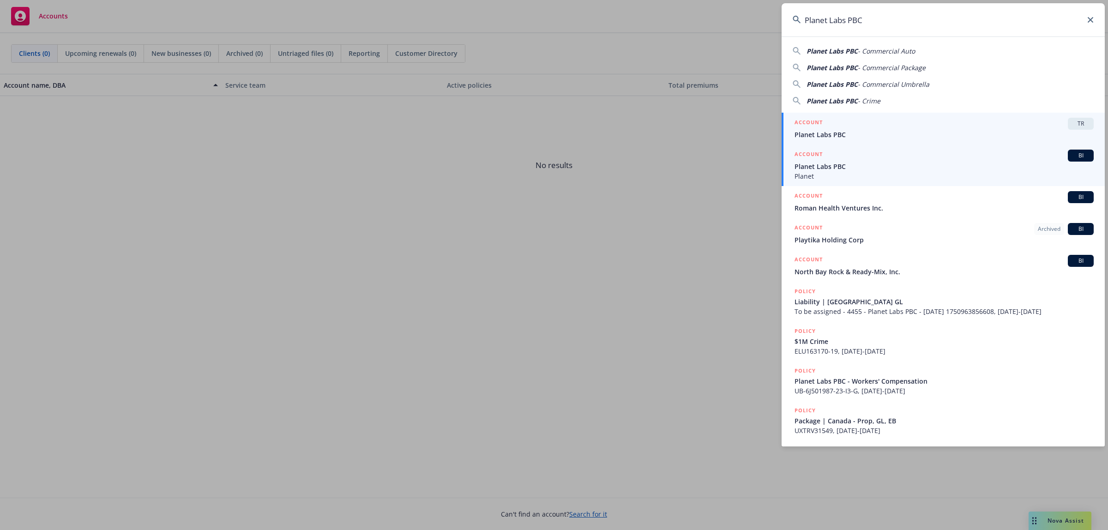
type input "Planet Labs PBC"
click at [846, 164] on span "Planet Labs PBC" at bounding box center [943, 167] width 299 height 10
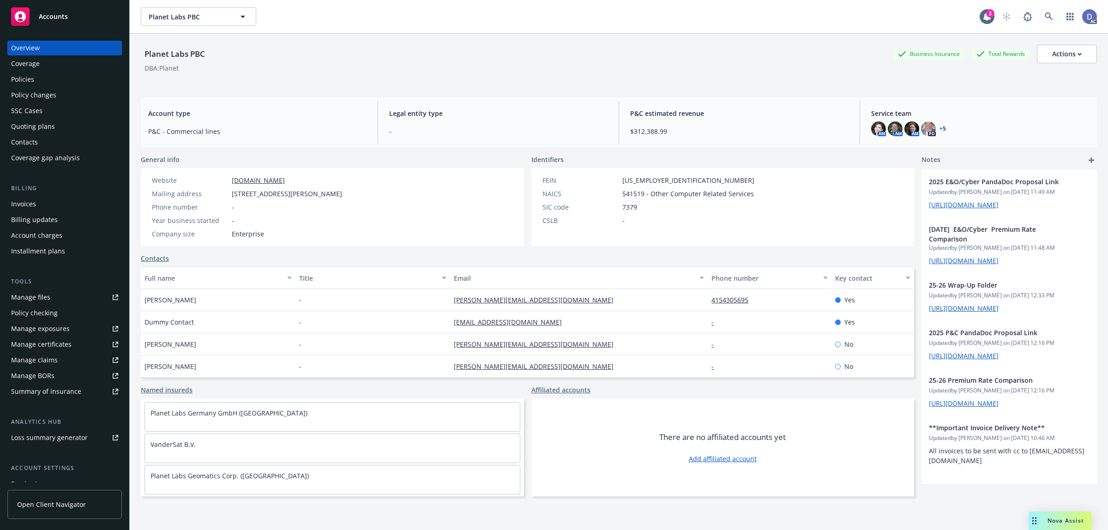
click at [51, 358] on div "Manage claims" at bounding box center [34, 360] width 47 height 15
click at [40, 294] on div "Manage files" at bounding box center [30, 297] width 39 height 15
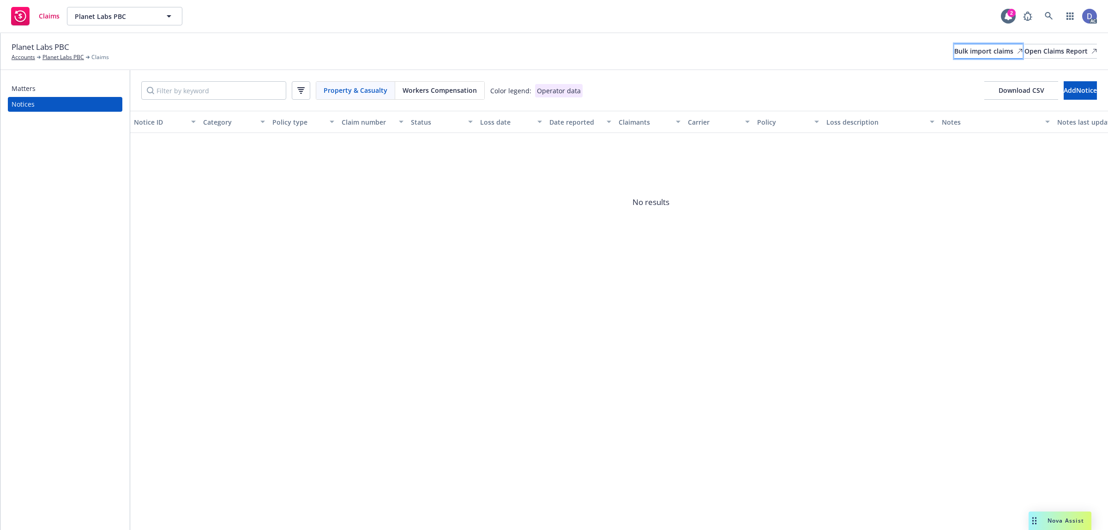
click at [954, 53] on div "Bulk import claims" at bounding box center [988, 51] width 68 height 14
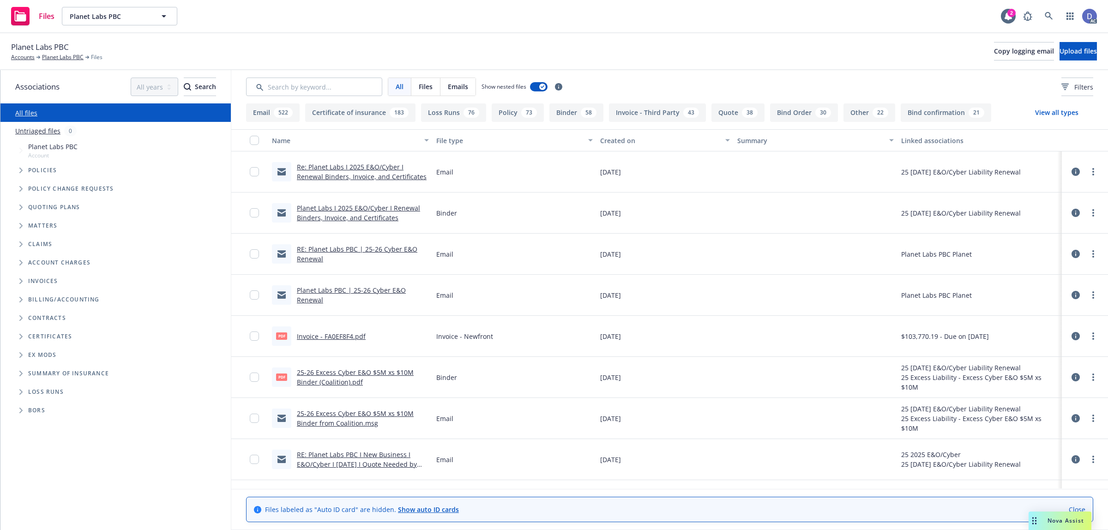
click at [1065, 47] on div "Search /" at bounding box center [1048, 38] width 40 height 17
click at [1059, 43] on button "Upload files" at bounding box center [1077, 51] width 37 height 18
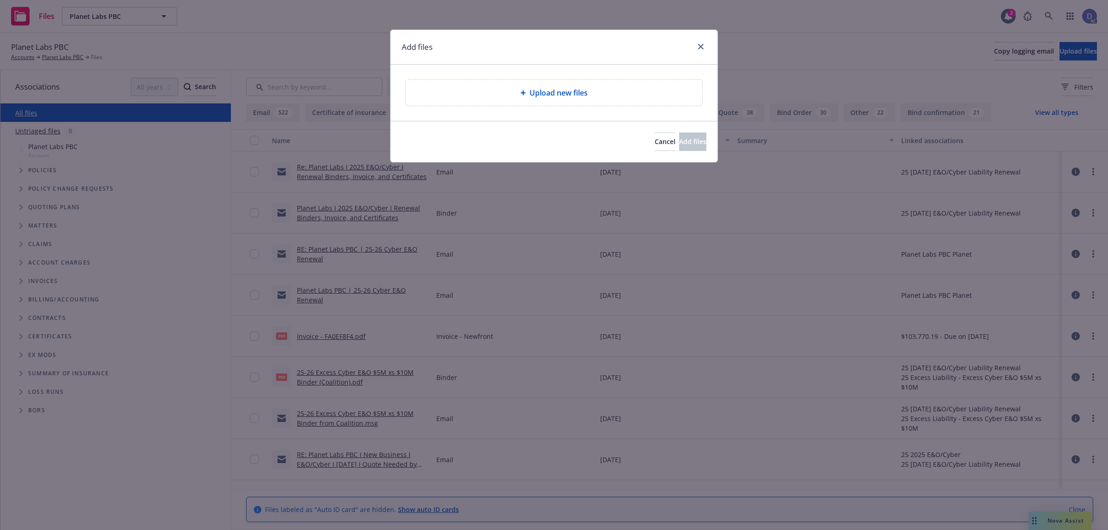
click at [561, 108] on div "Upload new files" at bounding box center [553, 93] width 327 height 56
click at [561, 99] on div "Upload new files" at bounding box center [554, 93] width 296 height 26
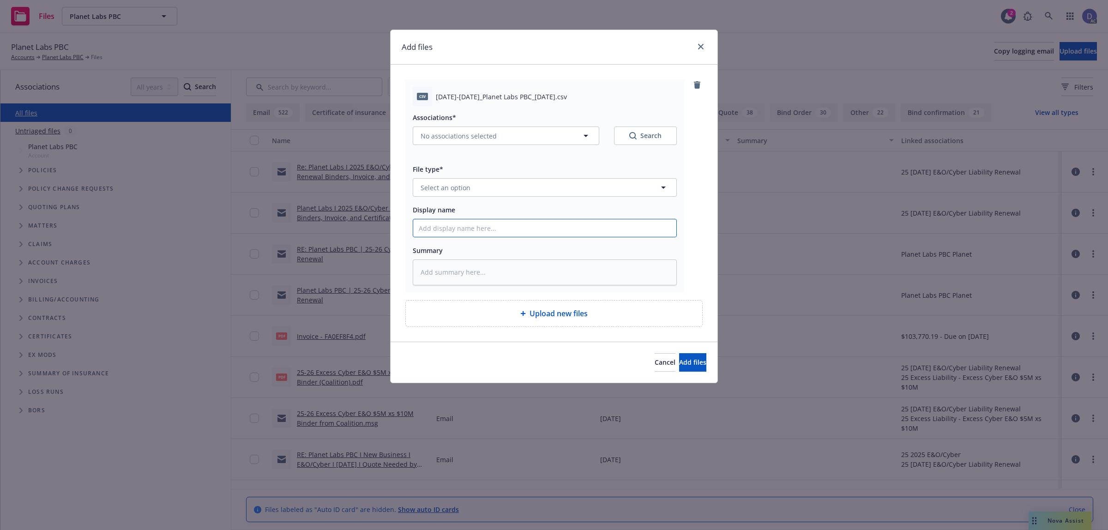
click at [605, 234] on input "Display name" at bounding box center [544, 228] width 263 height 18
paste input "[DATE]-[DATE]_Planet Labs PBC_[DATE]"
type input "[DATE]-[DATE]_Planet Labs PBC_[DATE]"
type textarea "x"
type input "[DATE]-[DATE]_Planet Labs PBC_[DATE]"
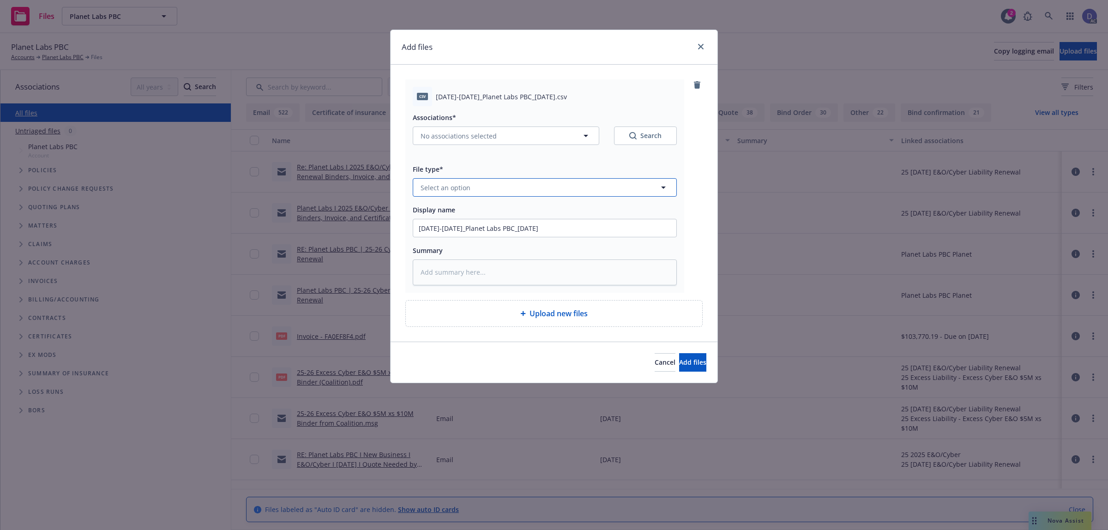
click at [633, 197] on button "Select an option" at bounding box center [545, 187] width 264 height 18
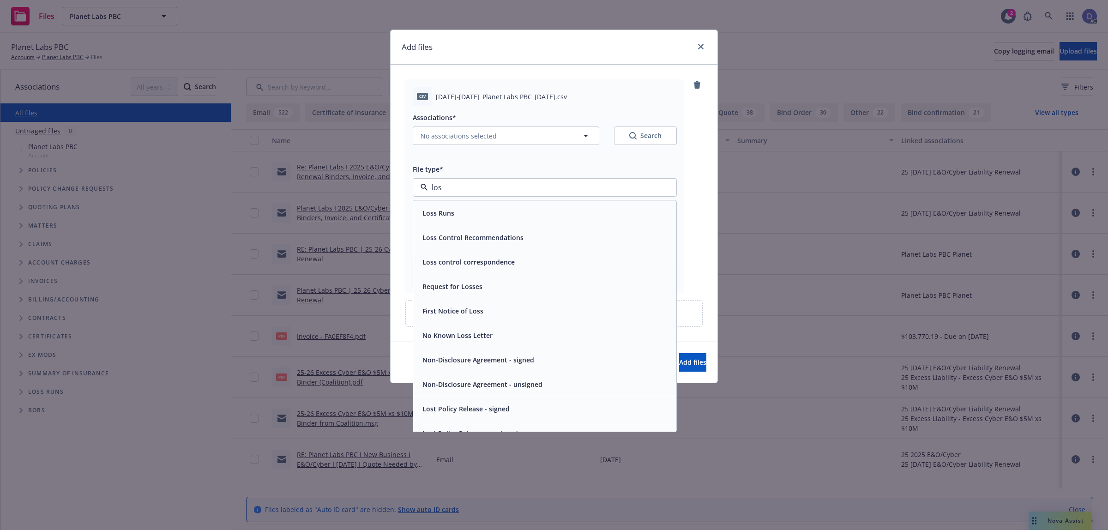
type input "loss"
click at [619, 206] on div "Loss Runs" at bounding box center [544, 213] width 263 height 24
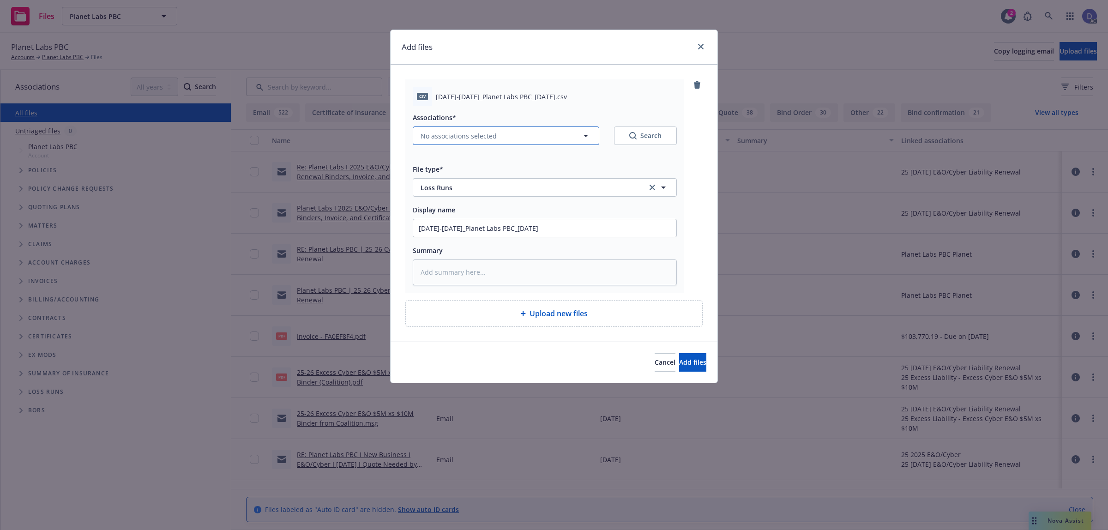
click at [483, 144] on button "No associations selected" at bounding box center [506, 135] width 186 height 18
type textarea "x"
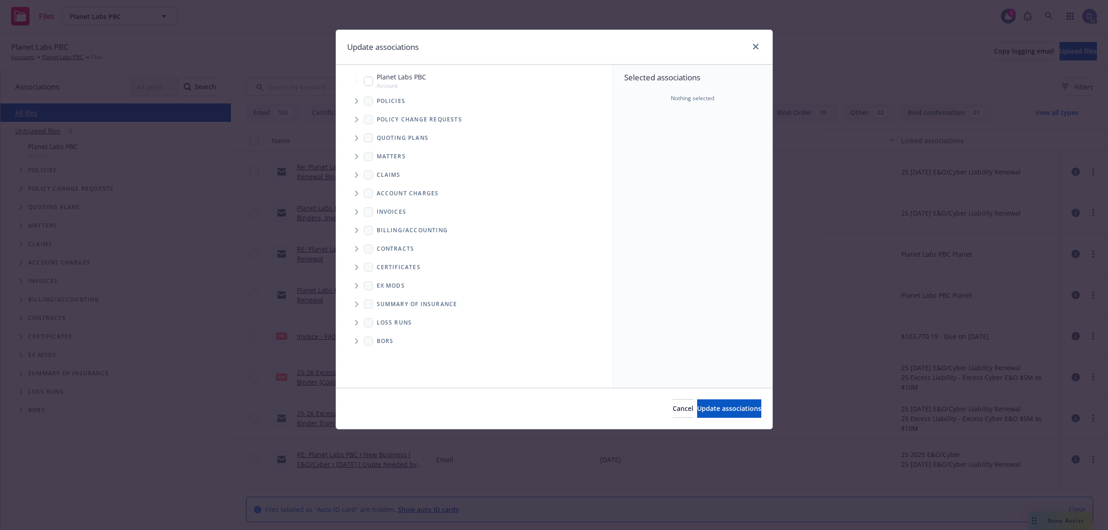
click at [356, 105] on span "Tree Example" at bounding box center [356, 101] width 15 height 15
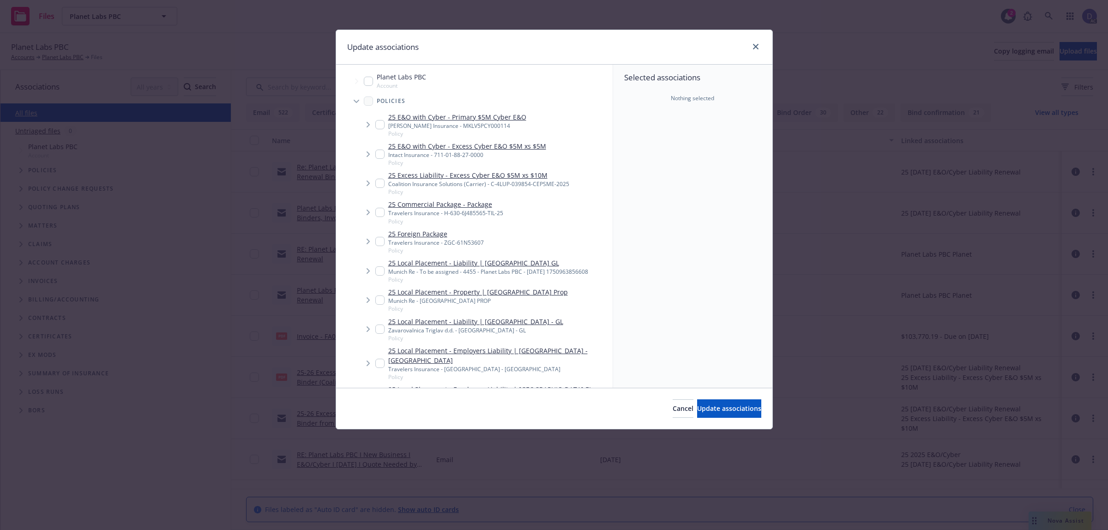
click at [712, 65] on div "Selected associations Nothing selected" at bounding box center [692, 87] width 159 height 45
checkbox input "true"
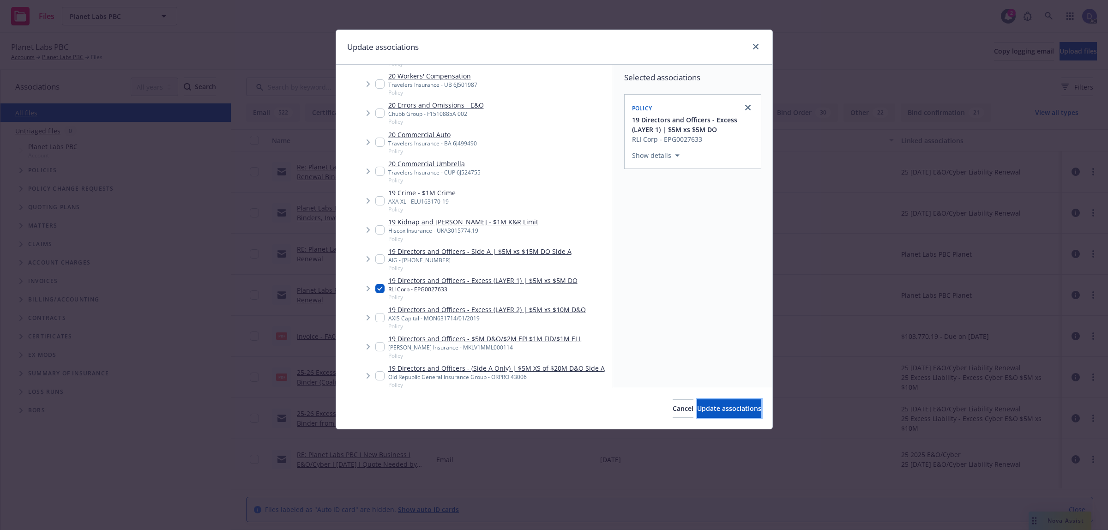
click at [708, 402] on button "Update associations" at bounding box center [729, 408] width 64 height 18
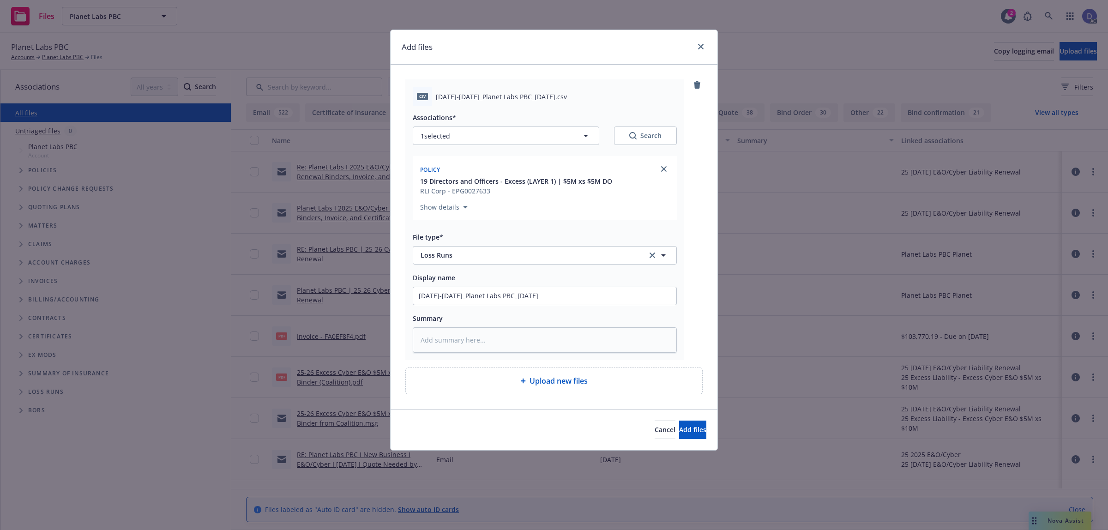
click at [713, 406] on div "csv [DATE]-[DATE]_Planet Labs PBC_[DATE].csv Associations* 1 selected Search Po…" at bounding box center [553, 237] width 327 height 344
click at [679, 433] on span "Add files" at bounding box center [692, 429] width 27 height 9
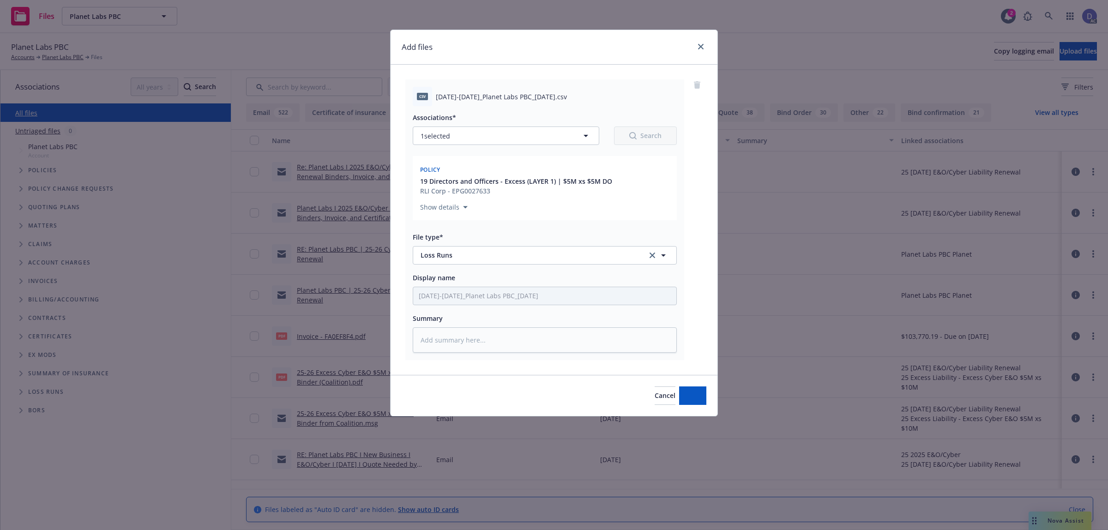
type textarea "x"
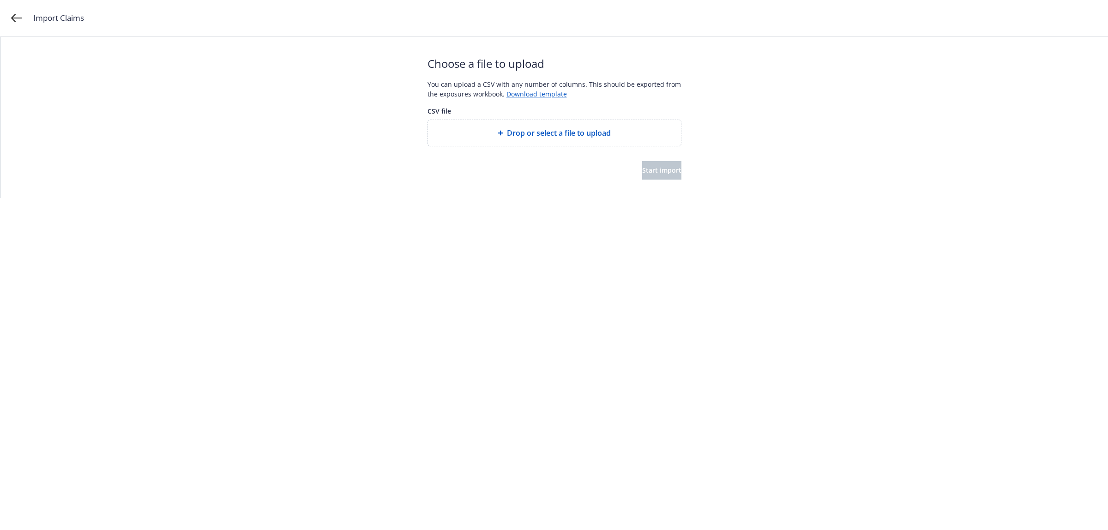
click at [551, 135] on span "Drop or select a file to upload" at bounding box center [559, 132] width 104 height 11
click at [652, 170] on span "Start import" at bounding box center [661, 170] width 39 height 9
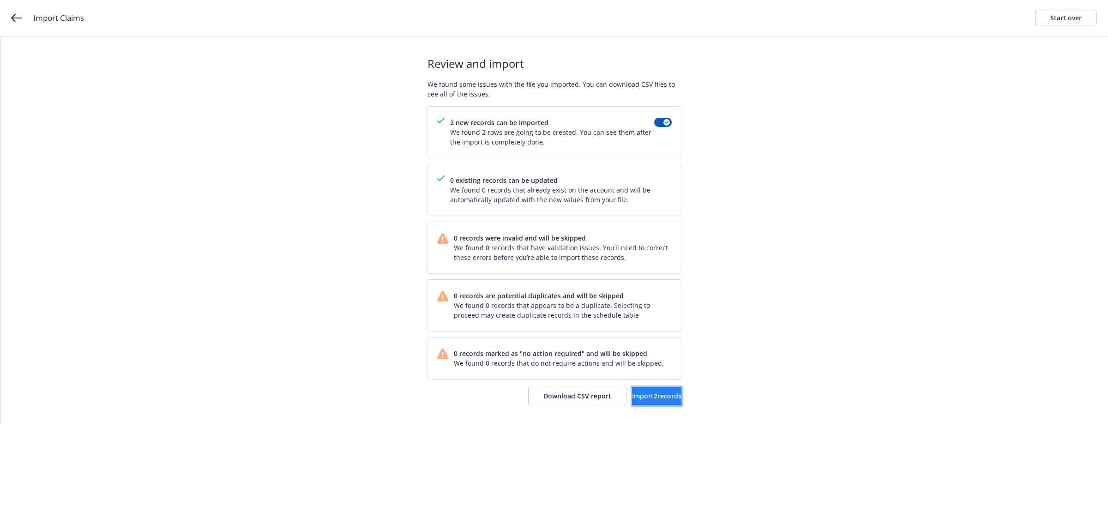
click at [632, 403] on button "Import 2 records" at bounding box center [656, 396] width 49 height 18
click at [647, 389] on link "View accounts" at bounding box center [644, 396] width 76 height 18
